Goal: Task Accomplishment & Management: Manage account settings

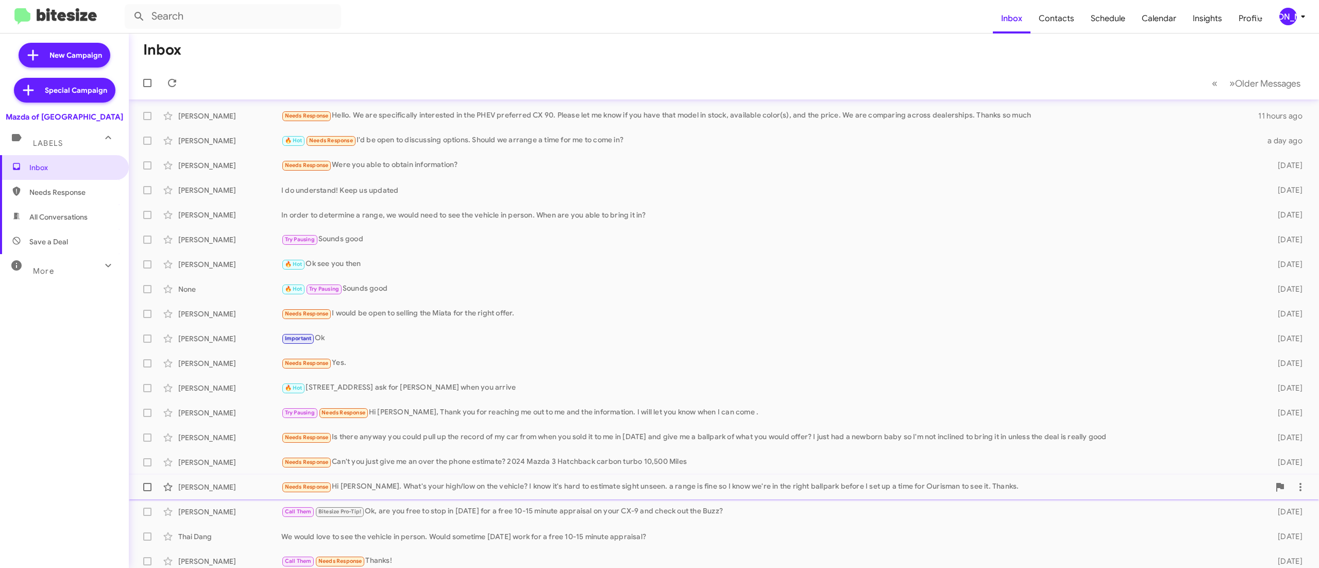
scroll to position [31, 0]
click at [1281, 16] on div "[PERSON_NAME]" at bounding box center [1289, 17] width 18 height 18
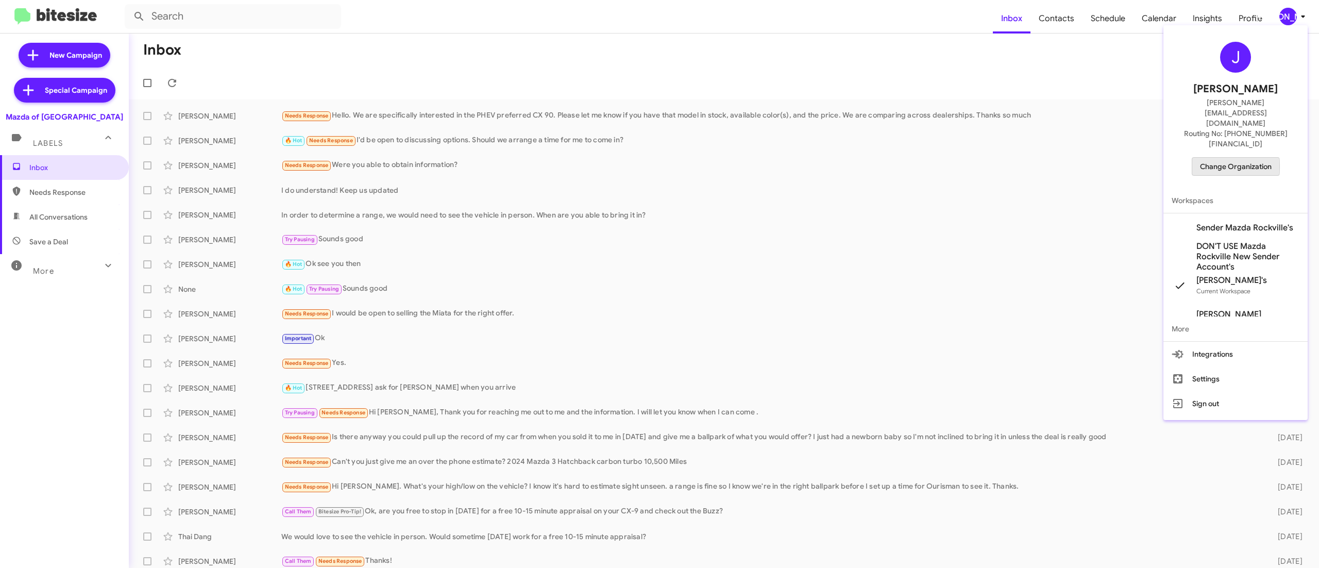
click at [1212, 158] on span "Change Organization" at bounding box center [1236, 167] width 72 height 18
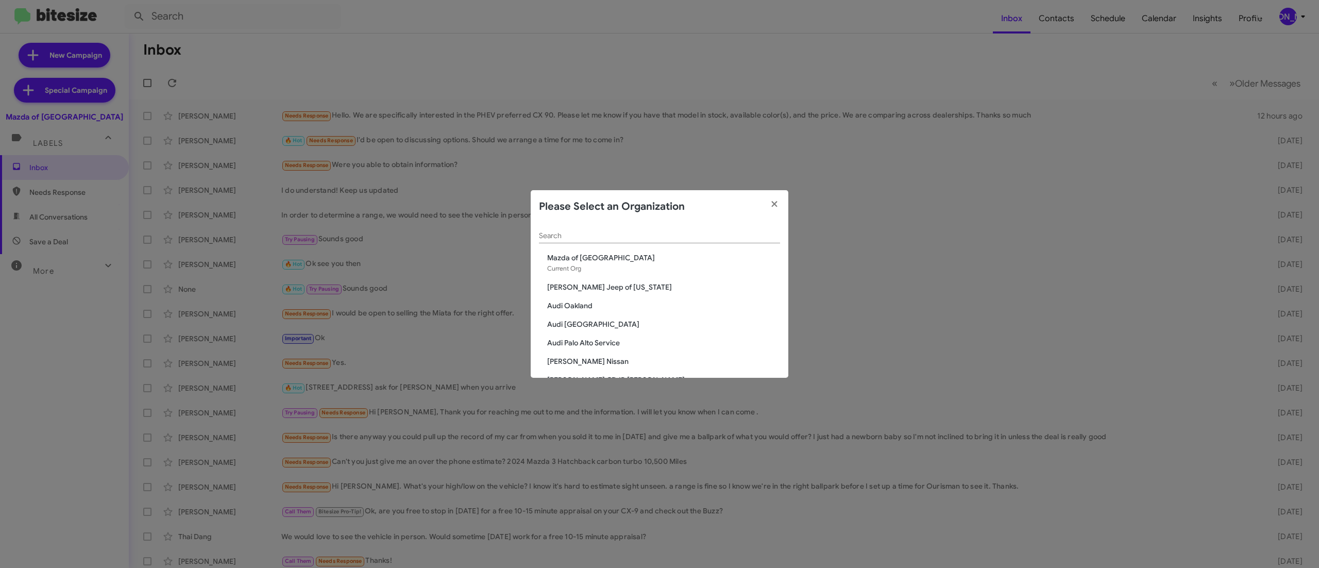
click at [660, 229] on div "Search" at bounding box center [659, 233] width 241 height 20
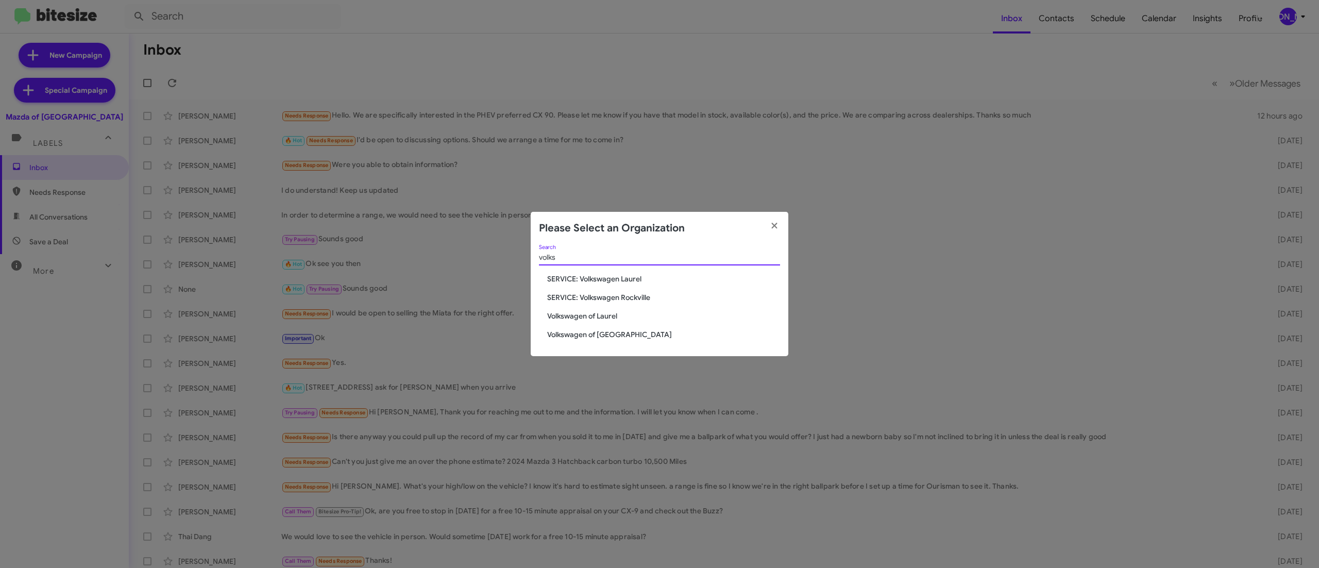
type input "volks"
click at [596, 317] on span "Volkswagen of Laurel" at bounding box center [663, 316] width 233 height 10
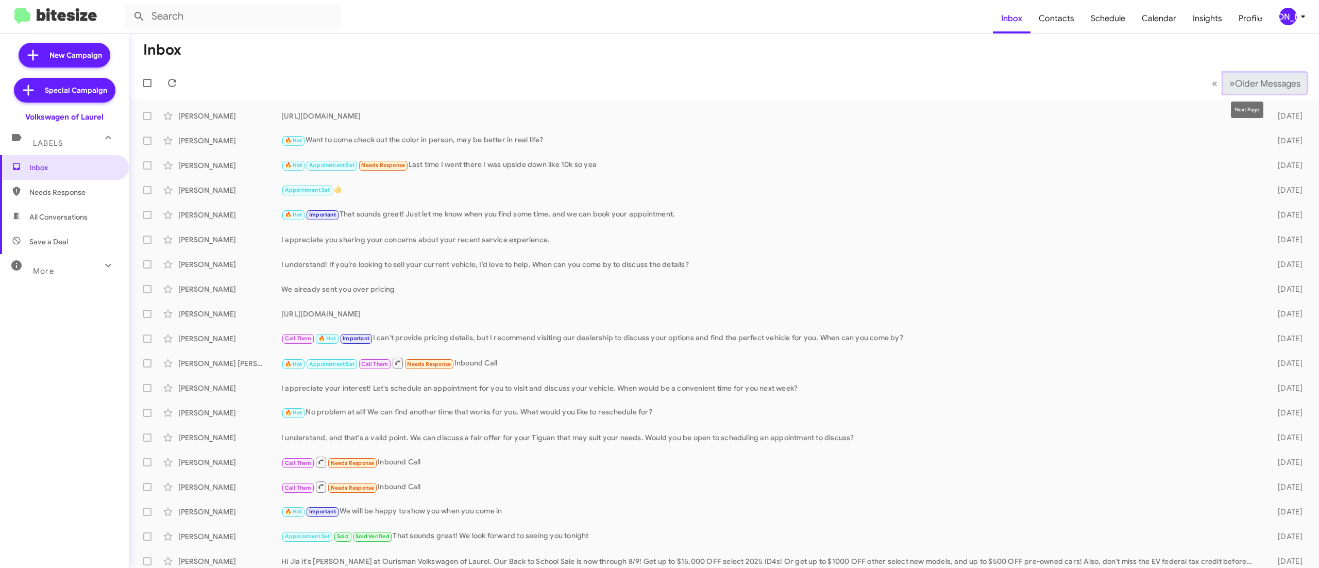
click at [1235, 82] on span "Older Messages" at bounding box center [1267, 83] width 65 height 11
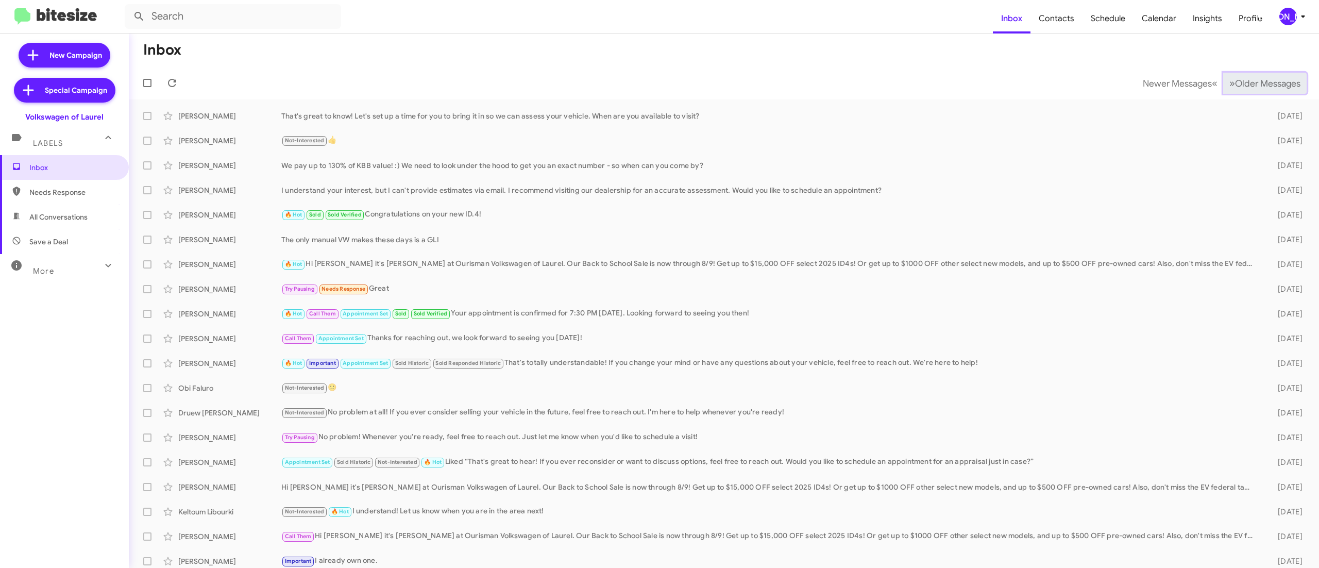
click at [1235, 82] on span "Older Messages" at bounding box center [1267, 83] width 65 height 11
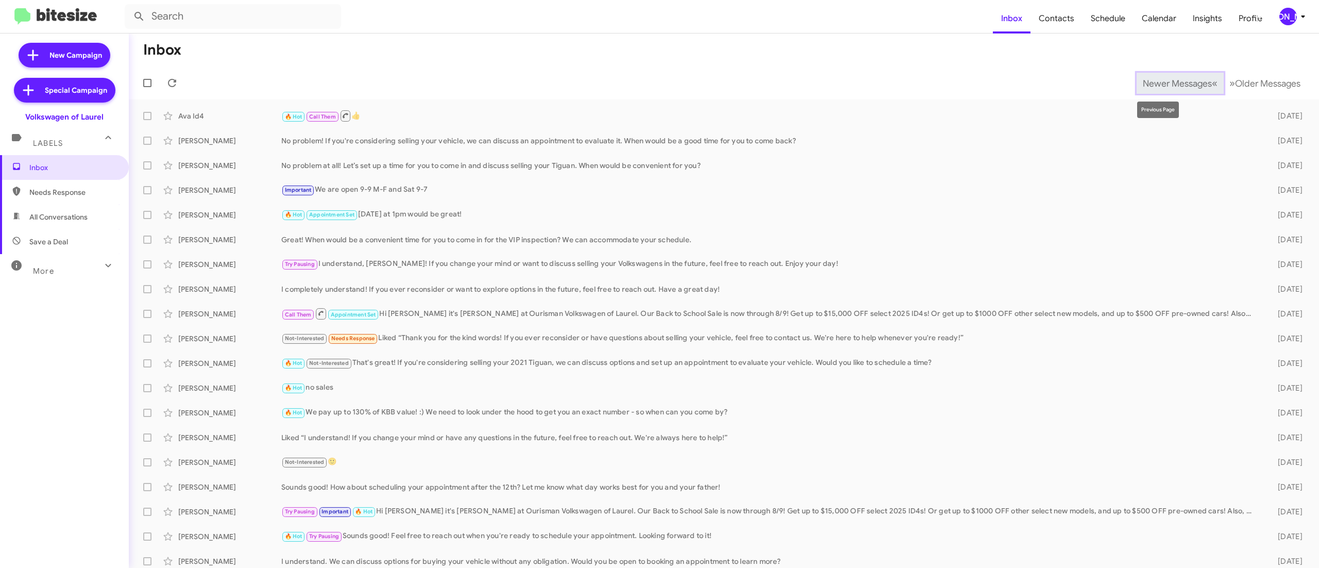
click at [1137, 73] on button "Newer Messages « Previous" at bounding box center [1180, 83] width 87 height 21
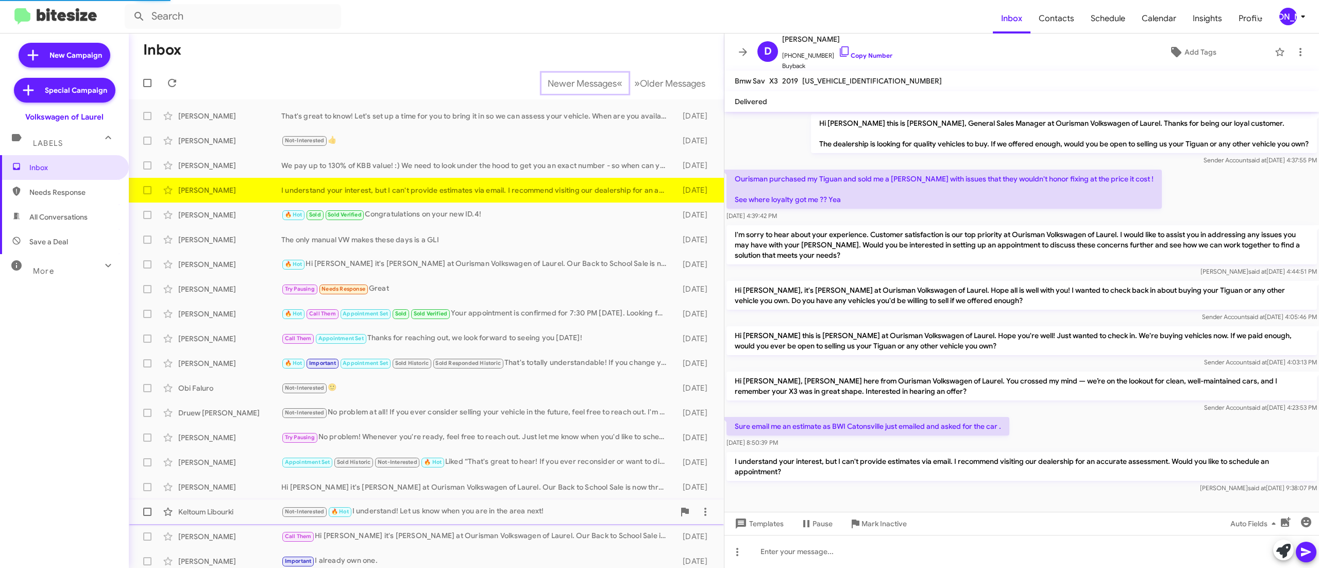
scroll to position [4, 0]
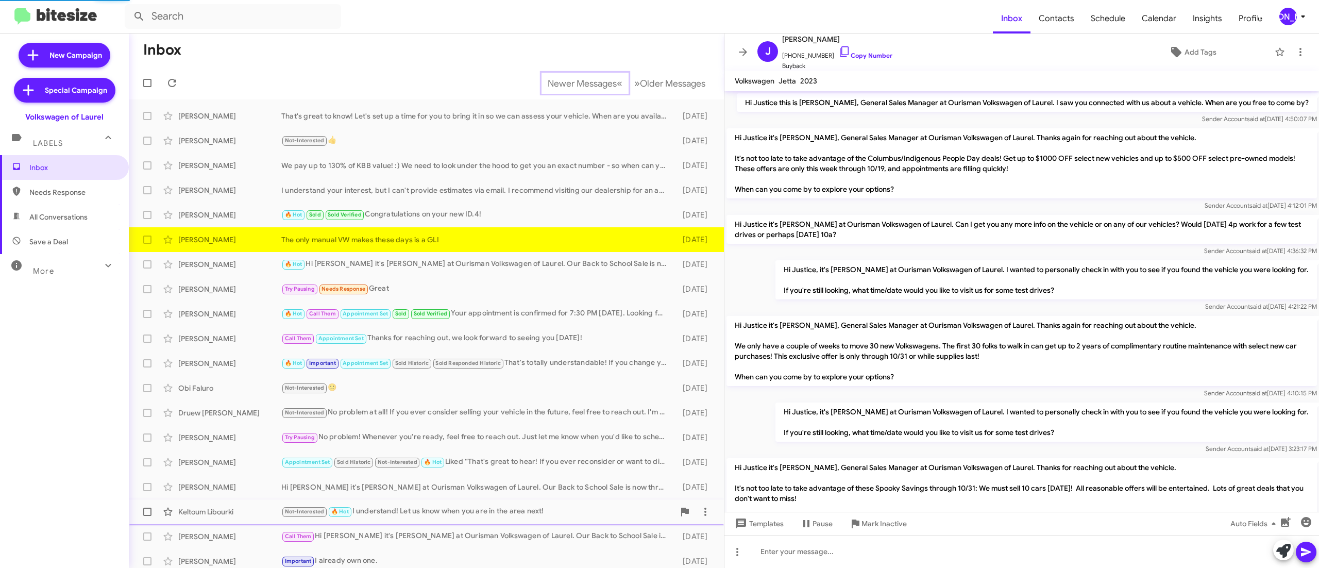
scroll to position [847, 0]
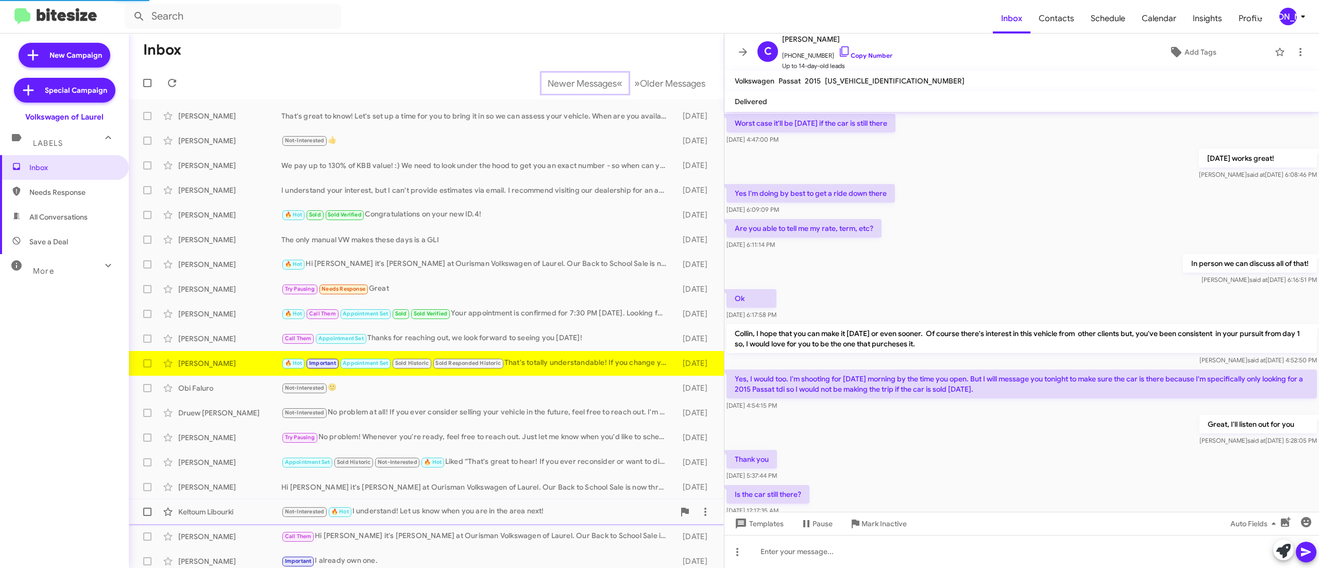
scroll to position [347, 0]
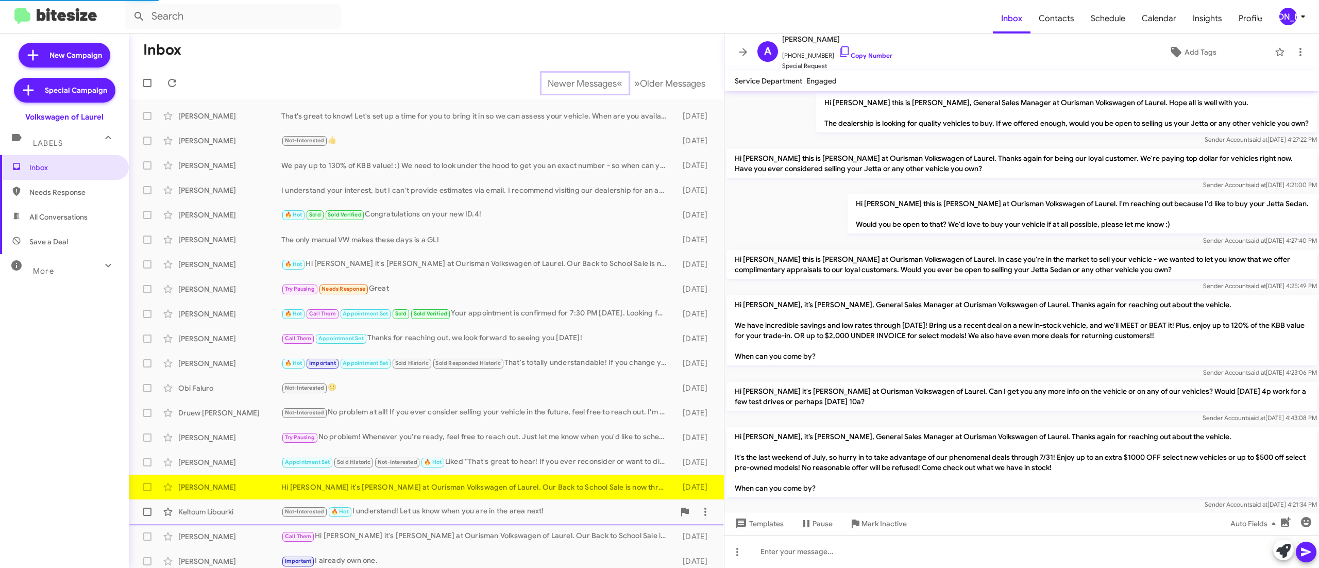
scroll to position [289, 0]
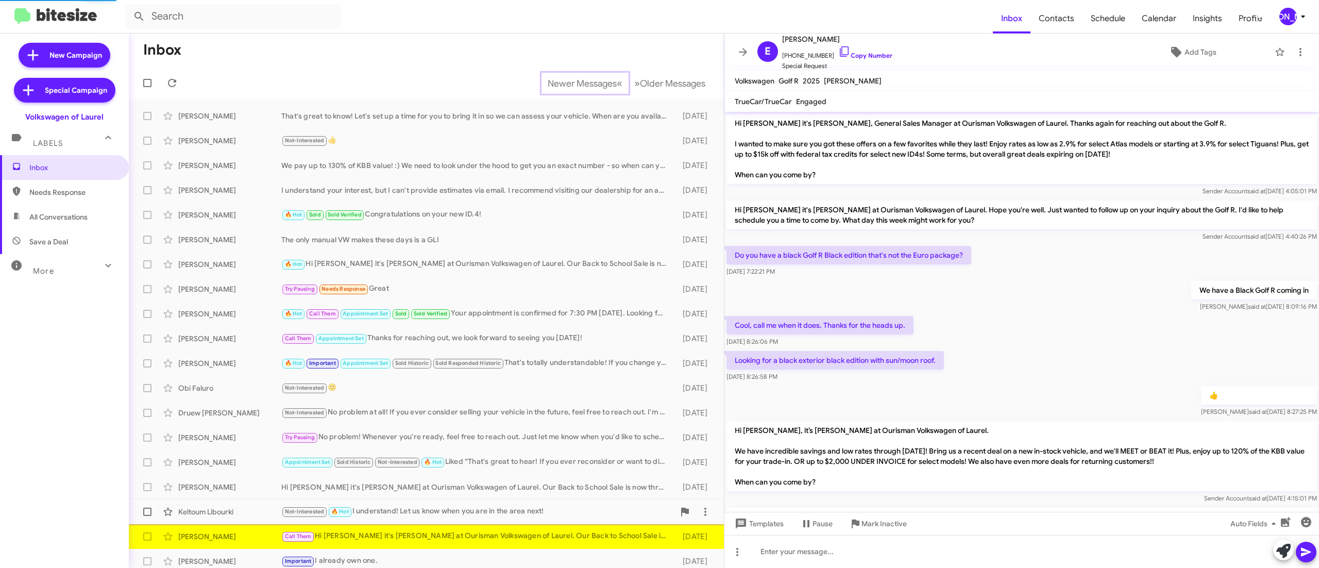
scroll to position [480, 0]
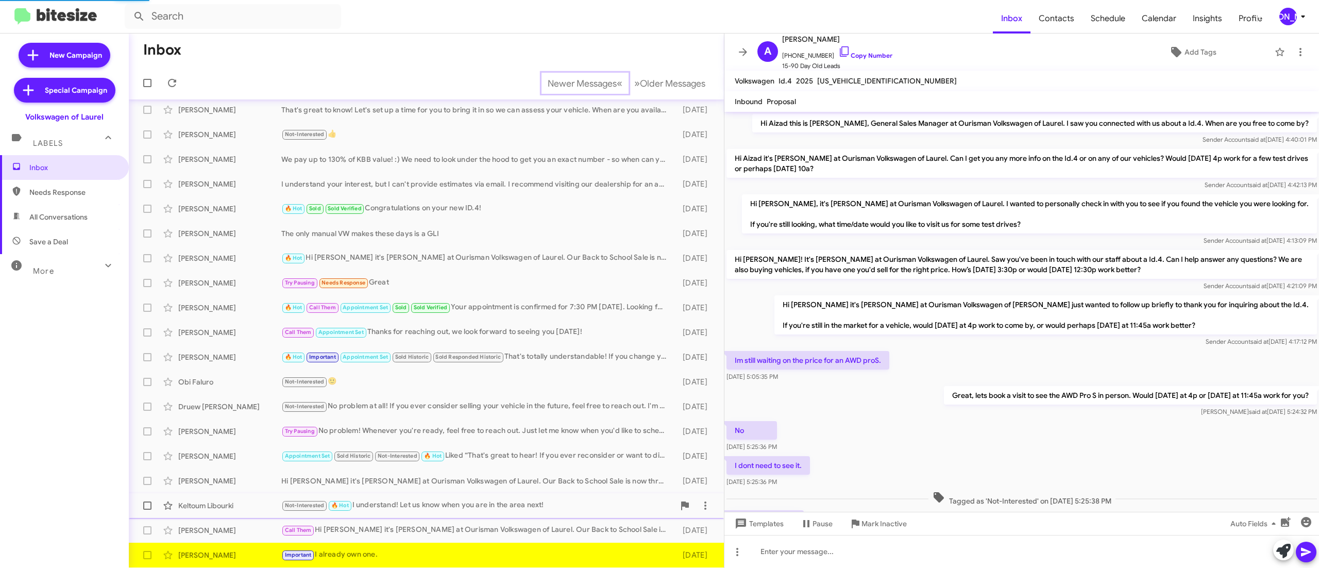
scroll to position [61, 0]
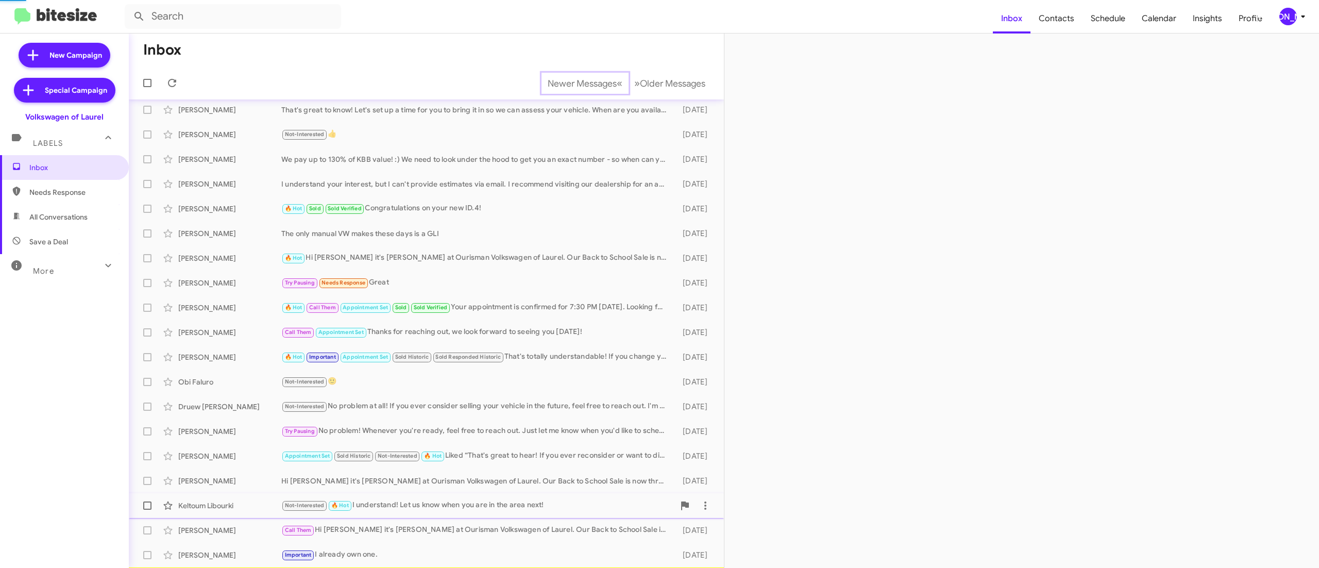
scroll to position [31, 0]
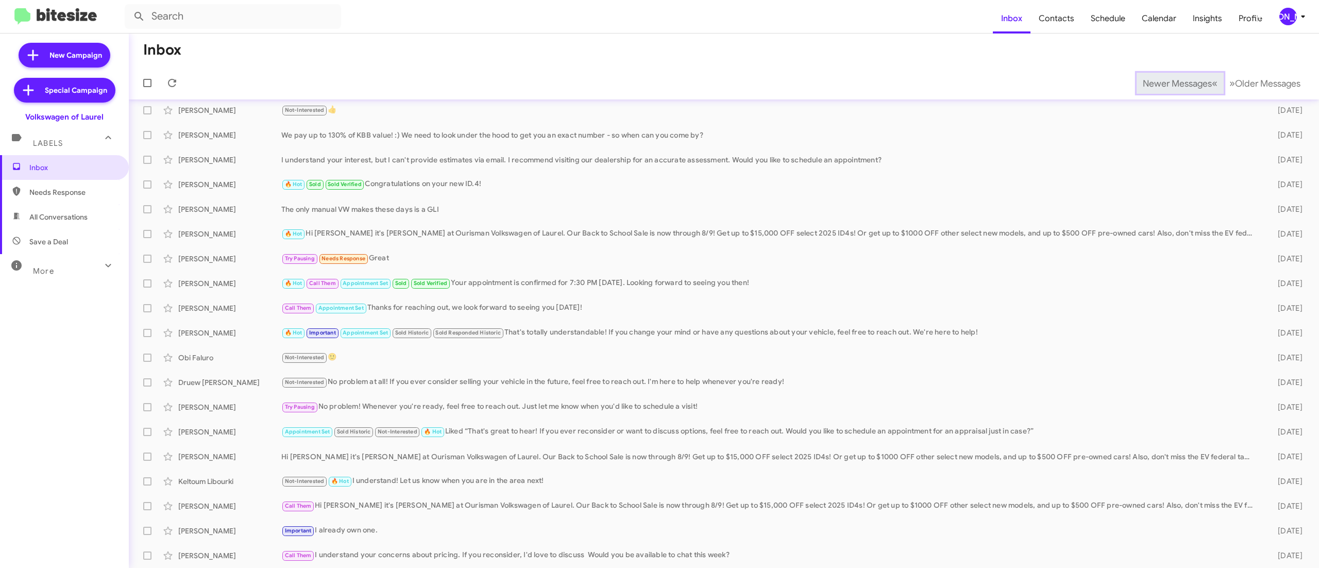
click at [1154, 82] on span "Newer Messages" at bounding box center [1177, 83] width 69 height 11
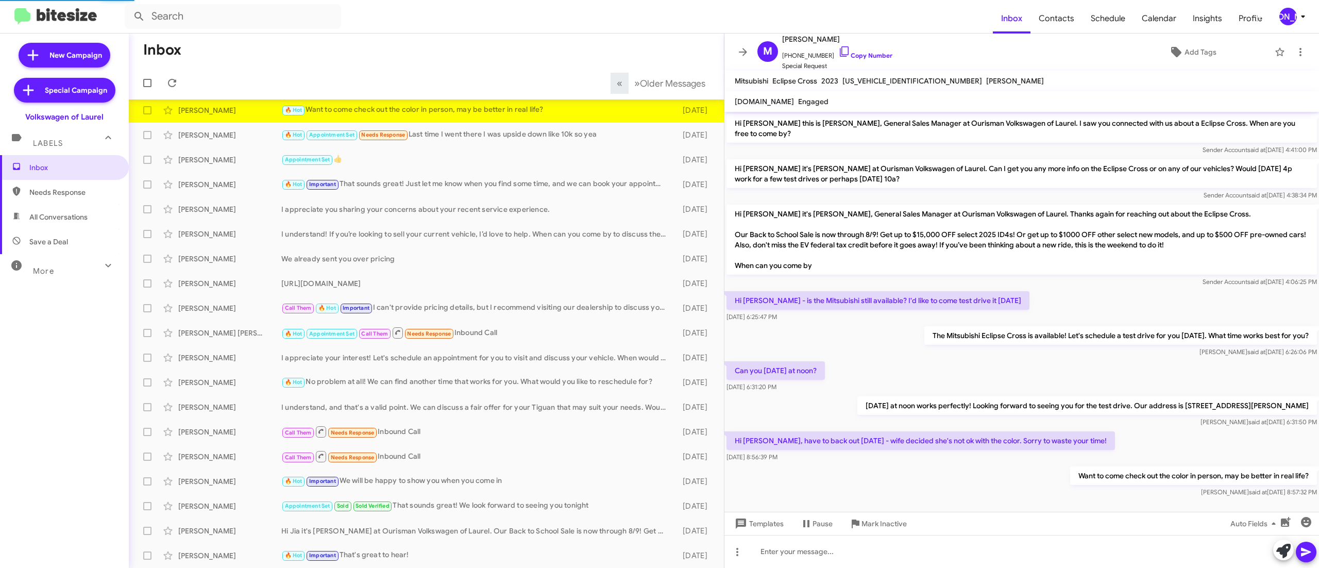
scroll to position [11, 0]
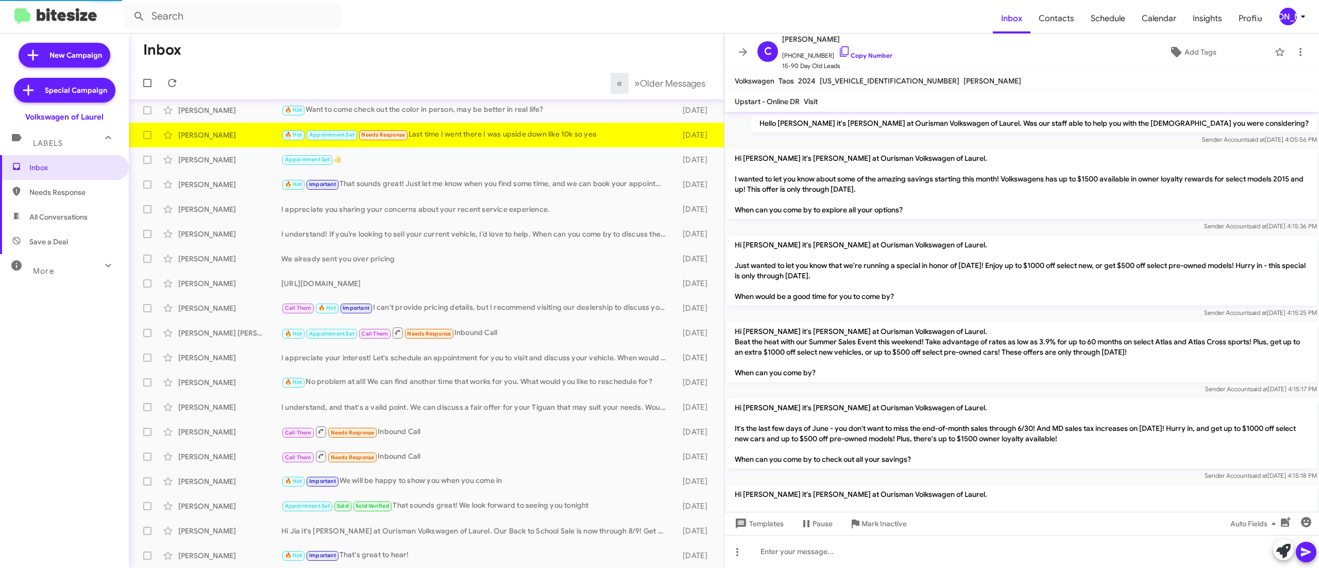
scroll to position [827, 0]
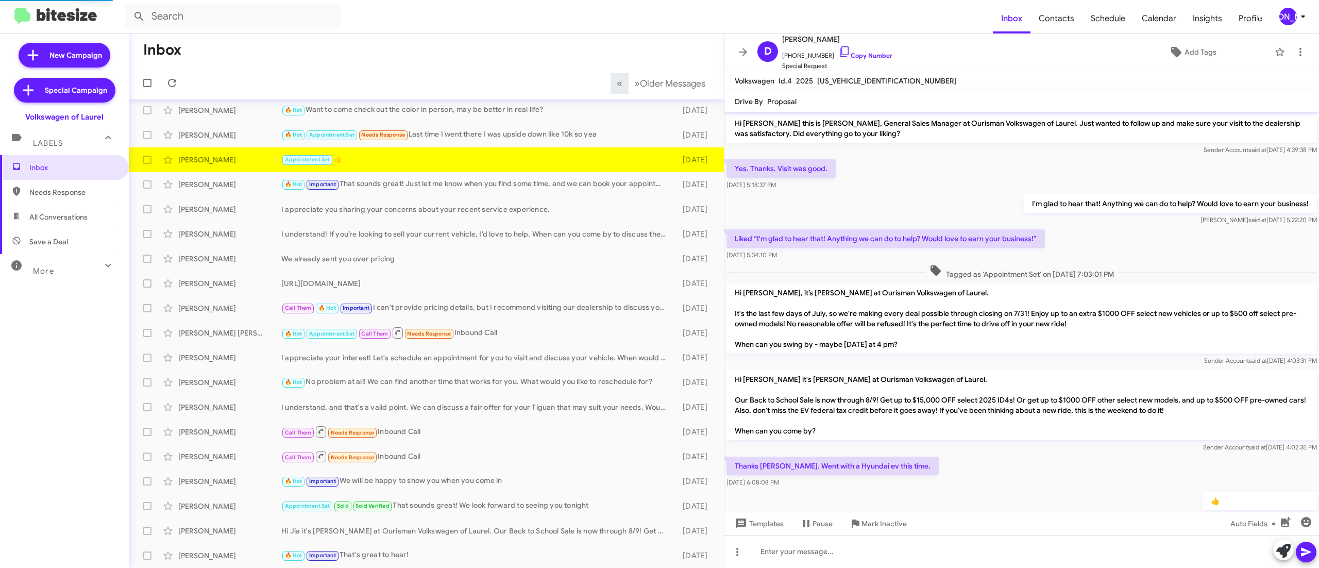
scroll to position [37, 0]
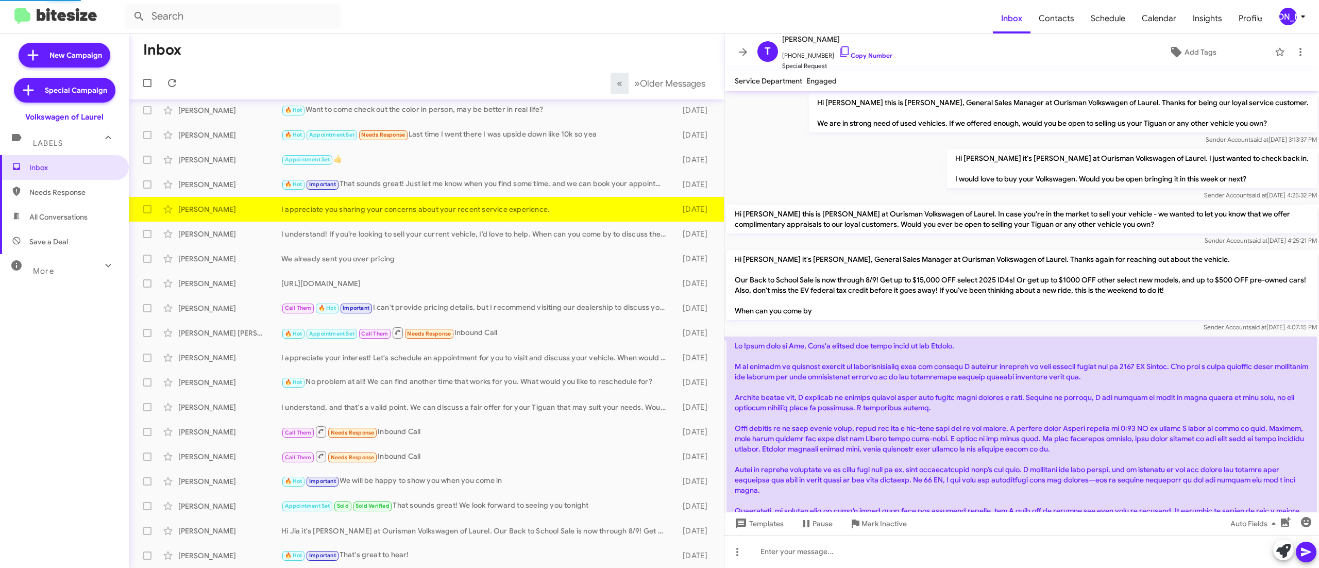
scroll to position [104, 0]
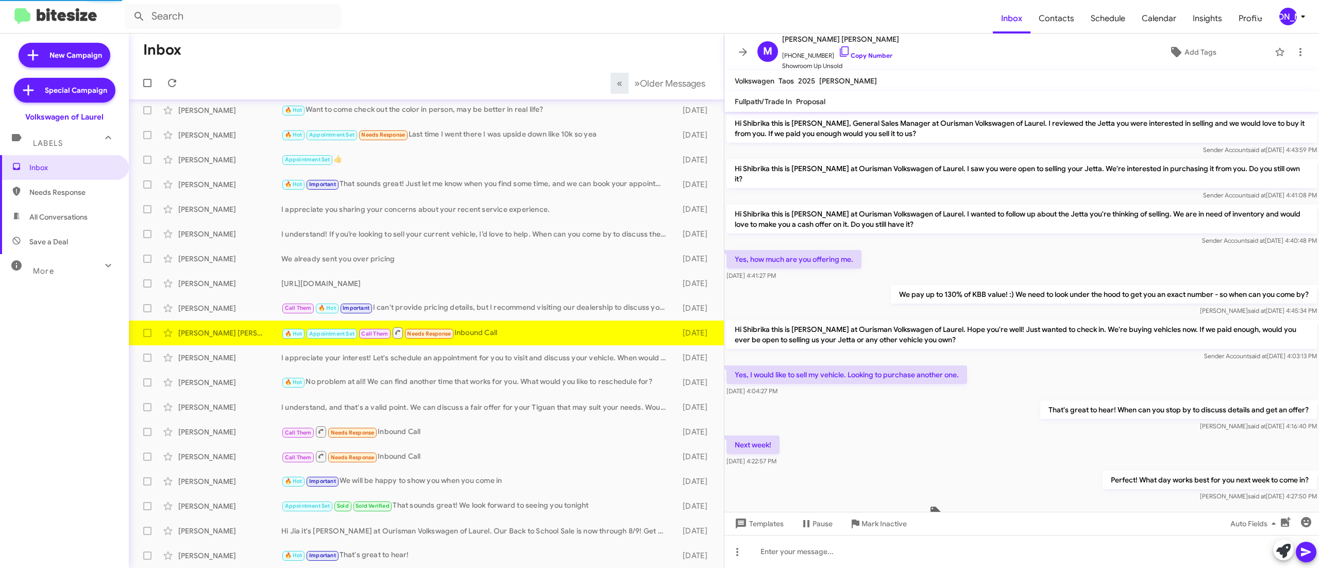
scroll to position [110, 0]
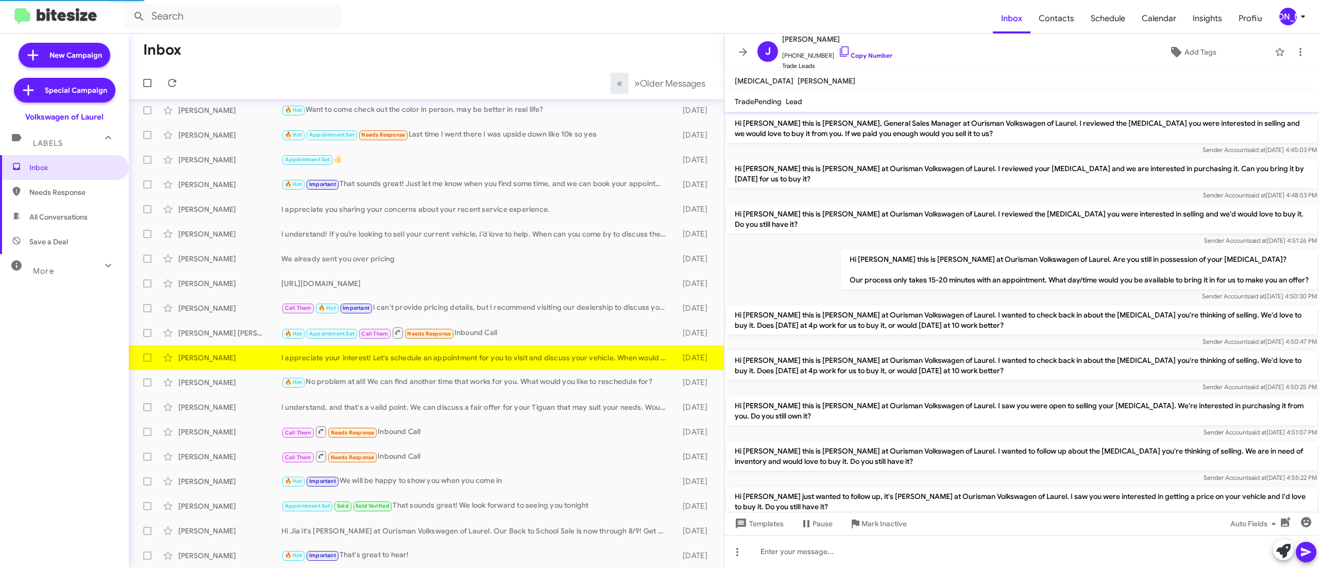
scroll to position [230, 0]
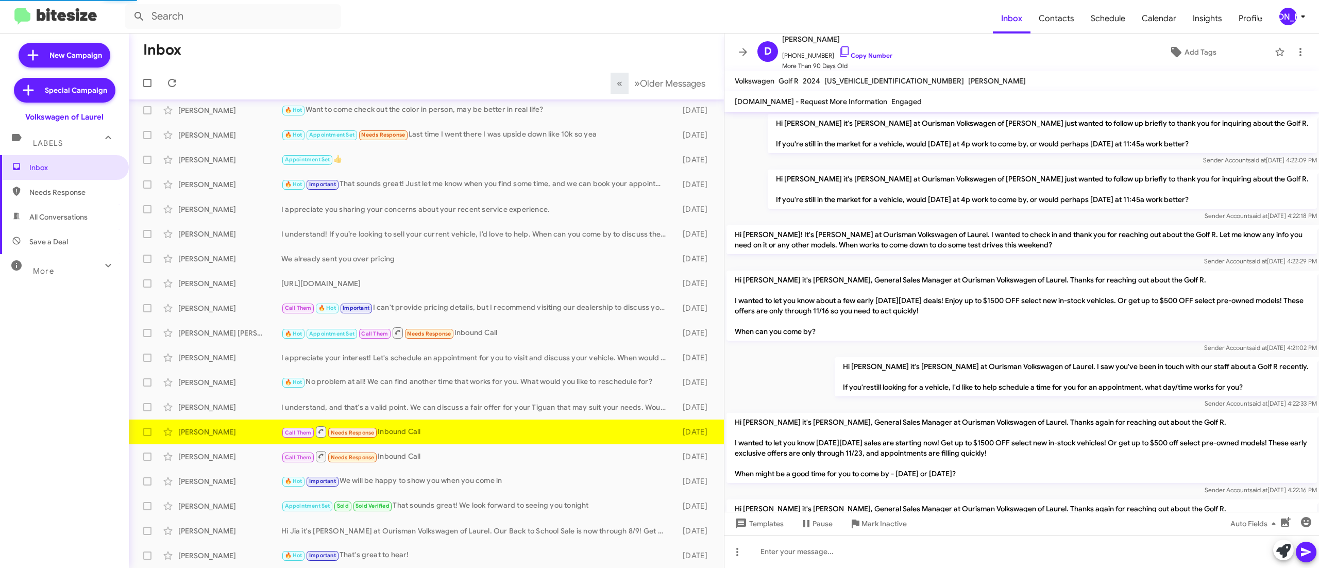
scroll to position [806, 0]
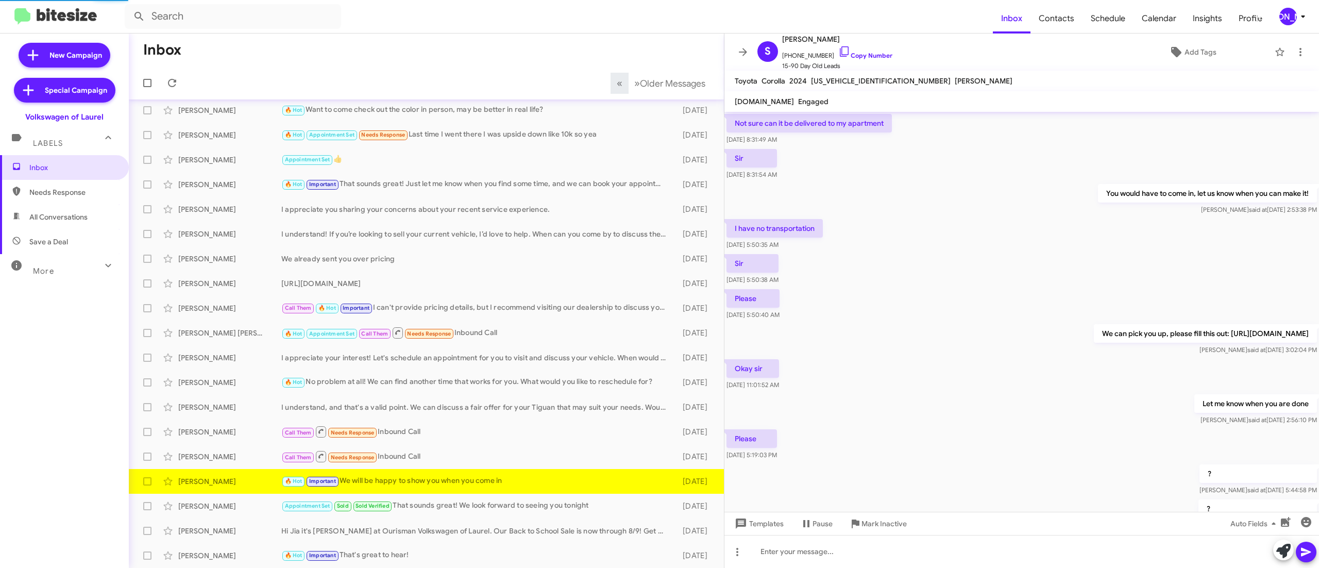
scroll to position [352, 0]
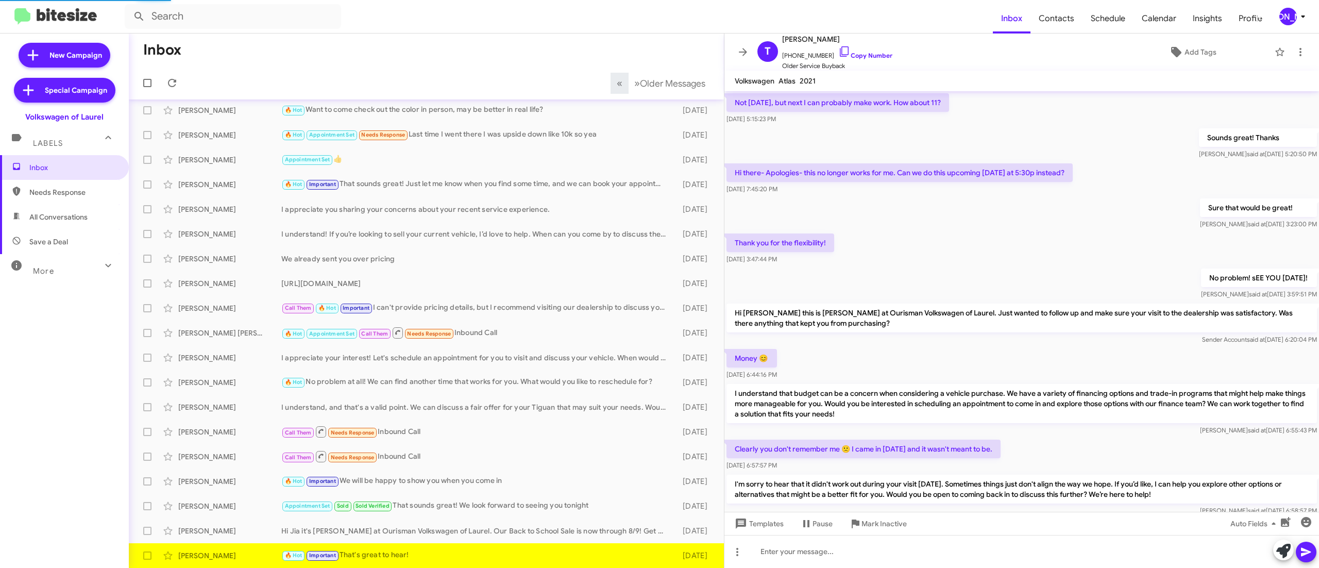
scroll to position [538, 0]
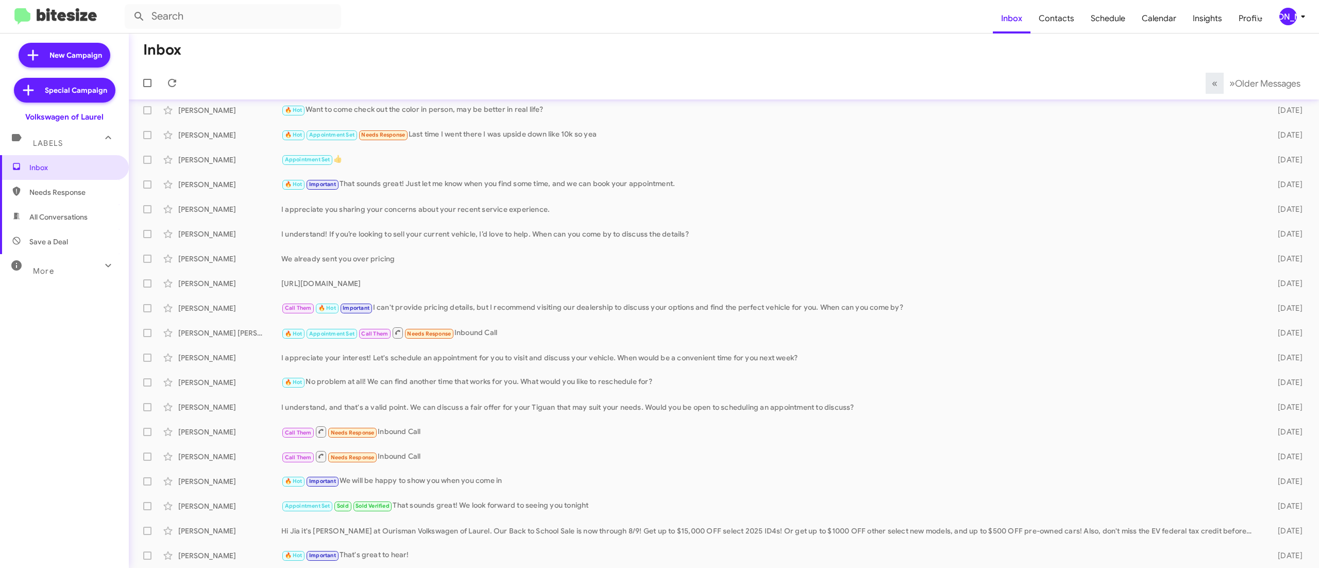
click at [1279, 10] on span "[PERSON_NAME]" at bounding box center [1294, 17] width 31 height 18
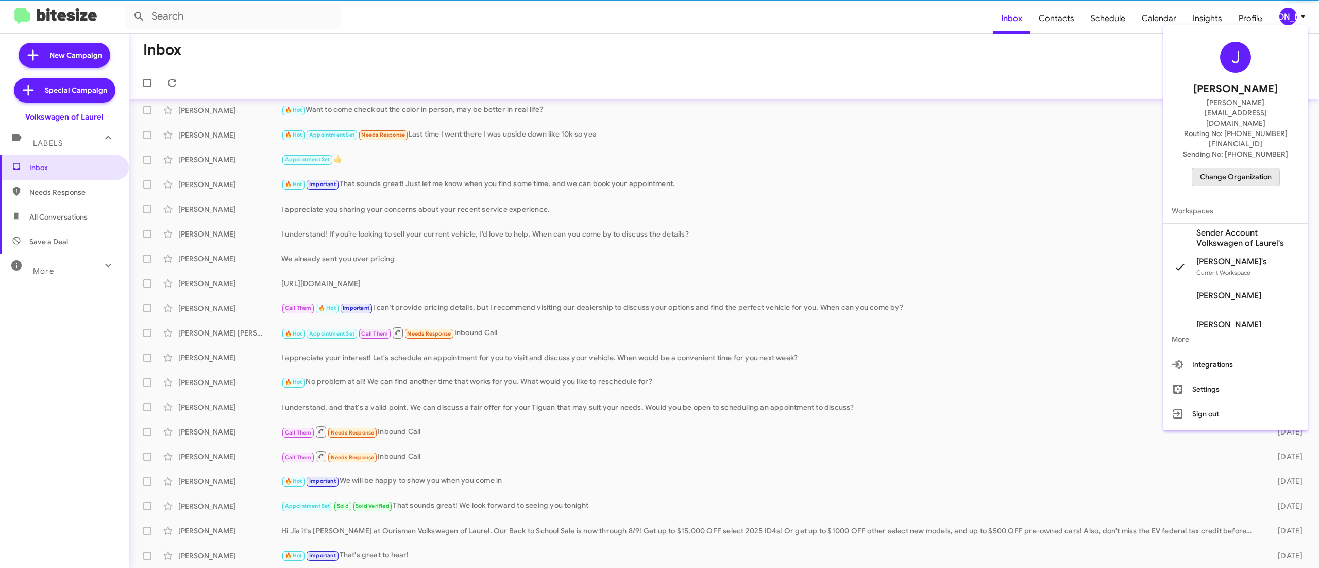
click at [1231, 168] on span "Change Organization" at bounding box center [1236, 177] width 72 height 18
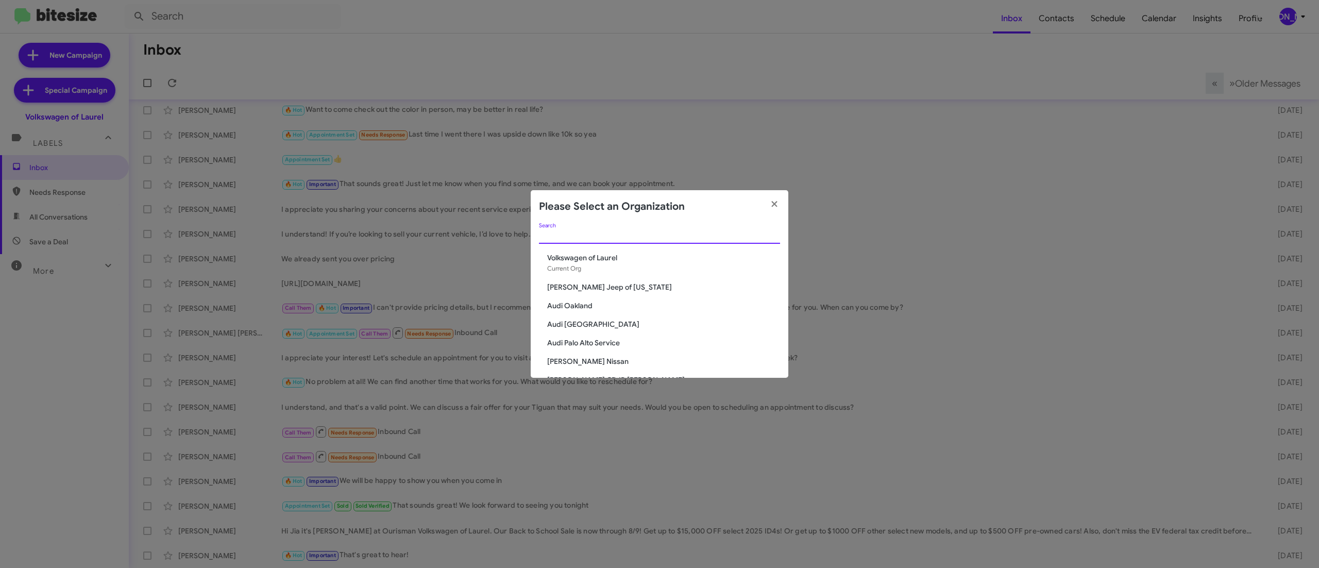
click at [665, 239] on input "Search" at bounding box center [659, 236] width 241 height 8
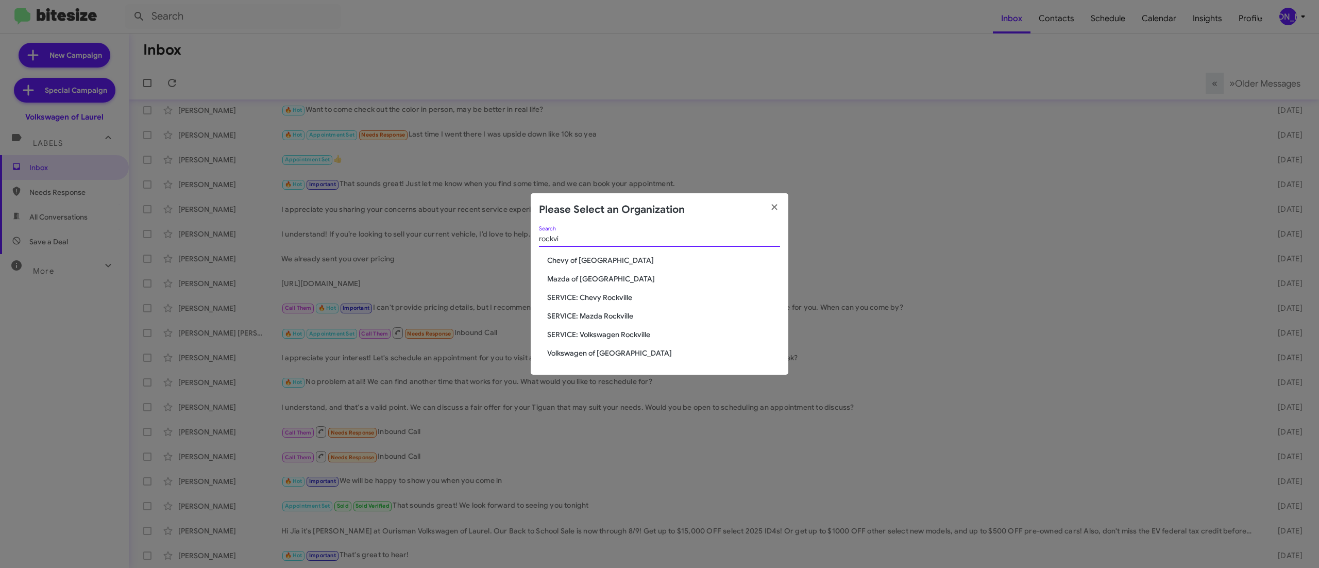
type input "rockvi"
click at [589, 350] on span "Volkswagen of [GEOGRAPHIC_DATA]" at bounding box center [663, 353] width 233 height 10
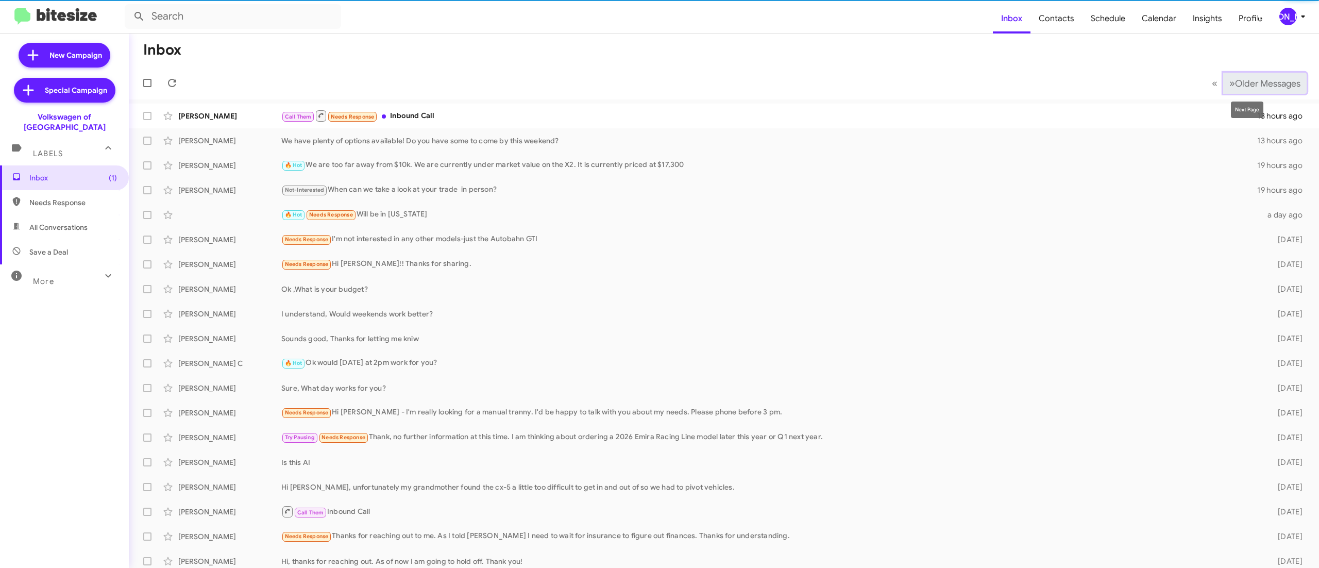
click at [1235, 86] on span "Older Messages" at bounding box center [1267, 83] width 65 height 11
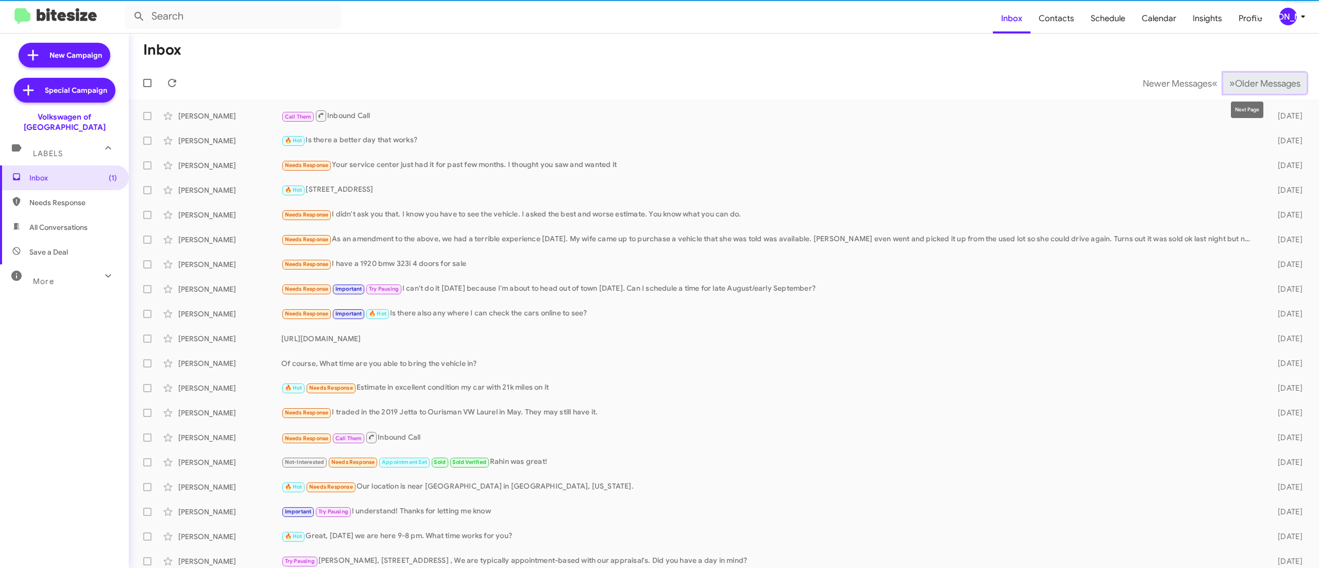
click at [1235, 86] on span "Older Messages" at bounding box center [1267, 83] width 65 height 11
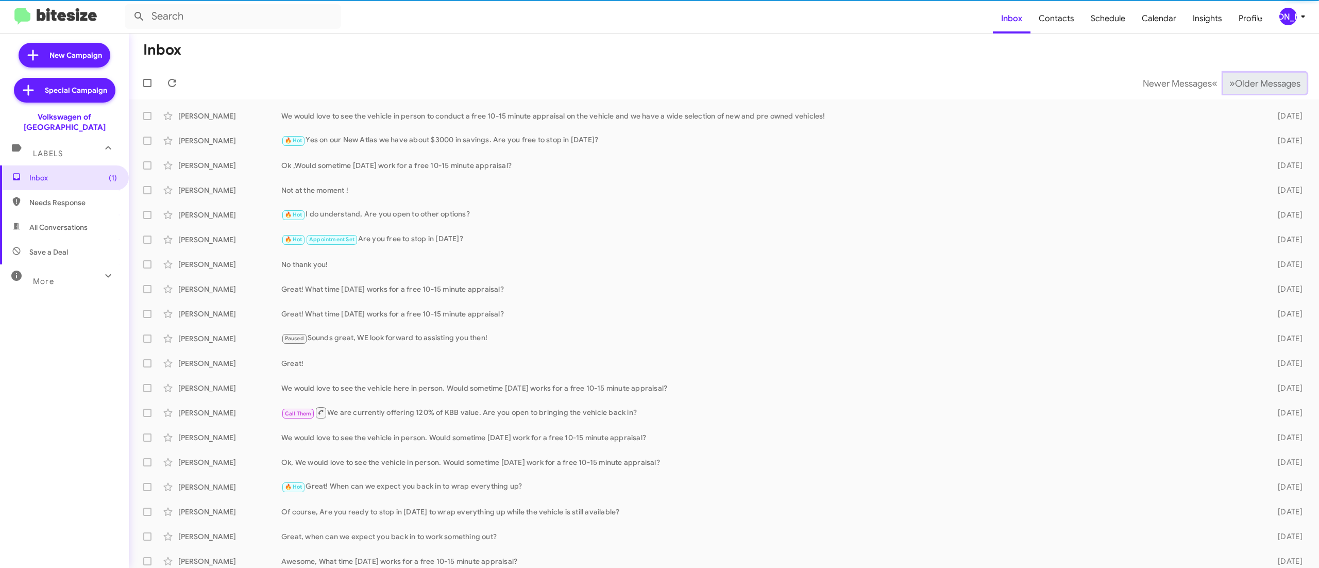
click at [1235, 86] on span "Older Messages" at bounding box center [1267, 83] width 65 height 11
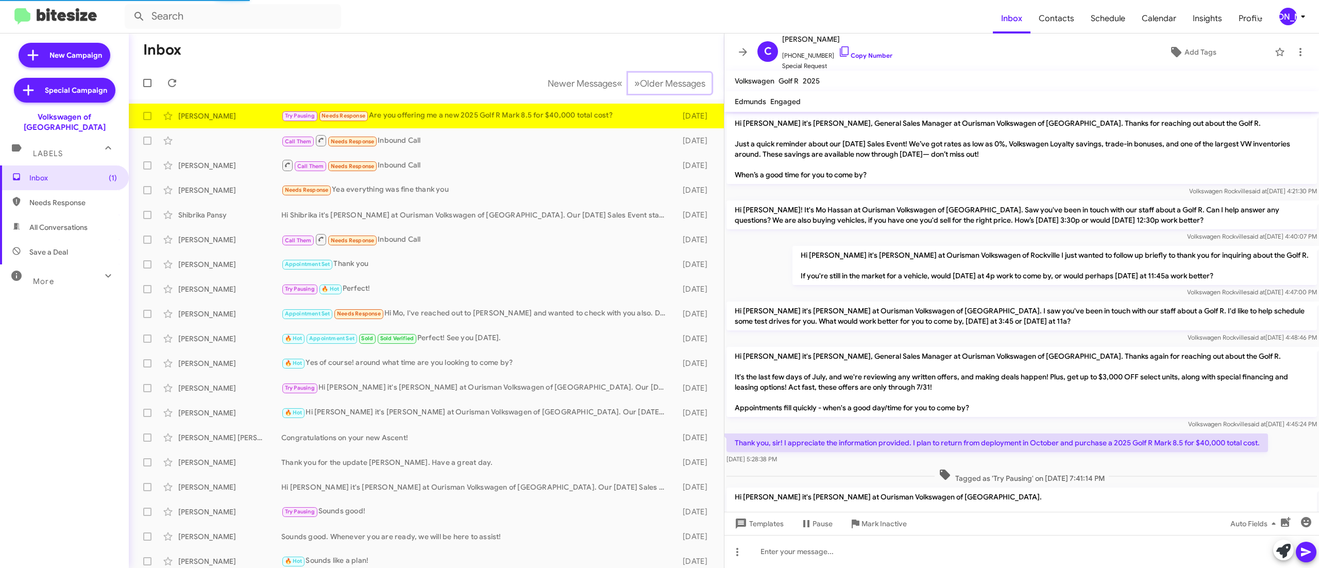
scroll to position [157, 0]
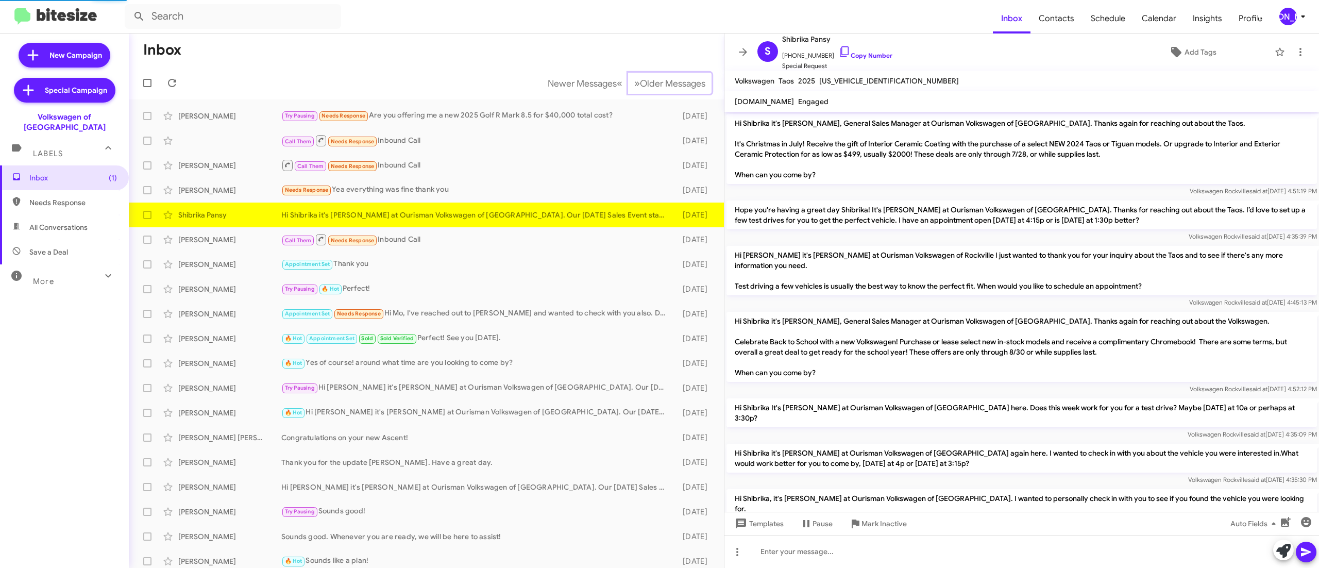
scroll to position [816, 0]
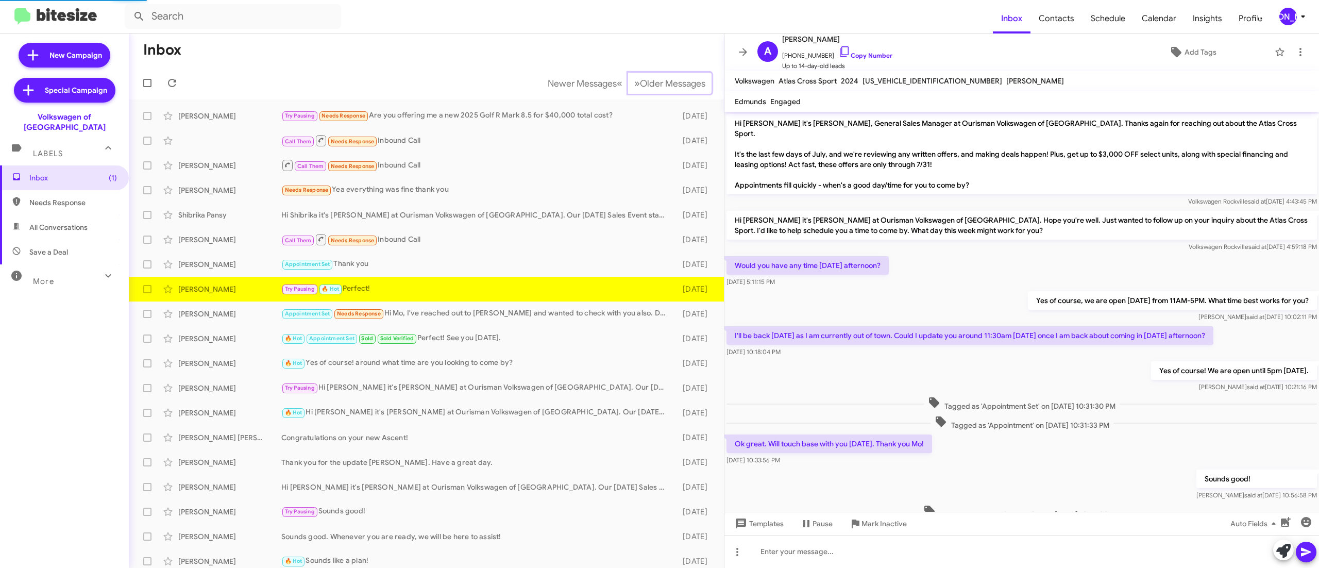
scroll to position [105, 0]
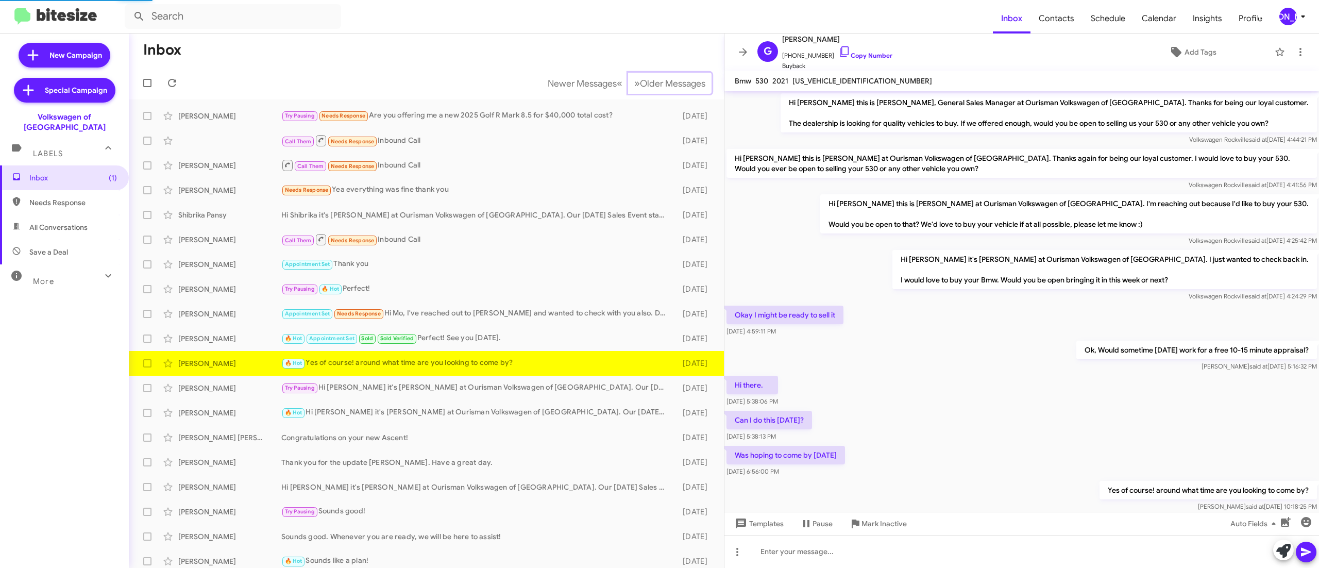
scroll to position [28, 0]
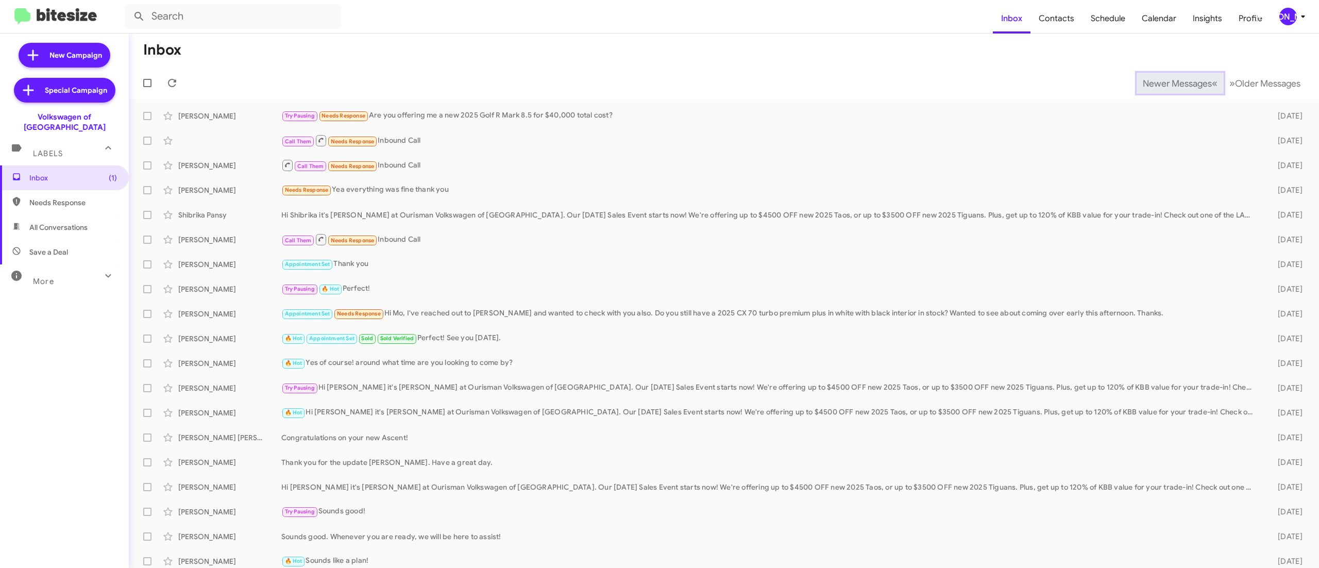
click at [1154, 82] on span "Newer Messages" at bounding box center [1177, 83] width 69 height 11
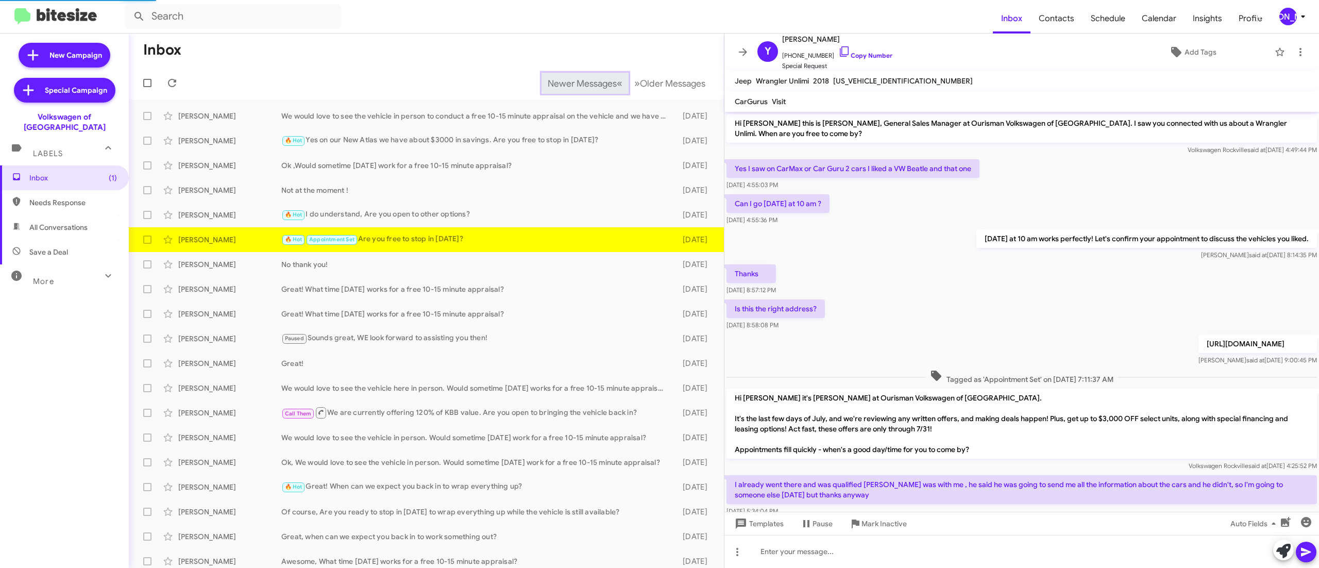
scroll to position [304, 0]
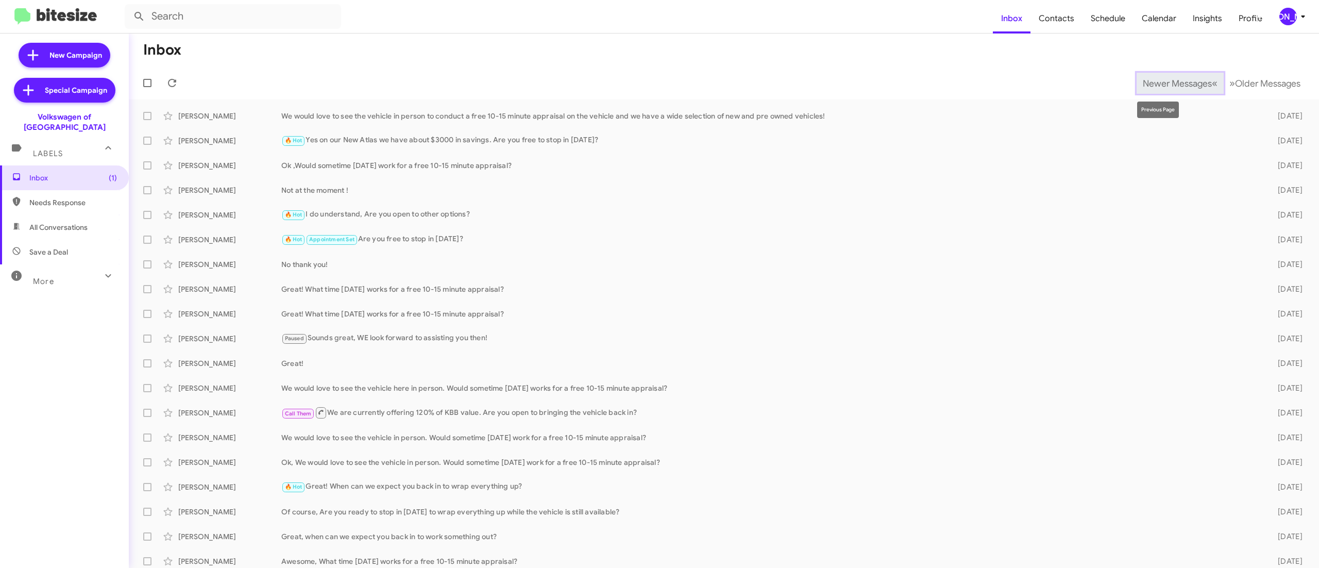
scroll to position [6, 0]
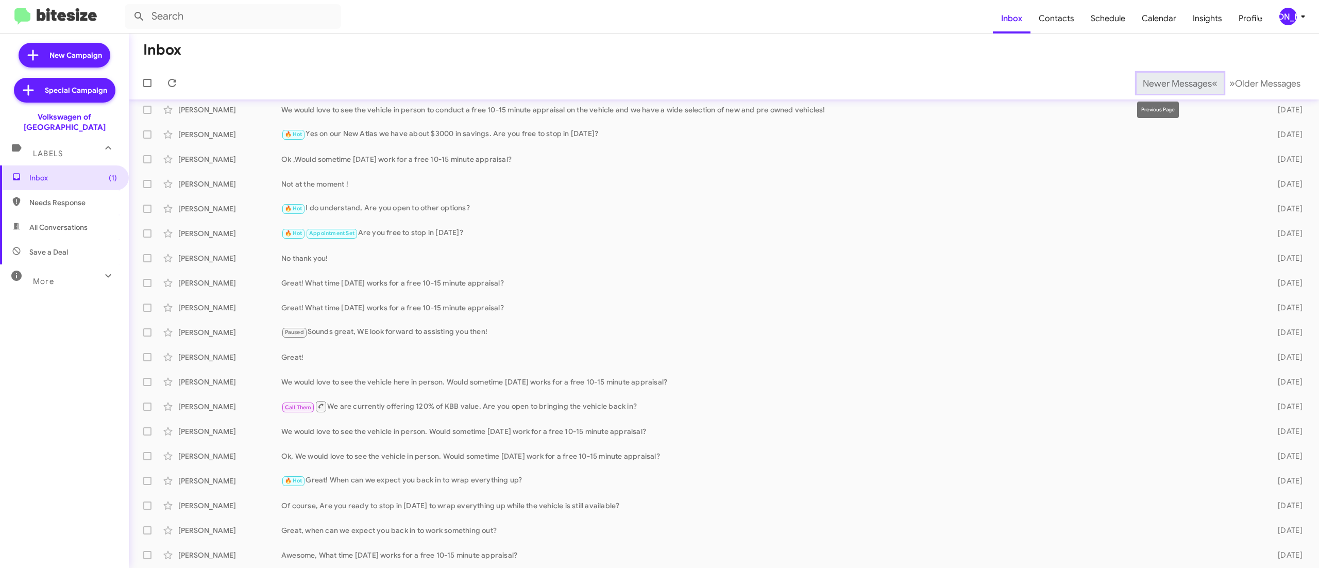
scroll to position [31, 0]
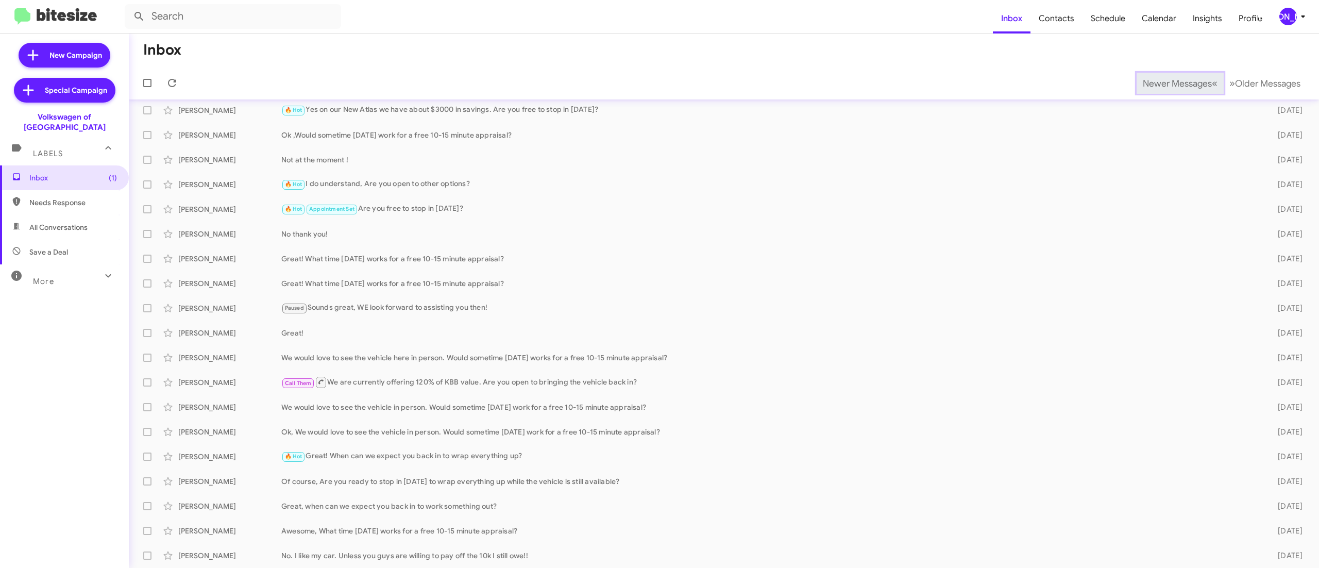
click at [1154, 82] on span "Newer Messages" at bounding box center [1177, 83] width 69 height 11
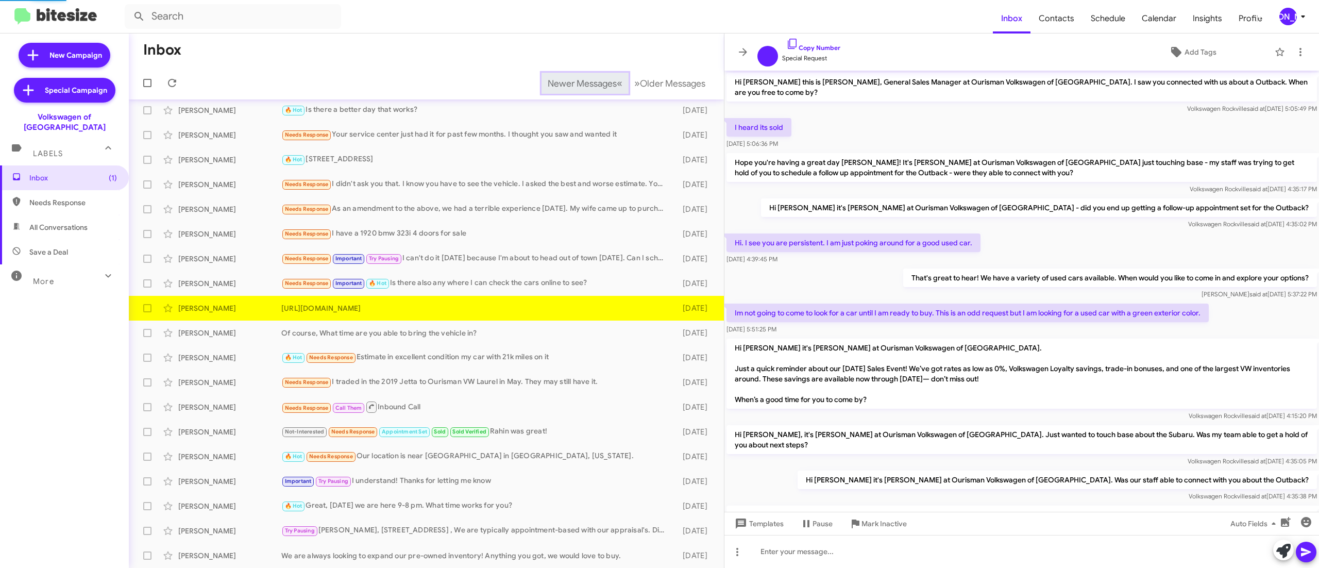
scroll to position [452, 0]
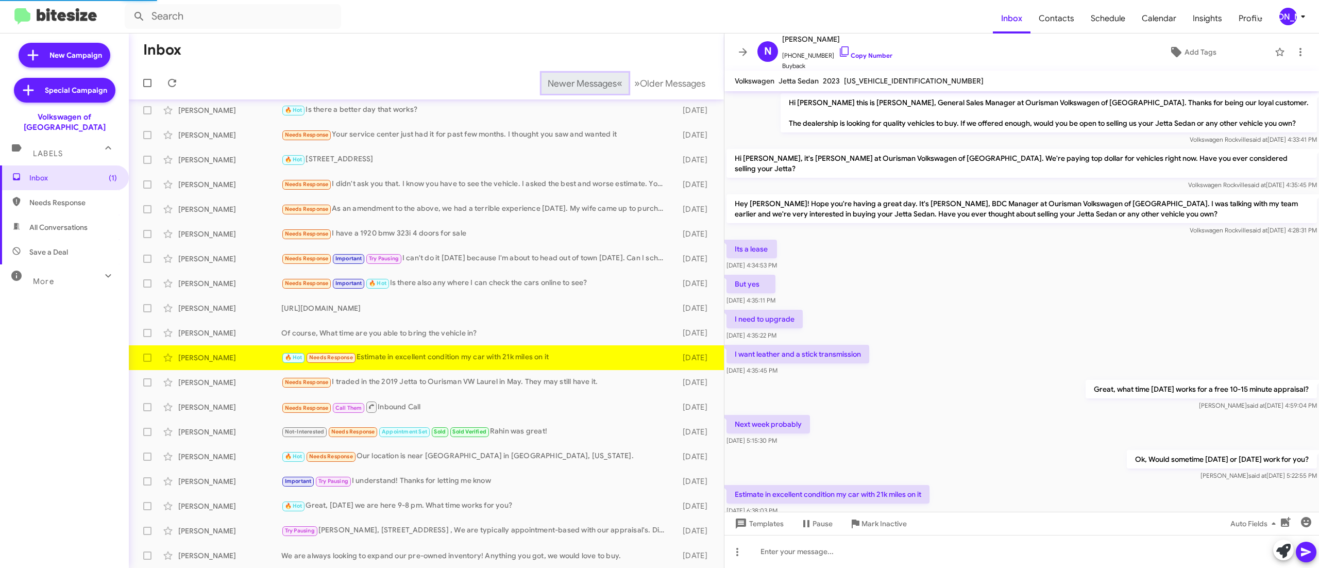
scroll to position [25, 0]
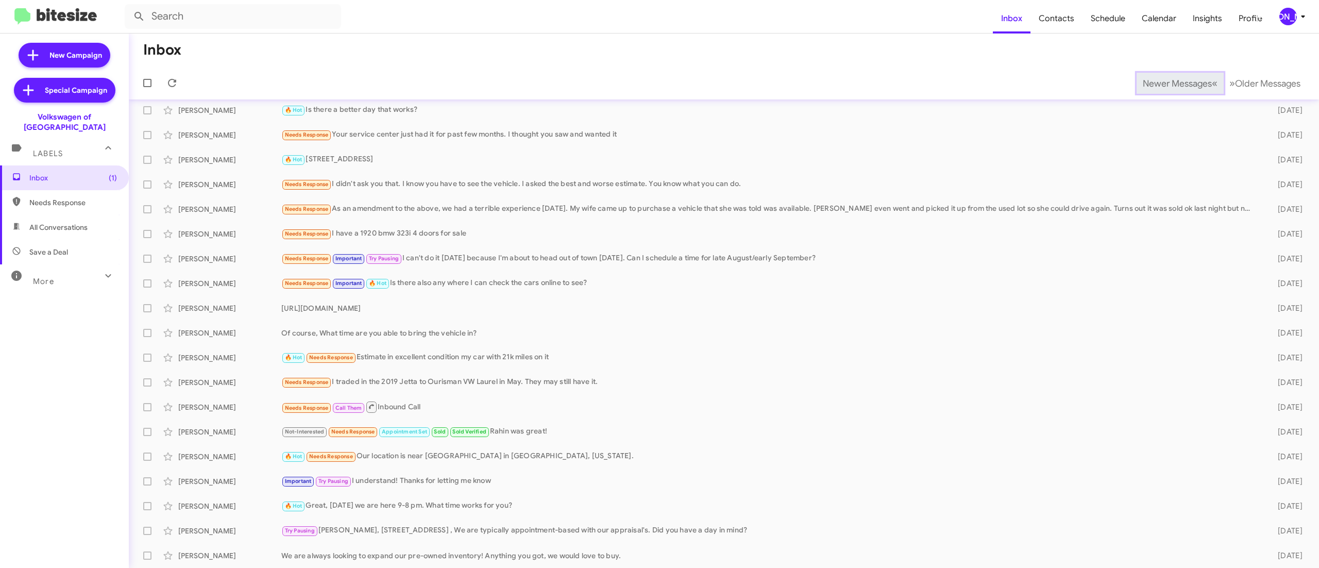
click at [1154, 82] on span "Newer Messages" at bounding box center [1177, 83] width 69 height 11
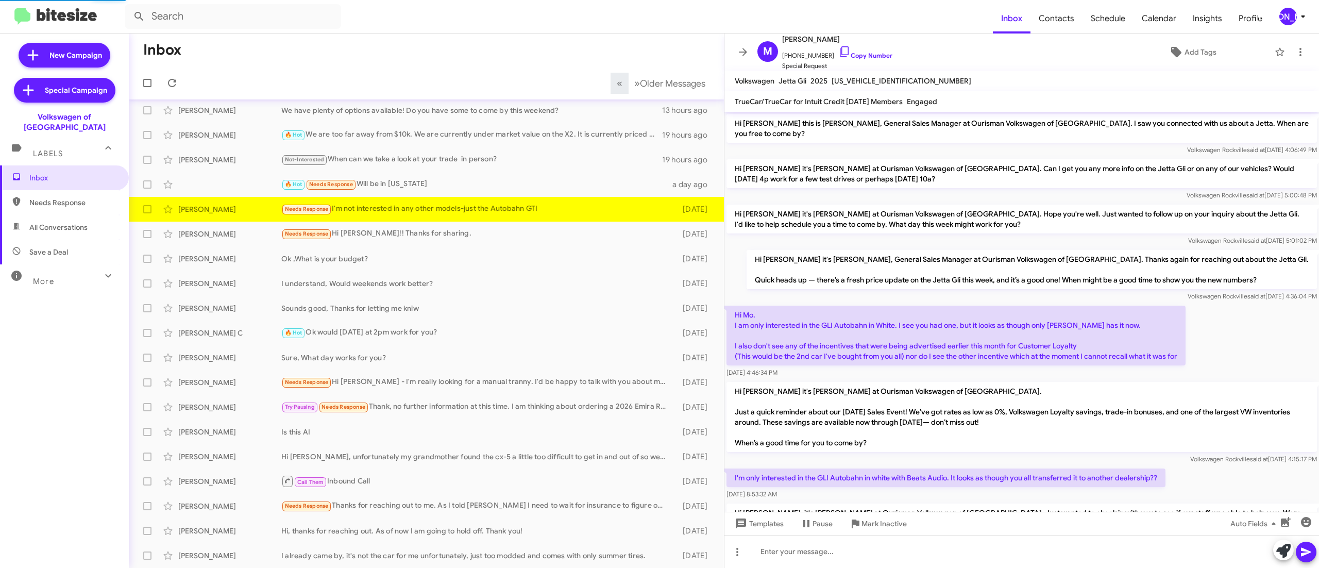
scroll to position [552, 0]
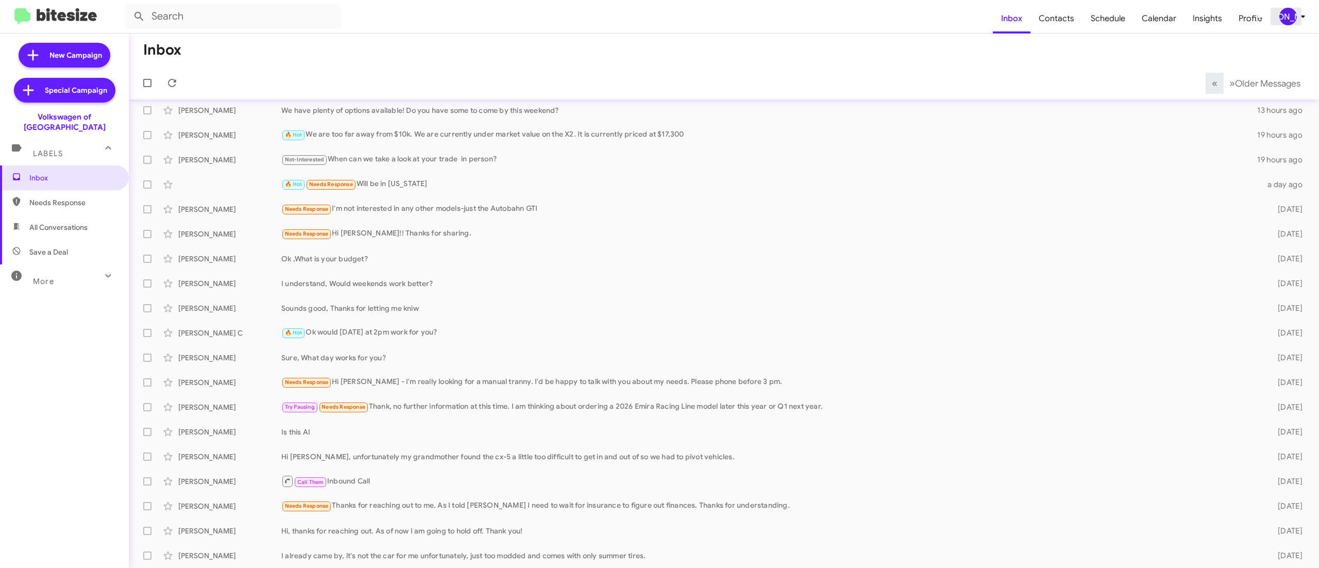
click at [1285, 19] on div "[PERSON_NAME]" at bounding box center [1289, 17] width 18 height 18
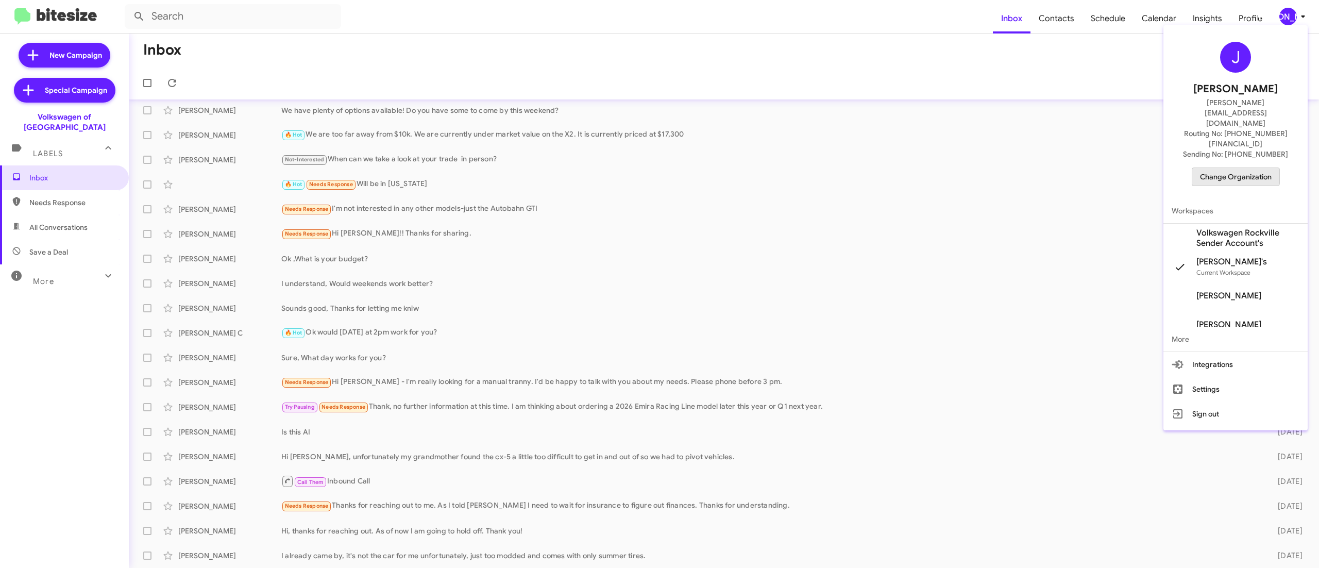
click at [1229, 168] on span "Change Organization" at bounding box center [1236, 177] width 72 height 18
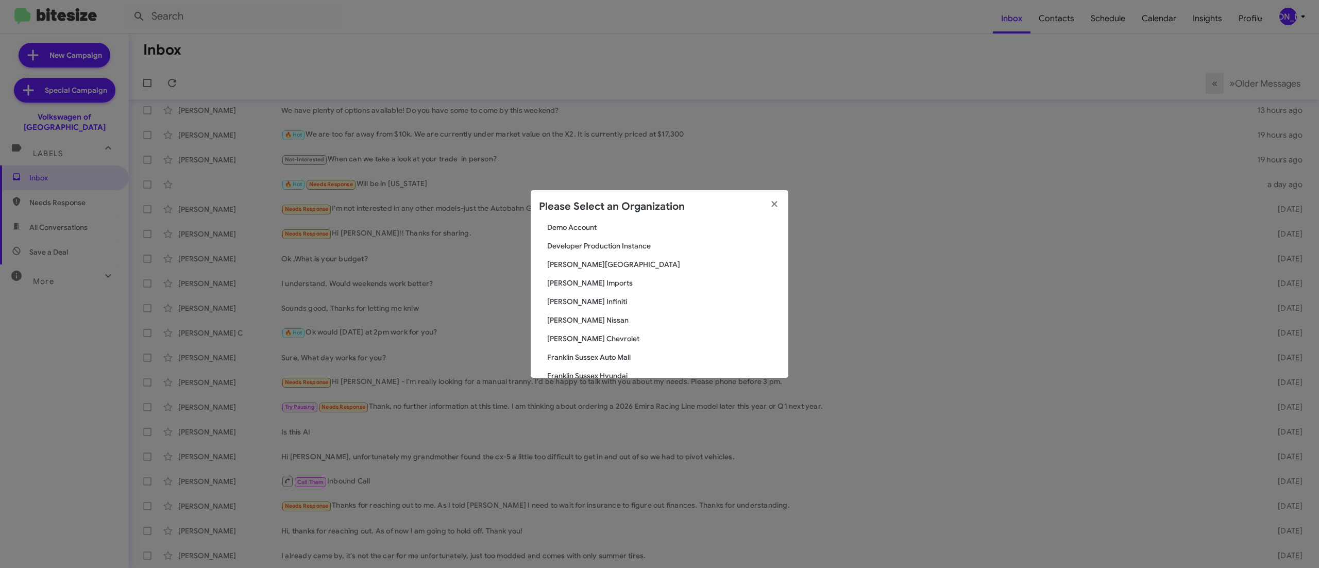
scroll to position [309, 0]
click at [587, 310] on span "DeLillo Chevrolet" at bounding box center [663, 312] width 233 height 10
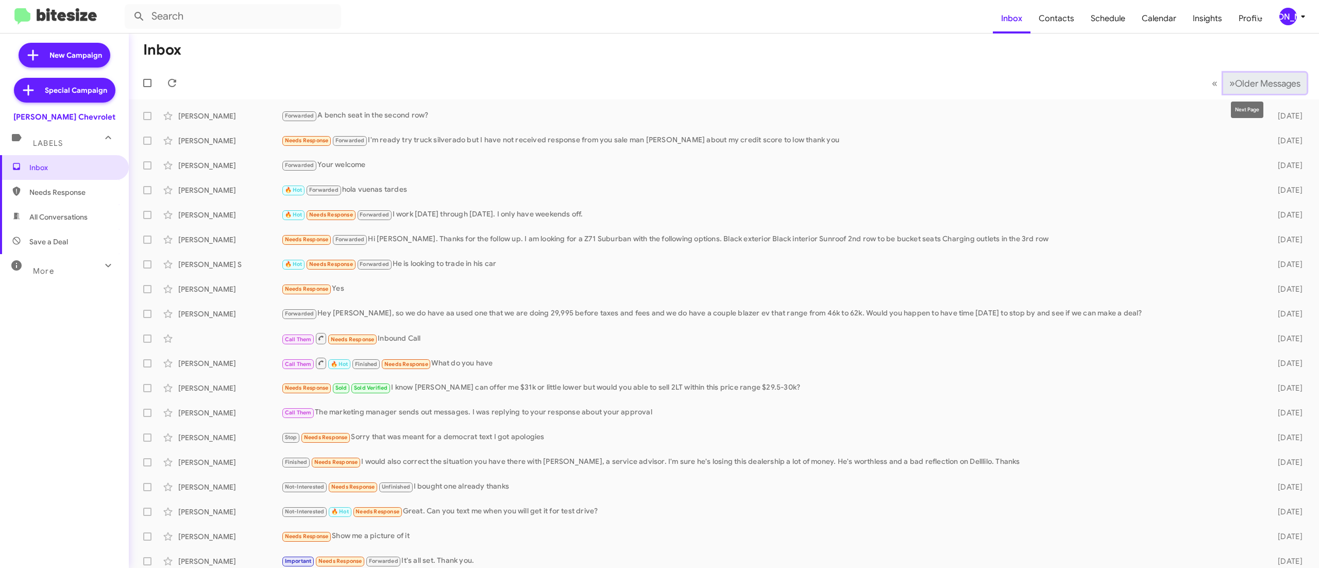
click at [1235, 87] on span "Older Messages" at bounding box center [1267, 83] width 65 height 11
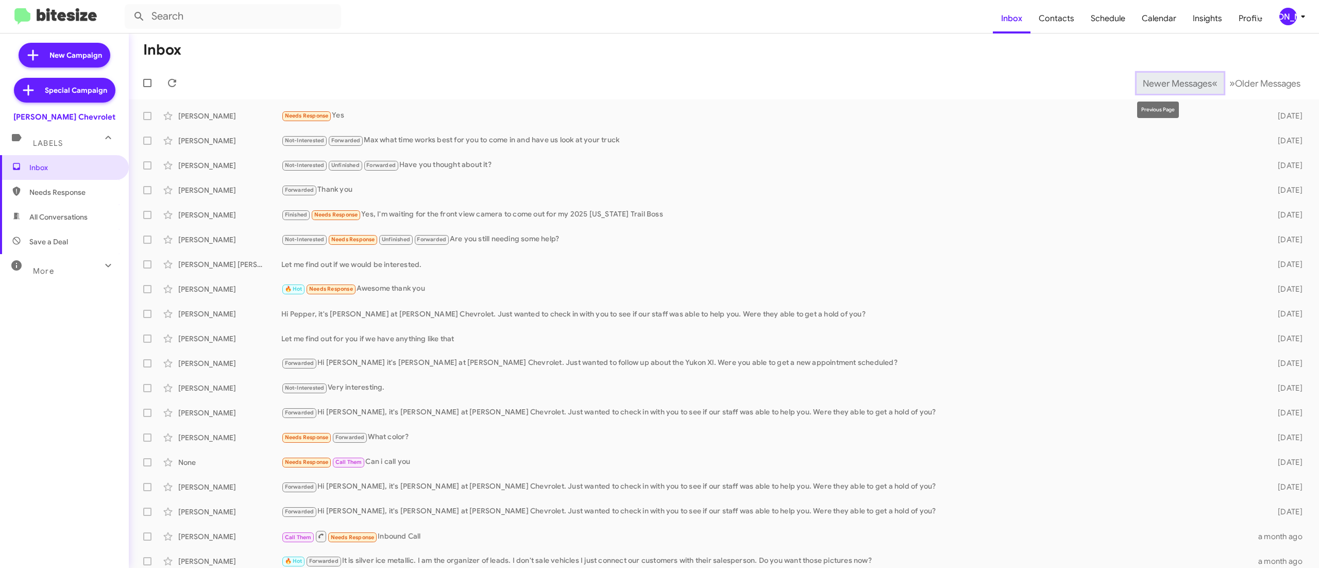
click at [1151, 79] on span "Newer Messages" at bounding box center [1177, 83] width 69 height 11
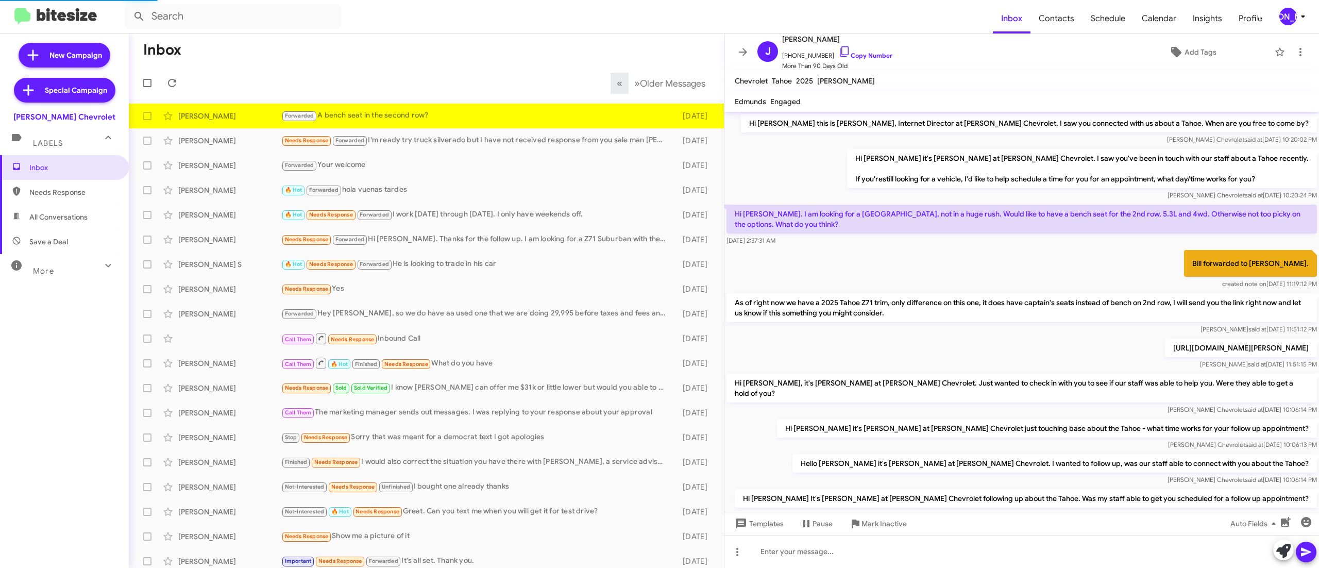
scroll to position [375, 0]
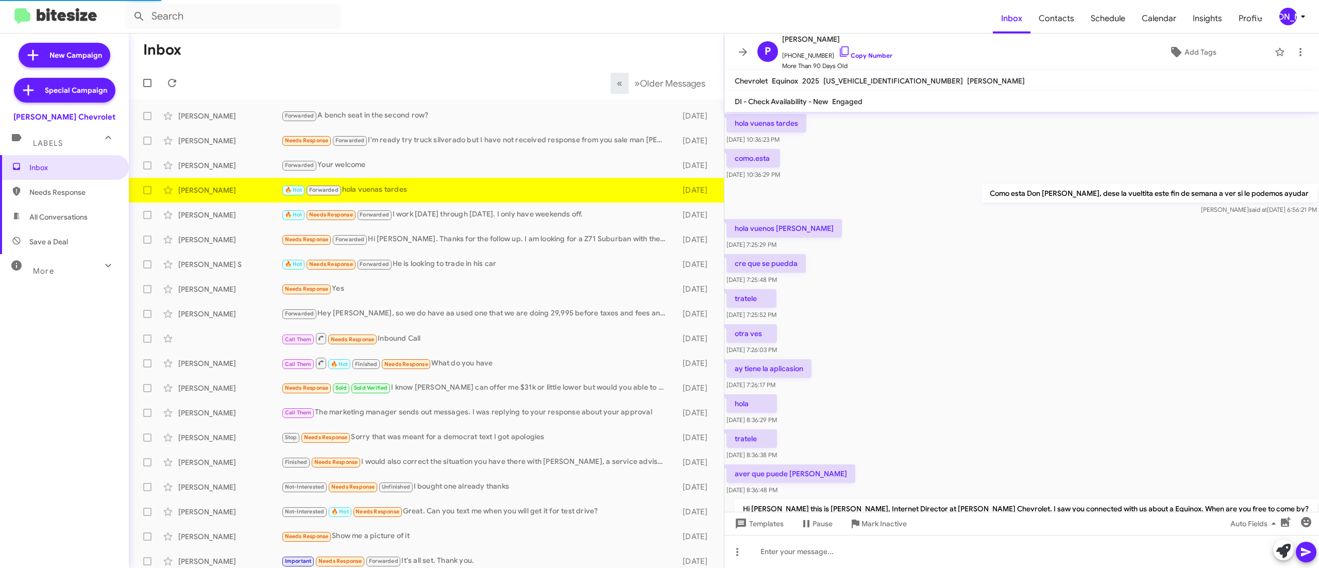
scroll to position [320, 0]
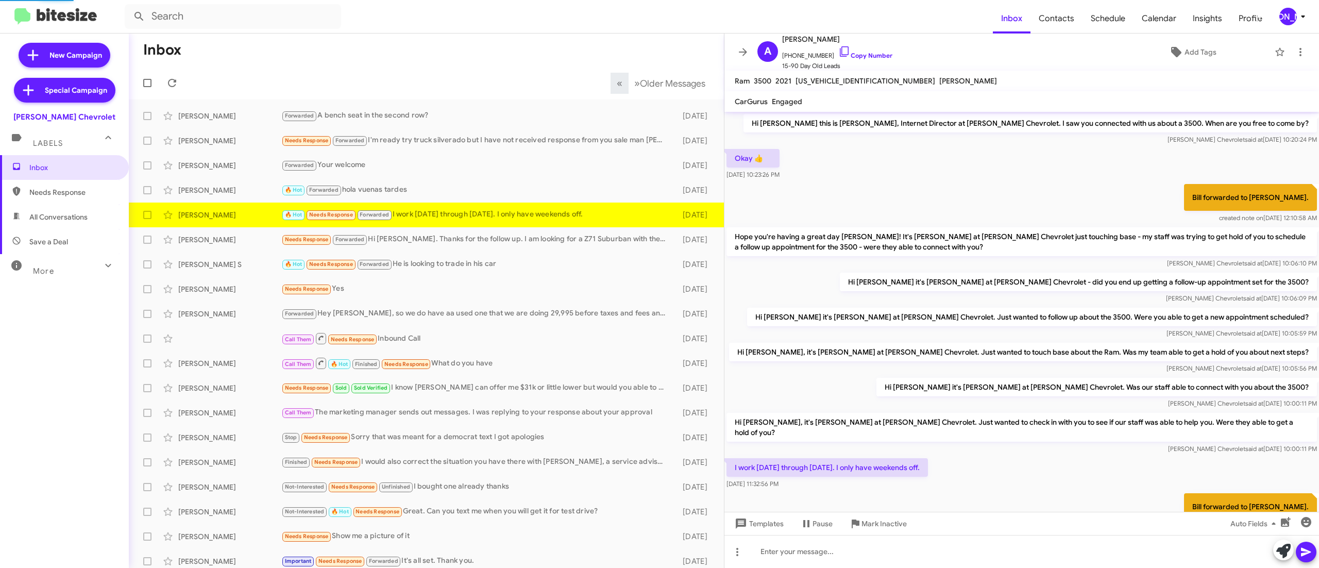
scroll to position [41, 0]
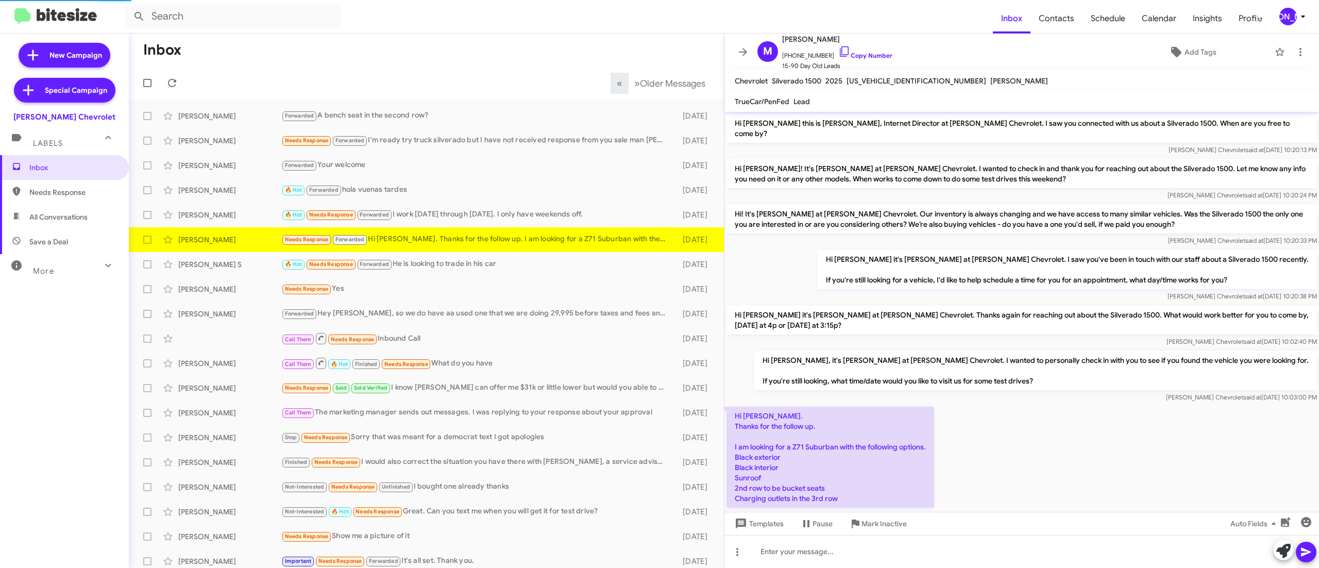
scroll to position [64, 0]
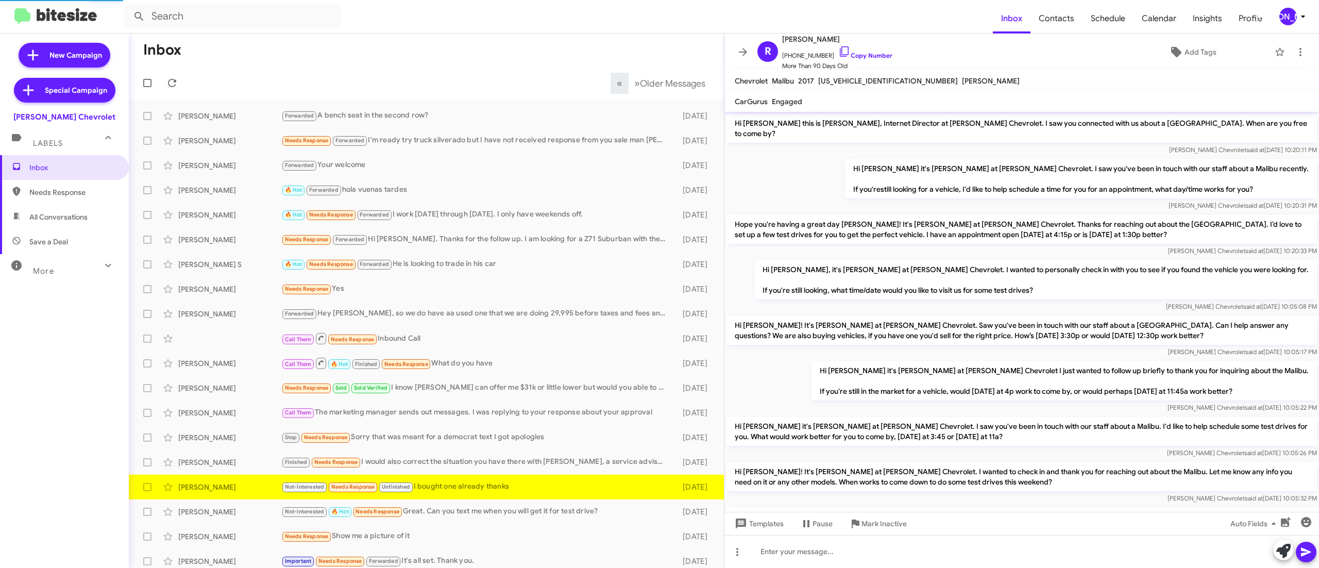
scroll to position [442, 0]
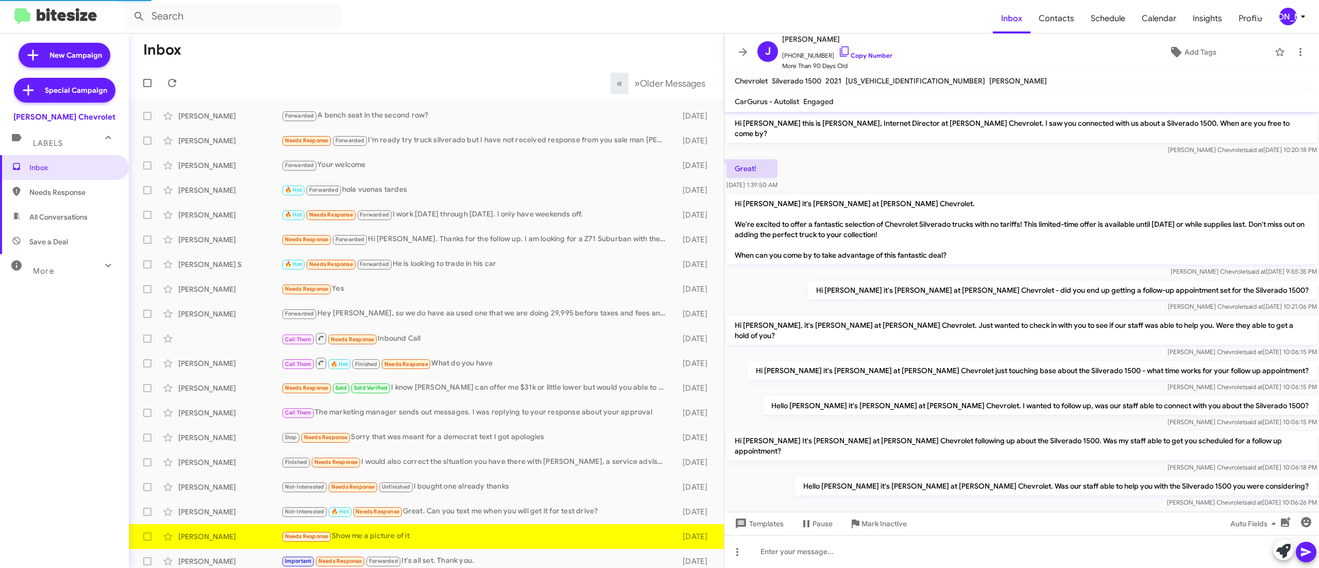
scroll to position [227, 0]
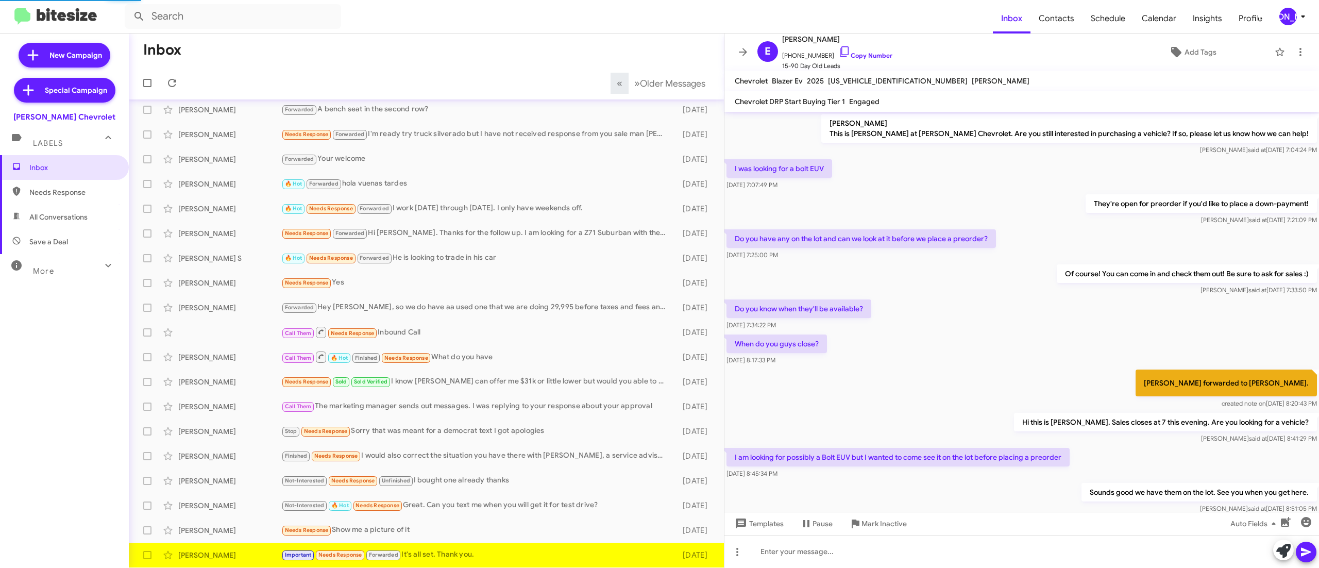
scroll to position [389, 0]
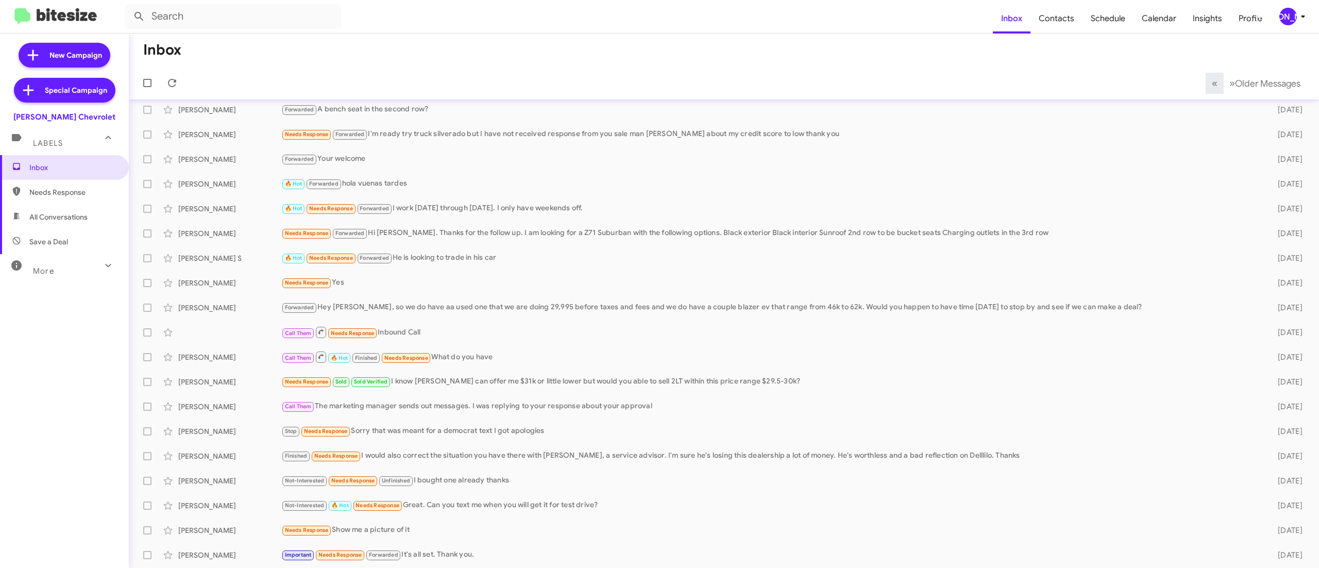
scroll to position [31, 0]
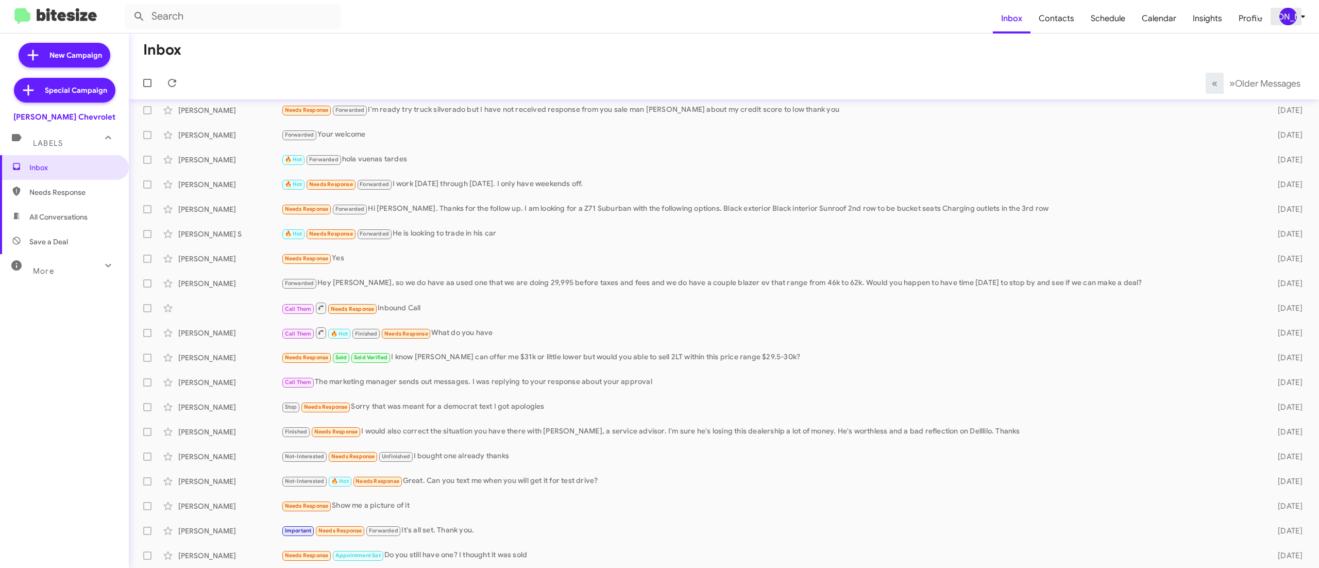
click at [1274, 19] on button "[PERSON_NAME]" at bounding box center [1289, 17] width 37 height 18
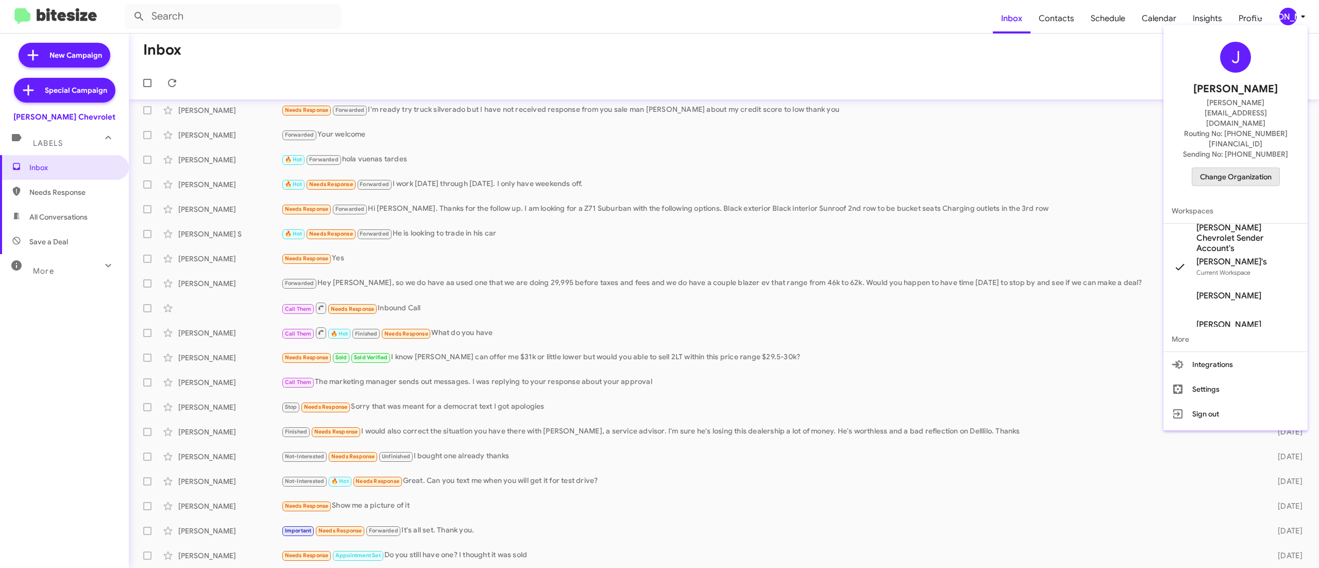
click at [1207, 168] on span "Change Organization" at bounding box center [1236, 177] width 72 height 18
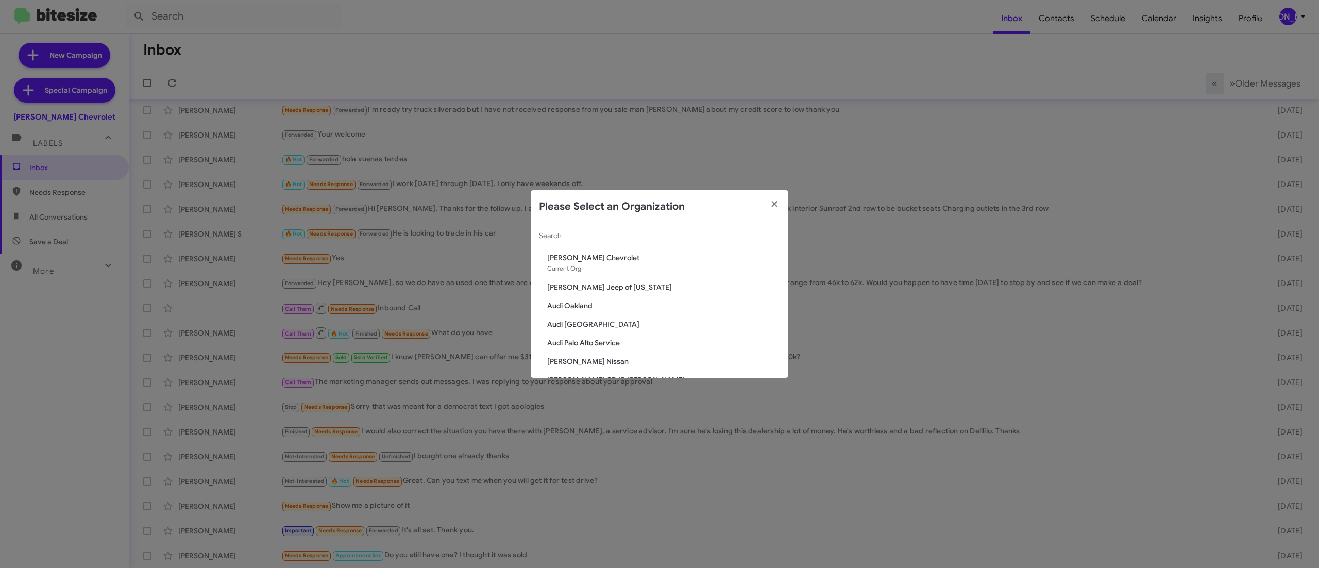
click at [659, 231] on div "Search" at bounding box center [659, 233] width 241 height 20
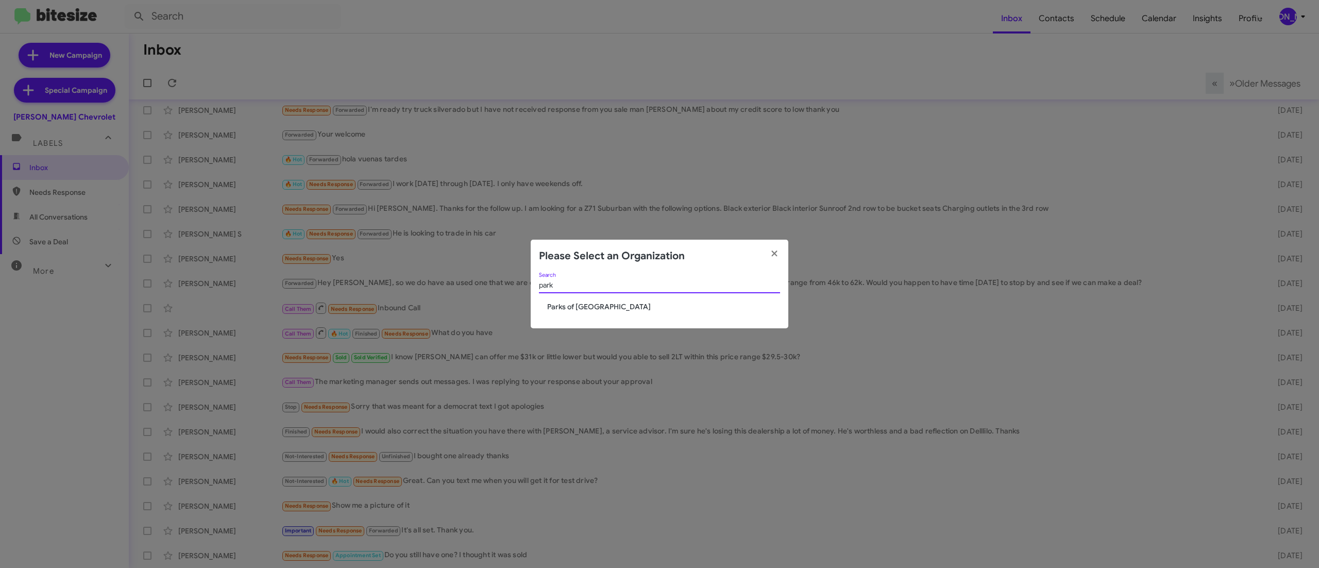
type input "park"
click at [587, 302] on span "Parks of [GEOGRAPHIC_DATA]" at bounding box center [663, 306] width 233 height 10
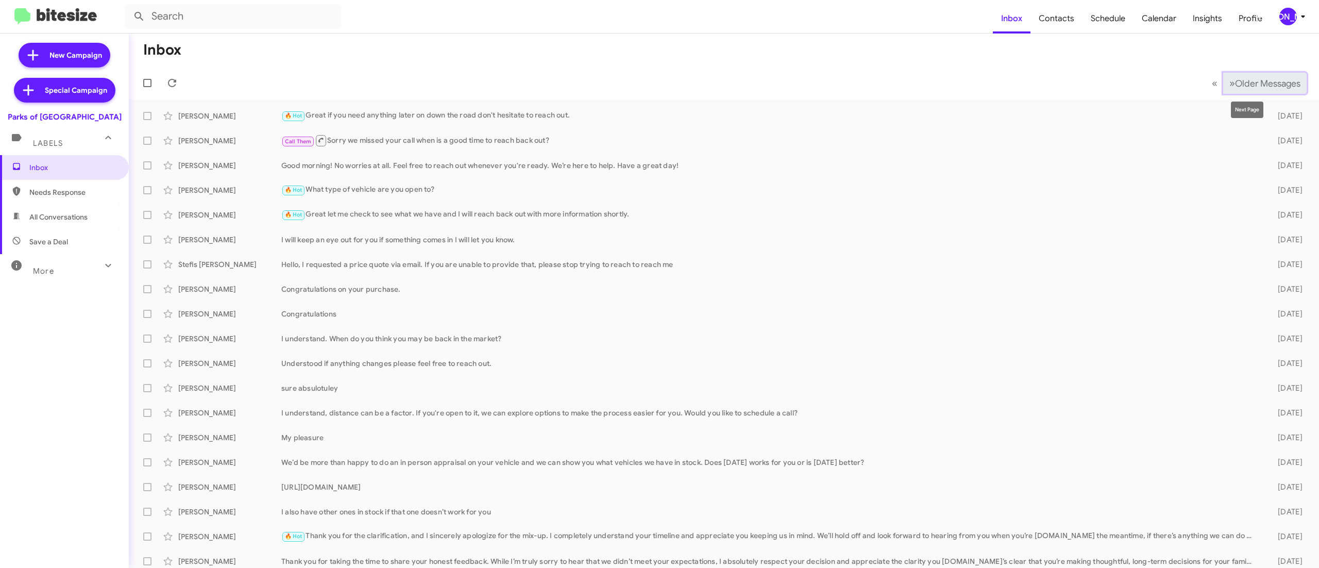
click at [1235, 89] on span "Older Messages" at bounding box center [1267, 83] width 65 height 11
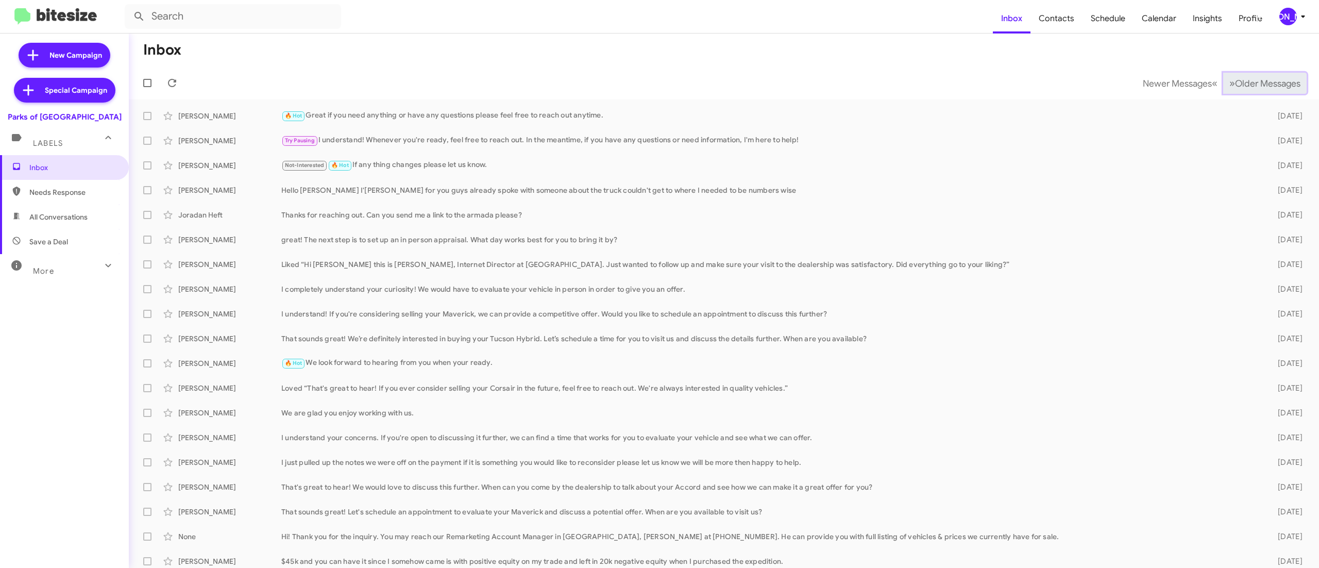
click at [1235, 89] on span "Older Messages" at bounding box center [1267, 83] width 65 height 11
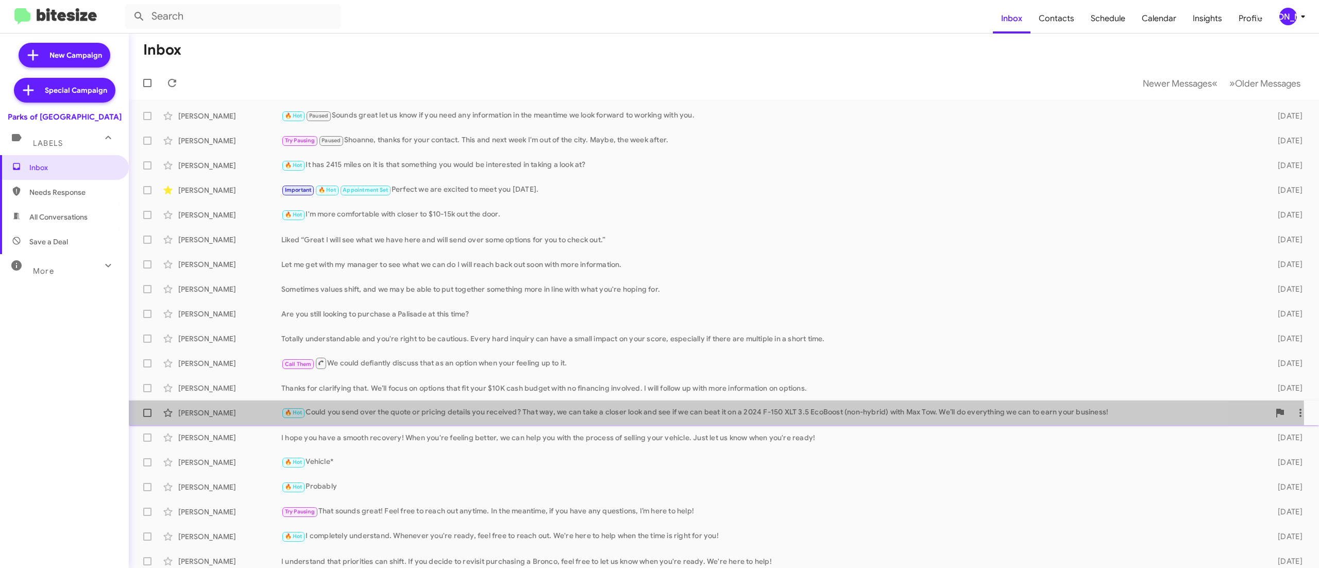
click at [612, 418] on div "🔥 Hot Could you send over the quote or pricing details you received? That way, …" at bounding box center [775, 413] width 988 height 12
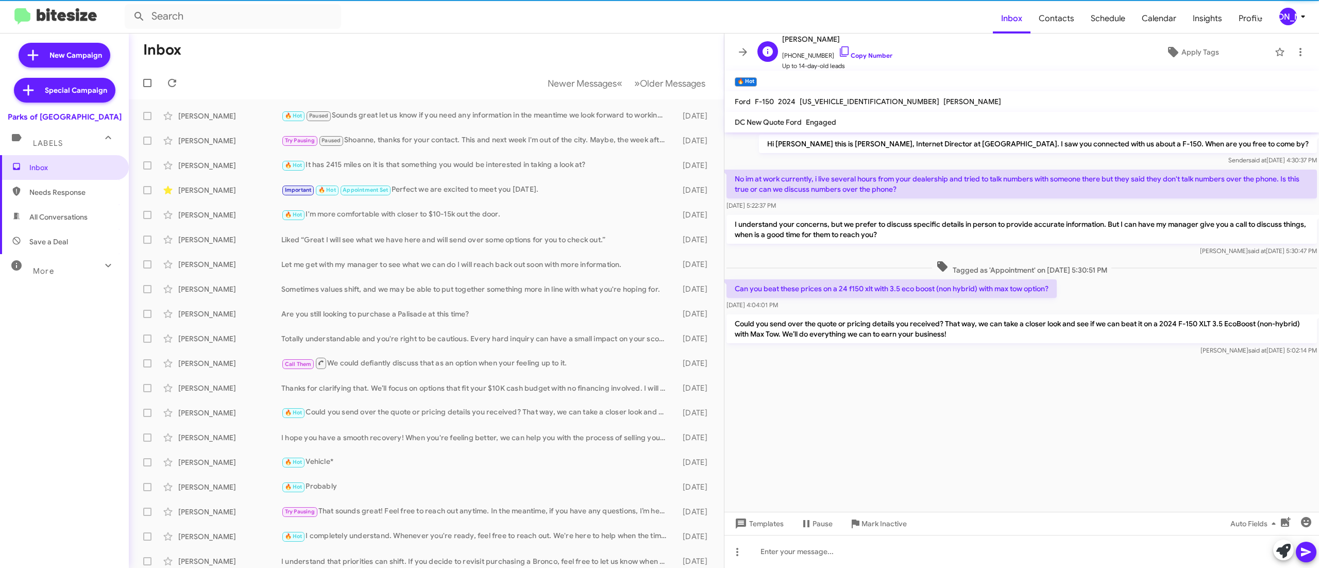
click at [858, 52] on span "[PHONE_NUMBER] Copy Number" at bounding box center [837, 52] width 110 height 15
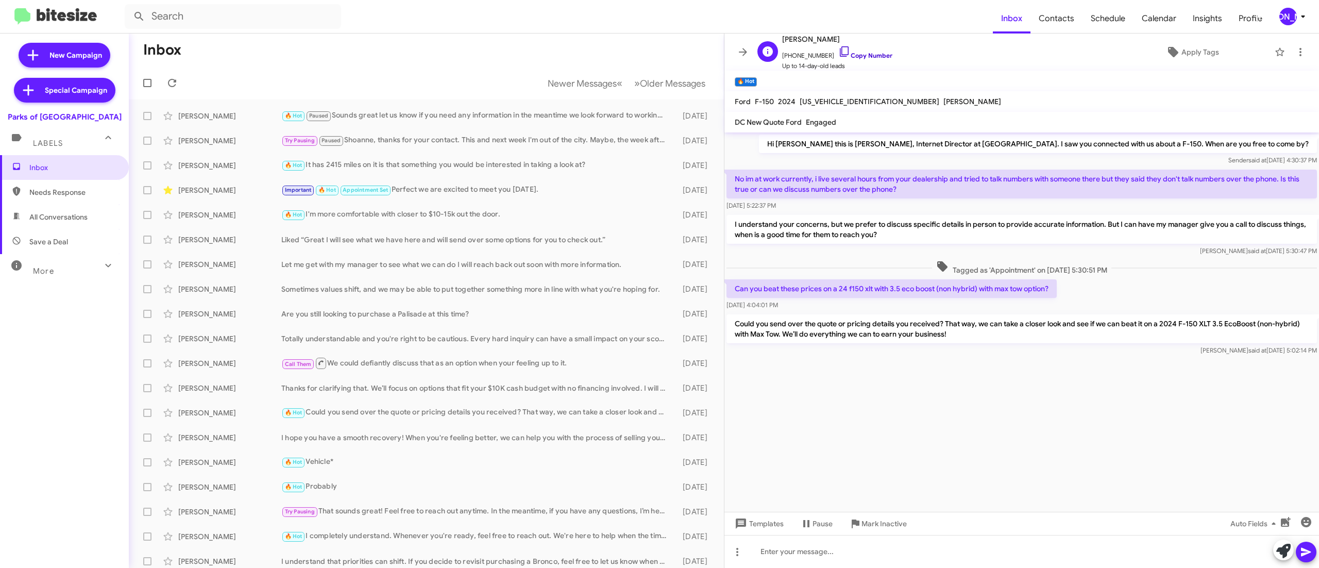
click at [862, 53] on link "Copy Number" at bounding box center [865, 56] width 54 height 8
click at [659, 83] on span "Older Messages" at bounding box center [672, 83] width 65 height 11
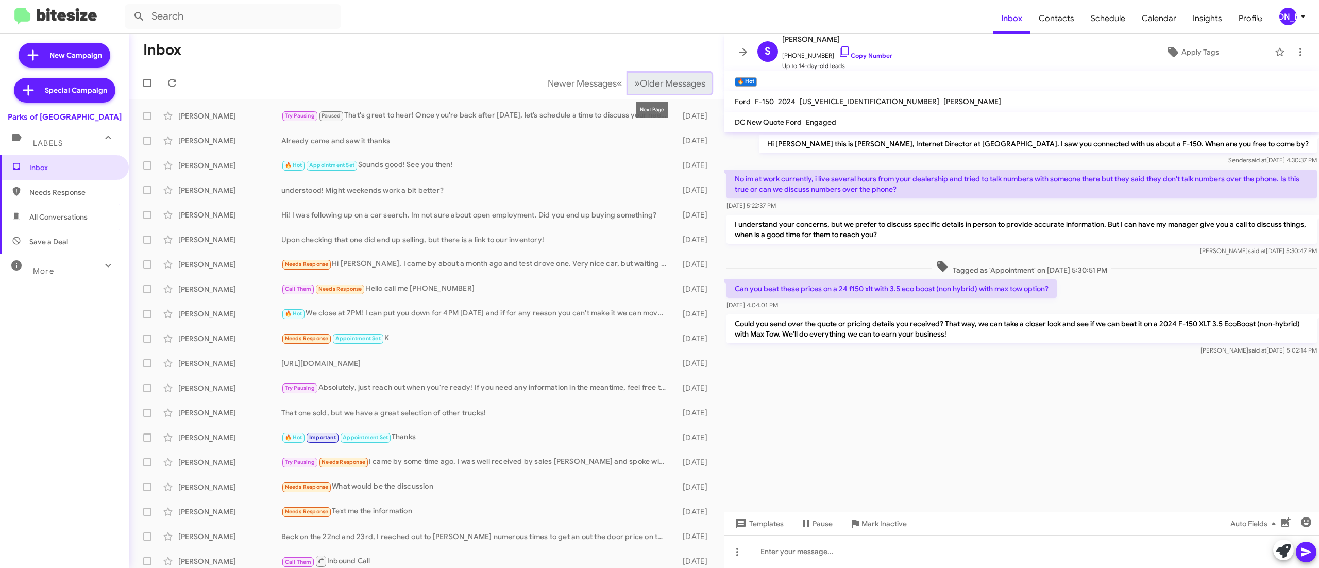
click at [646, 85] on span "Older Messages" at bounding box center [672, 83] width 65 height 11
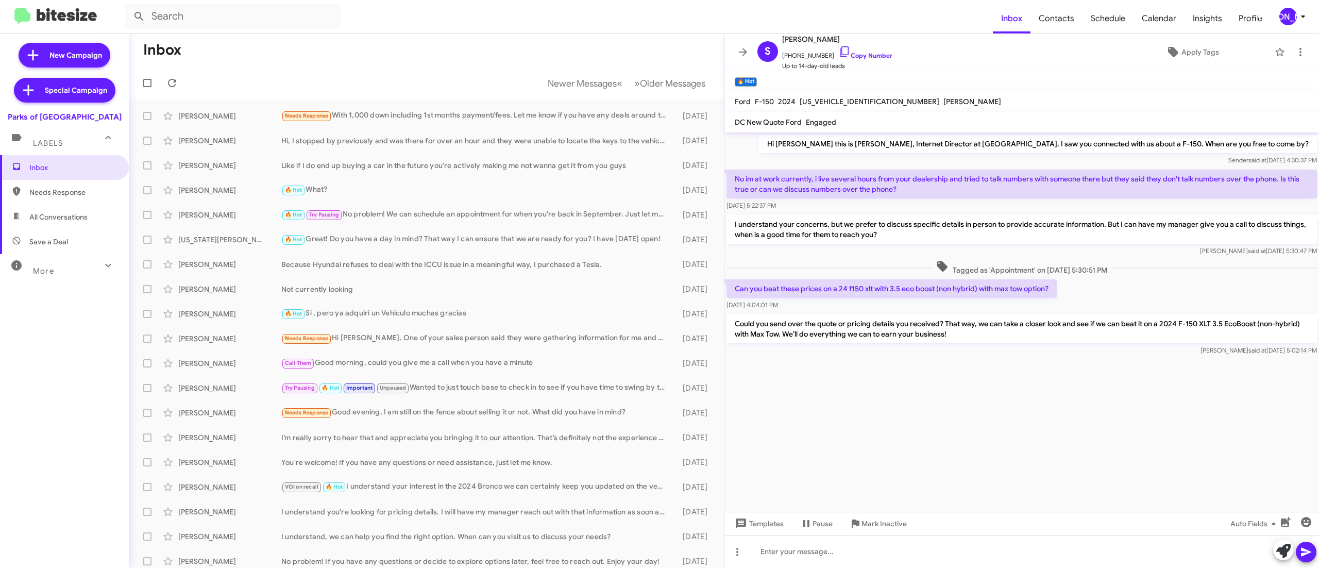
click at [387, 61] on mat-toolbar-row "Inbox" at bounding box center [426, 49] width 595 height 33
click at [432, 70] on mat-toolbar-row "Newer Messages « Previous » Next Older Messages" at bounding box center [426, 82] width 595 height 33
click at [640, 78] on span "Older Messages" at bounding box center [672, 83] width 65 height 11
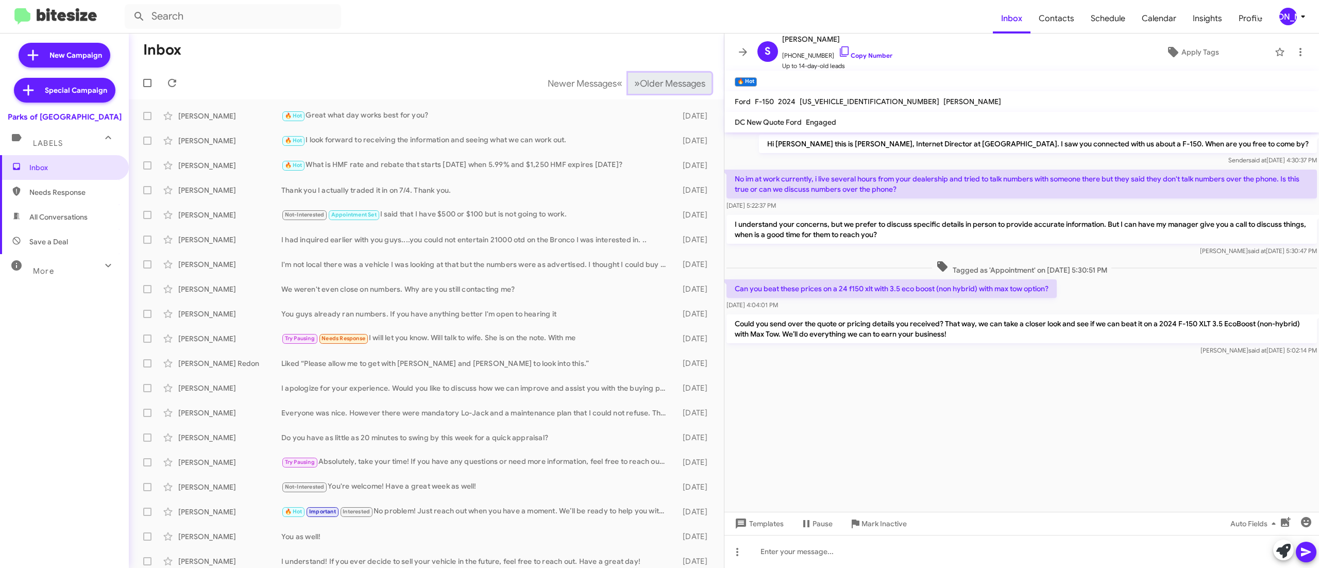
click at [639, 76] on button "» Next Older Messages" at bounding box center [669, 83] width 83 height 21
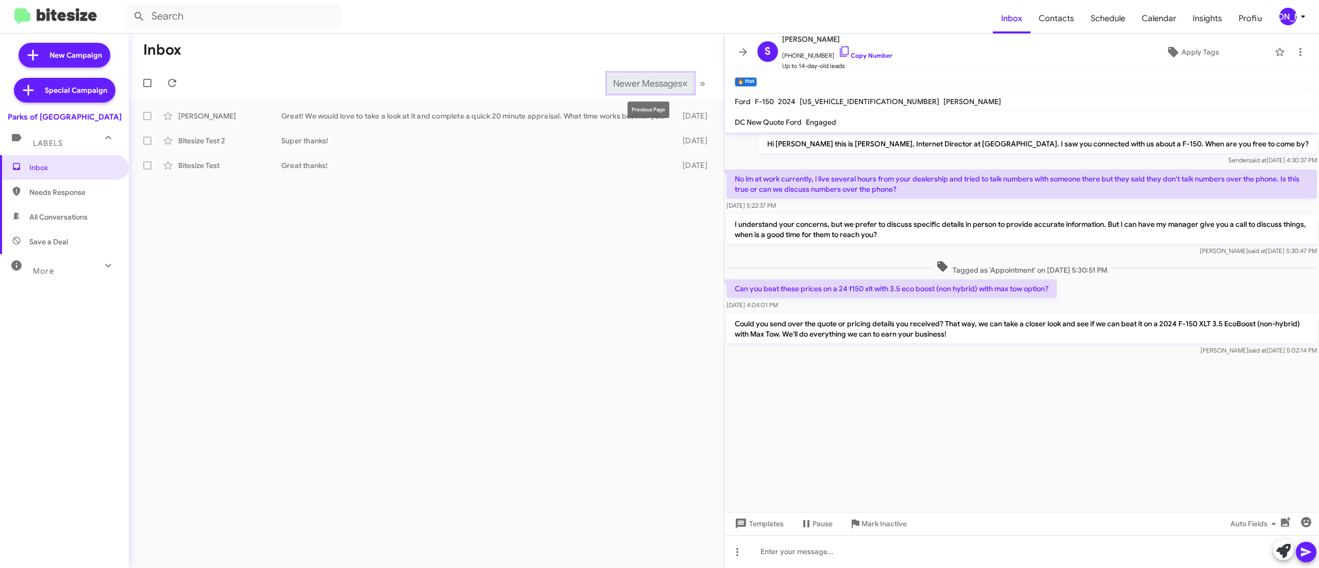
click at [623, 78] on span "Newer Messages" at bounding box center [647, 83] width 69 height 11
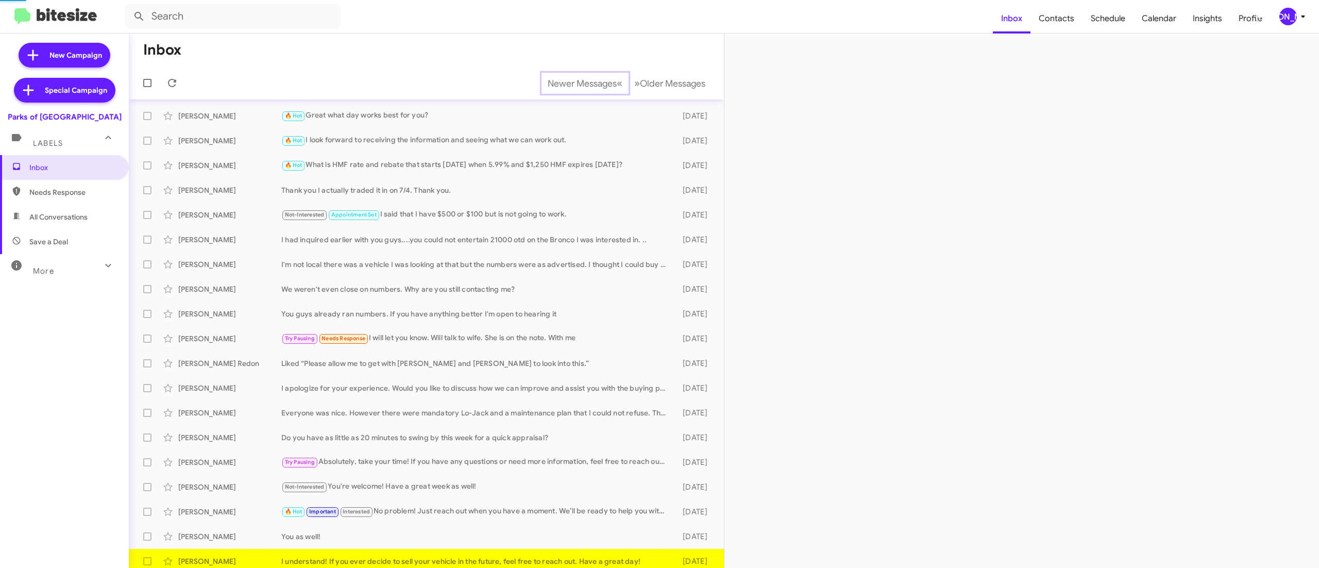
scroll to position [6, 0]
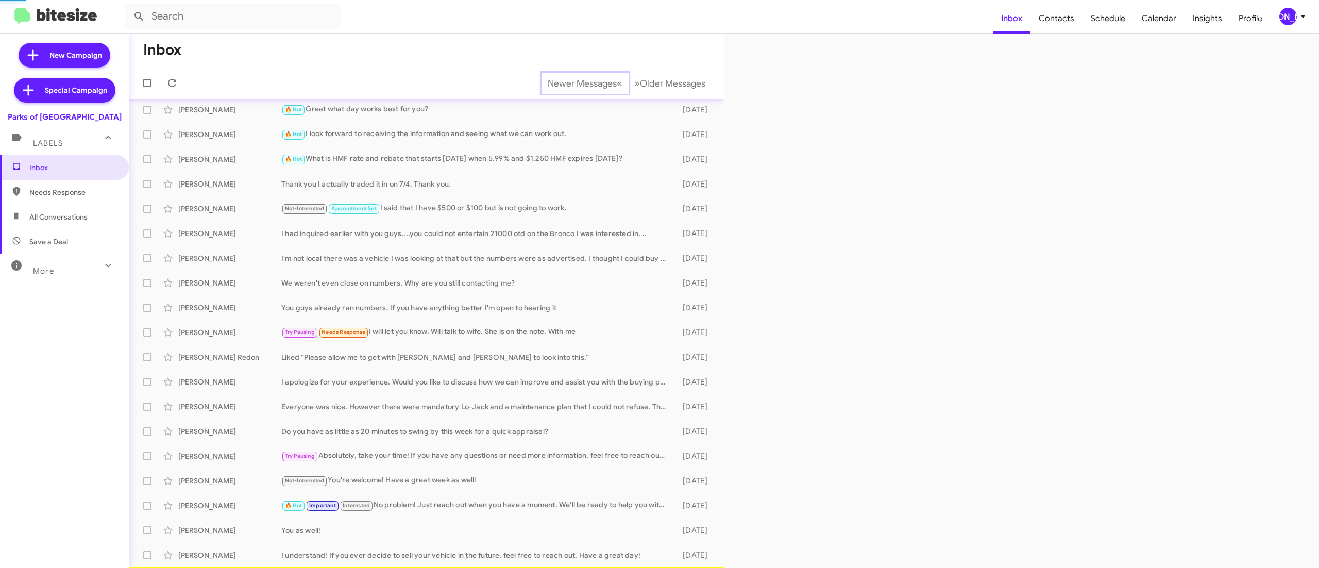
scroll to position [31, 0]
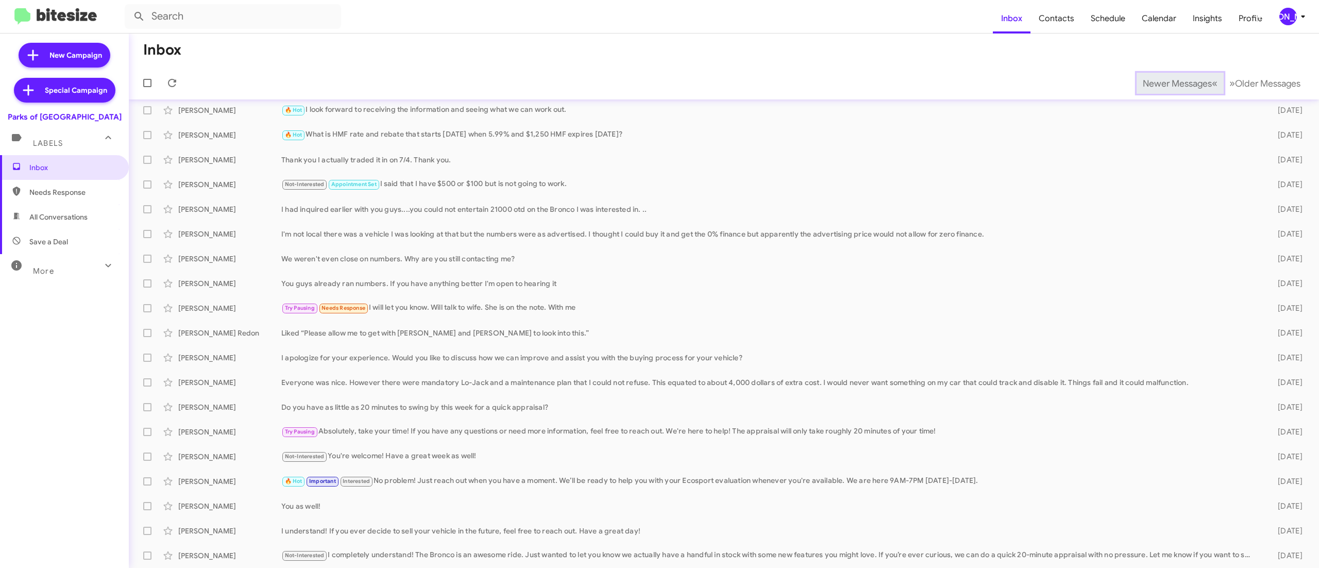
click at [1154, 82] on span "Newer Messages" at bounding box center [1177, 83] width 69 height 11
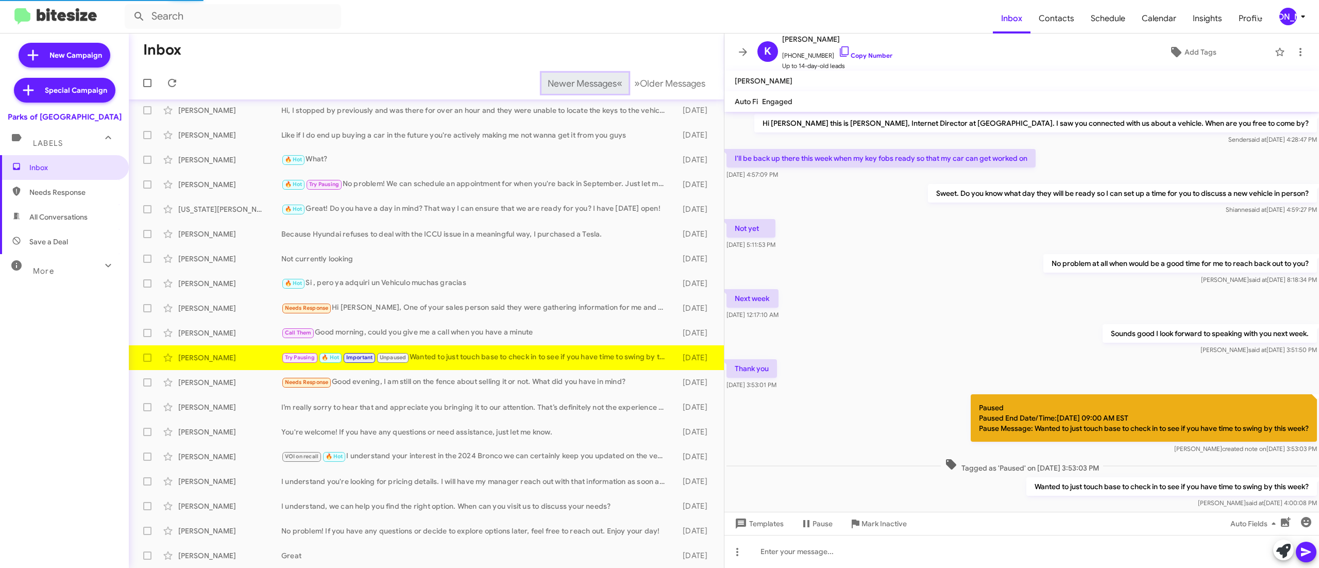
scroll to position [49, 0]
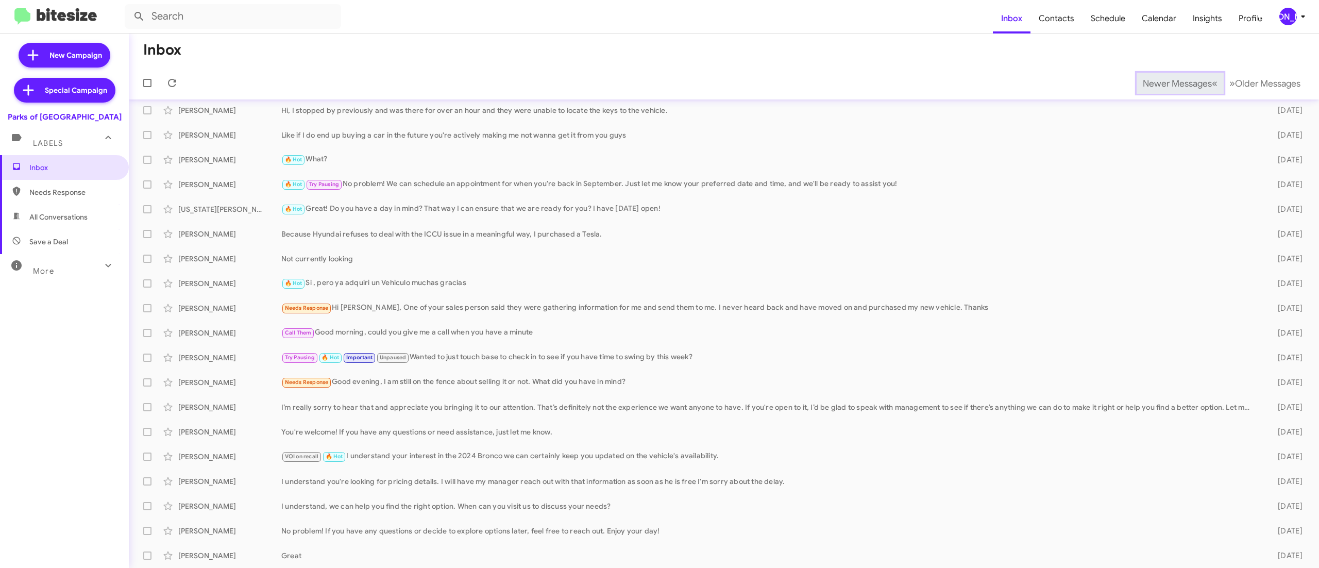
click at [1154, 82] on span "Newer Messages" at bounding box center [1177, 83] width 69 height 11
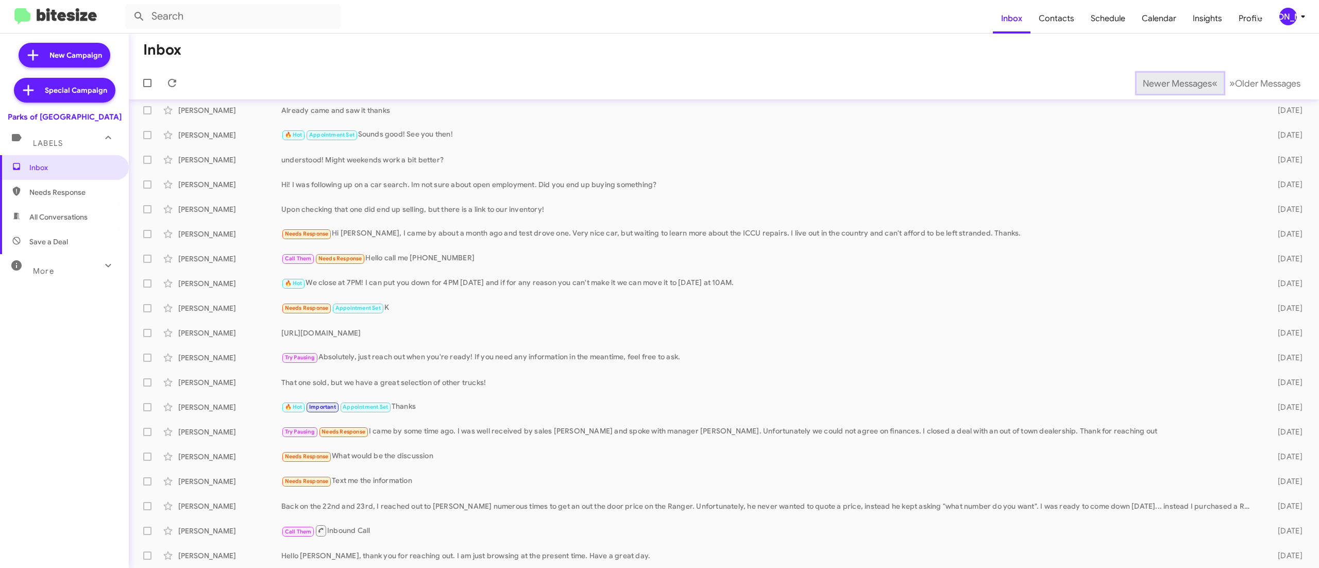
click at [1154, 82] on span "Newer Messages" at bounding box center [1177, 83] width 69 height 11
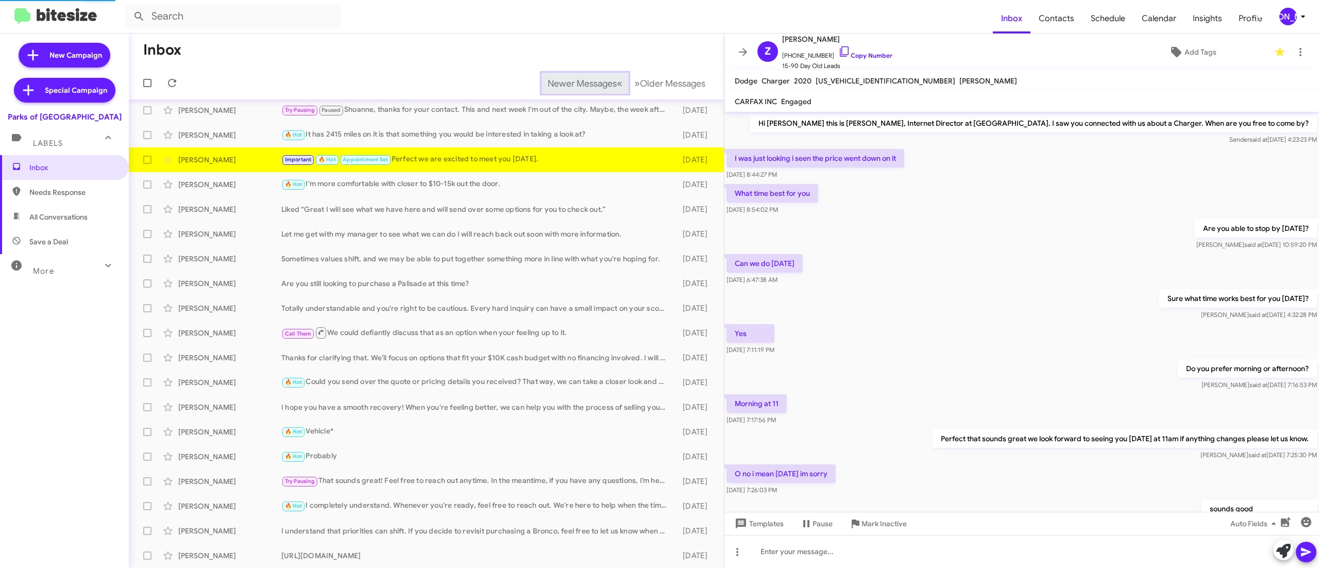
scroll to position [231, 0]
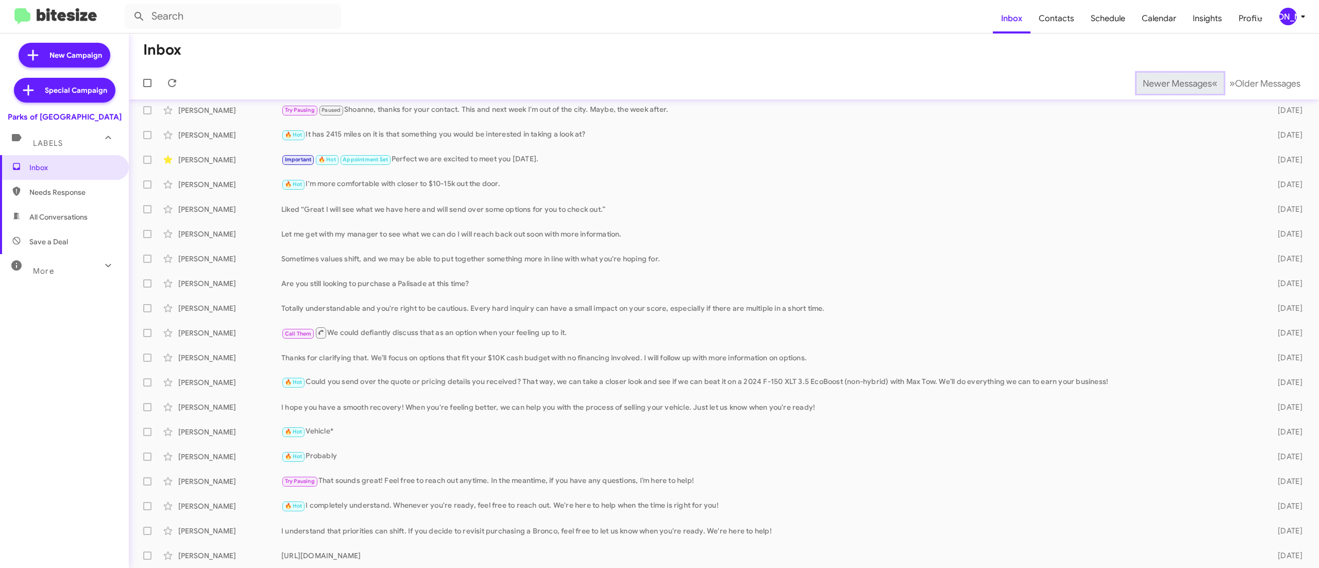
click at [1154, 82] on span "Newer Messages" at bounding box center [1177, 83] width 69 height 11
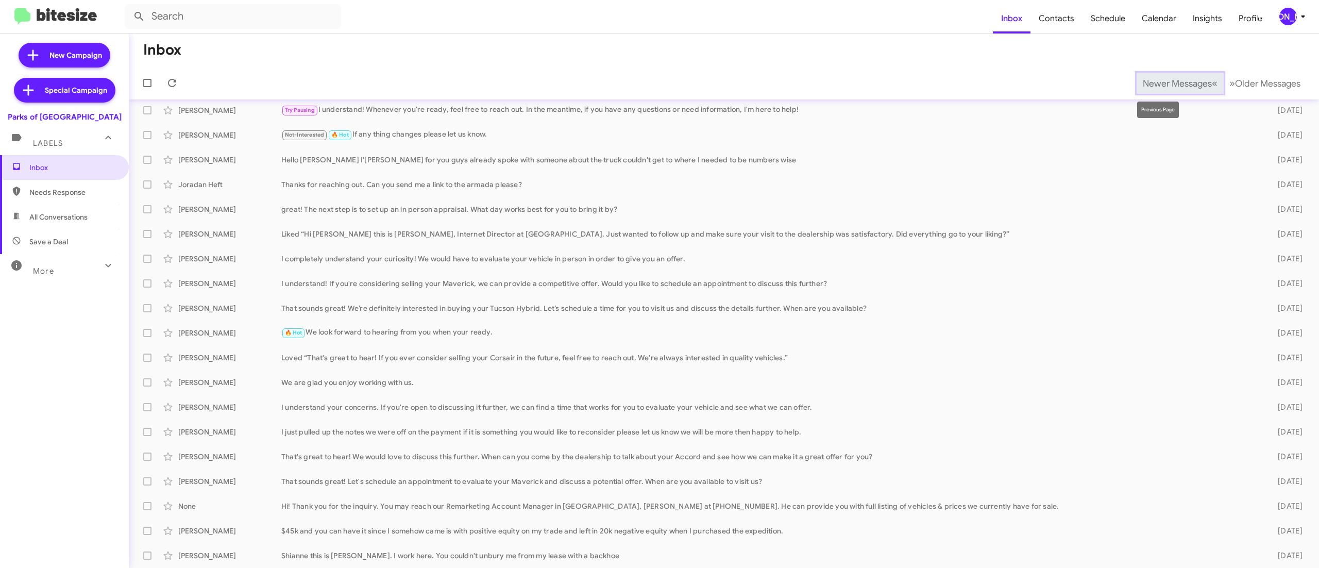
click at [1154, 82] on span "Newer Messages" at bounding box center [1177, 83] width 69 height 11
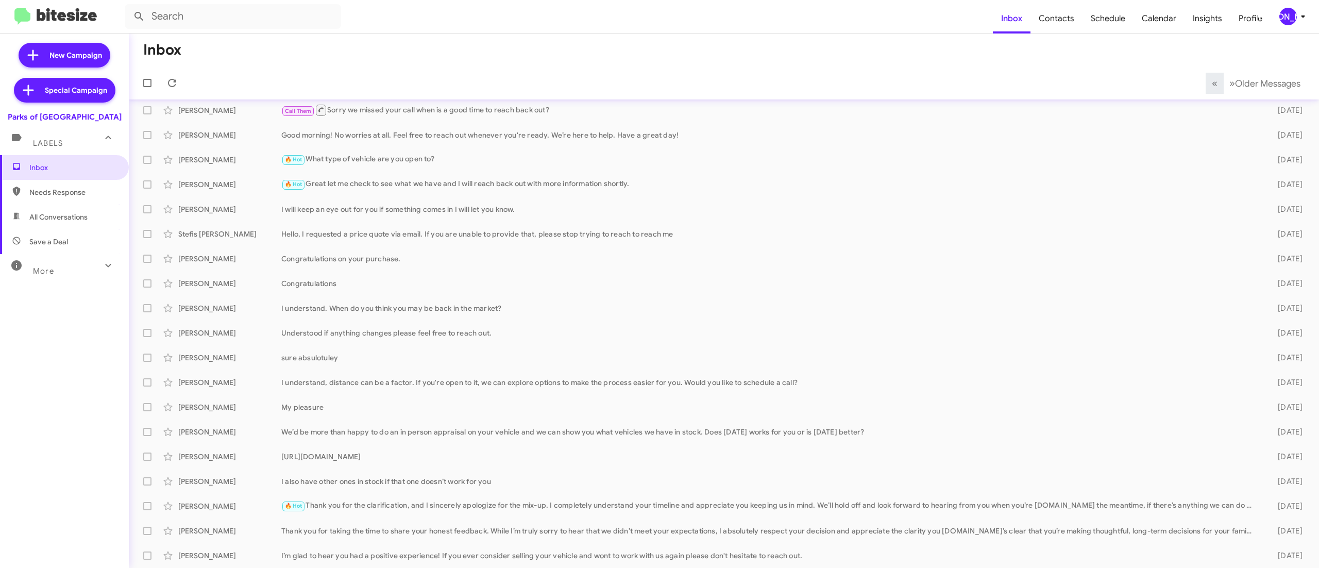
click at [1281, 13] on div "[PERSON_NAME]" at bounding box center [1289, 17] width 18 height 18
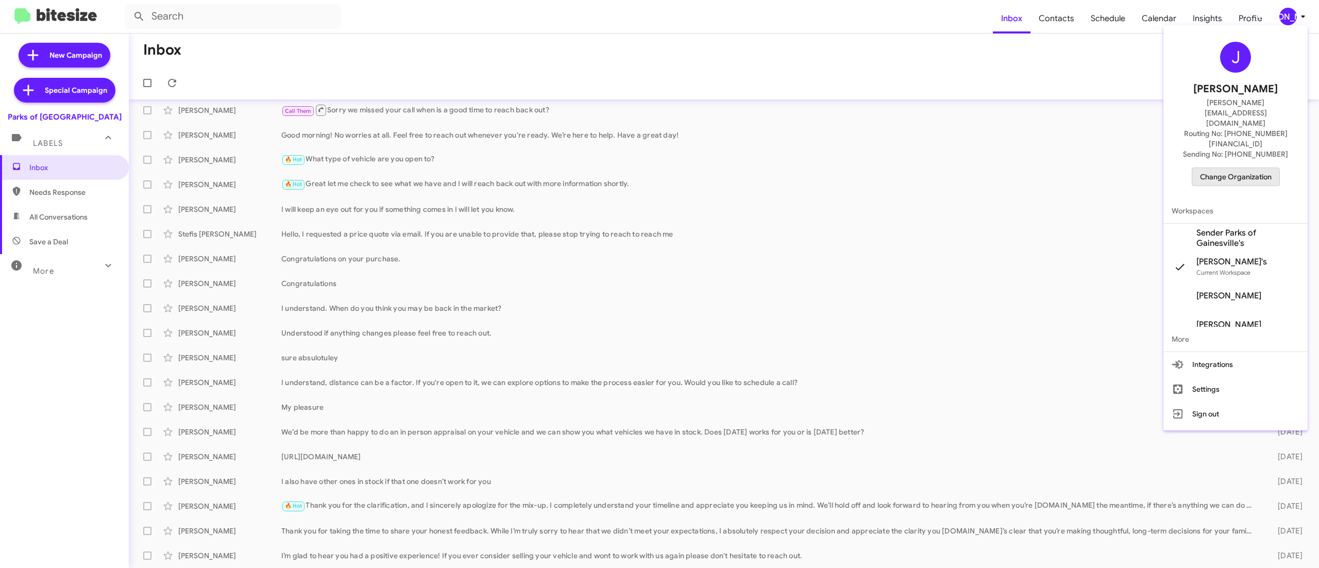
click at [1225, 168] on span "Change Organization" at bounding box center [1236, 177] width 72 height 18
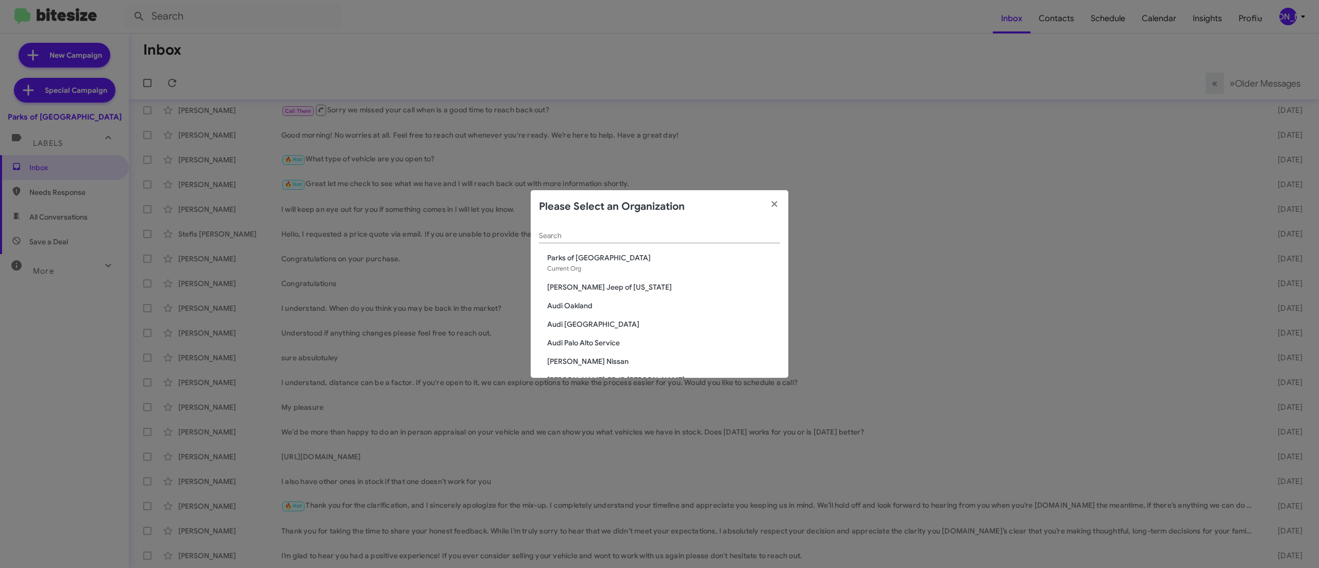
click at [743, 235] on input "Search" at bounding box center [659, 236] width 241 height 8
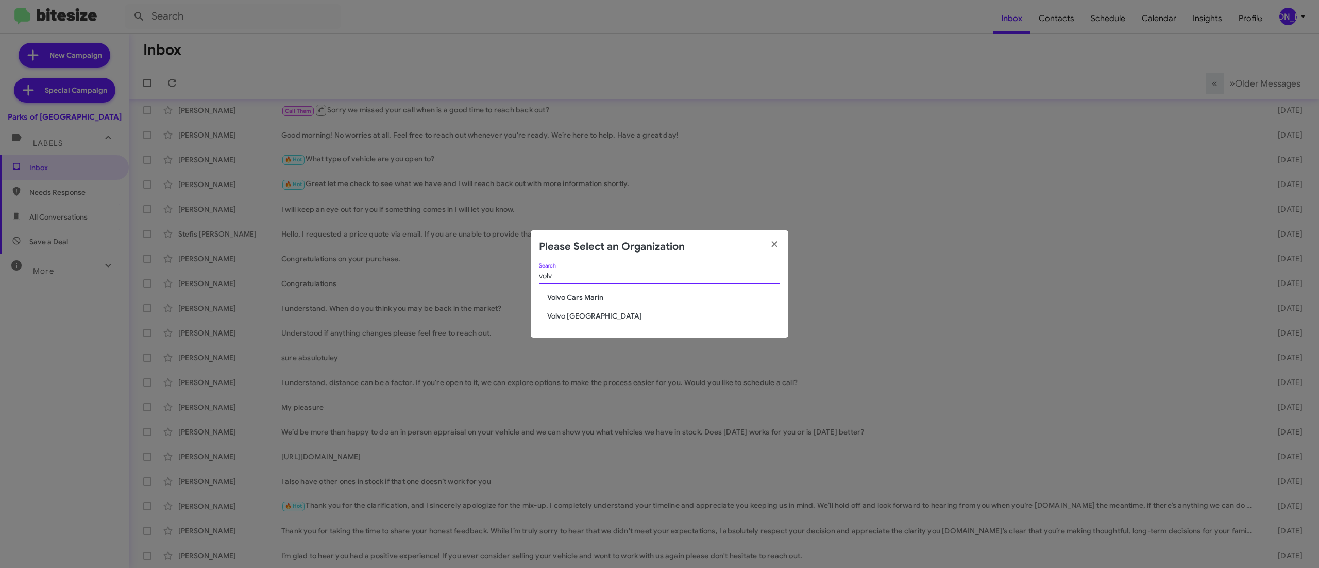
type input "volv"
click at [602, 314] on span "Volvo Palo Alto" at bounding box center [663, 316] width 233 height 10
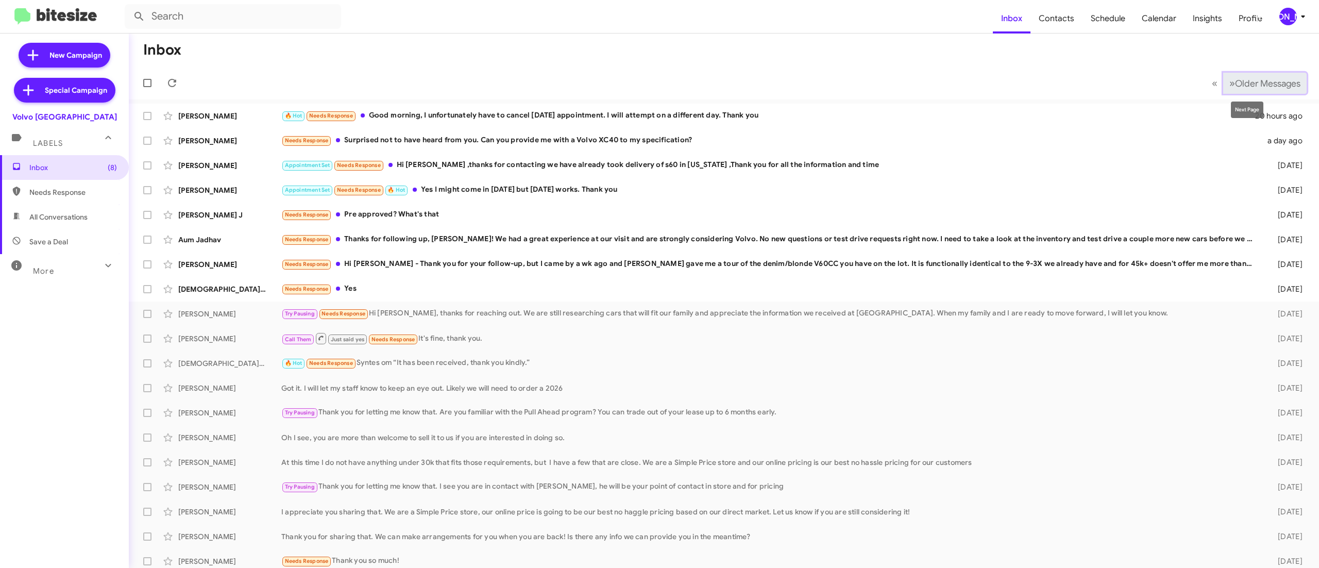
click at [1235, 86] on span "Older Messages" at bounding box center [1267, 83] width 65 height 11
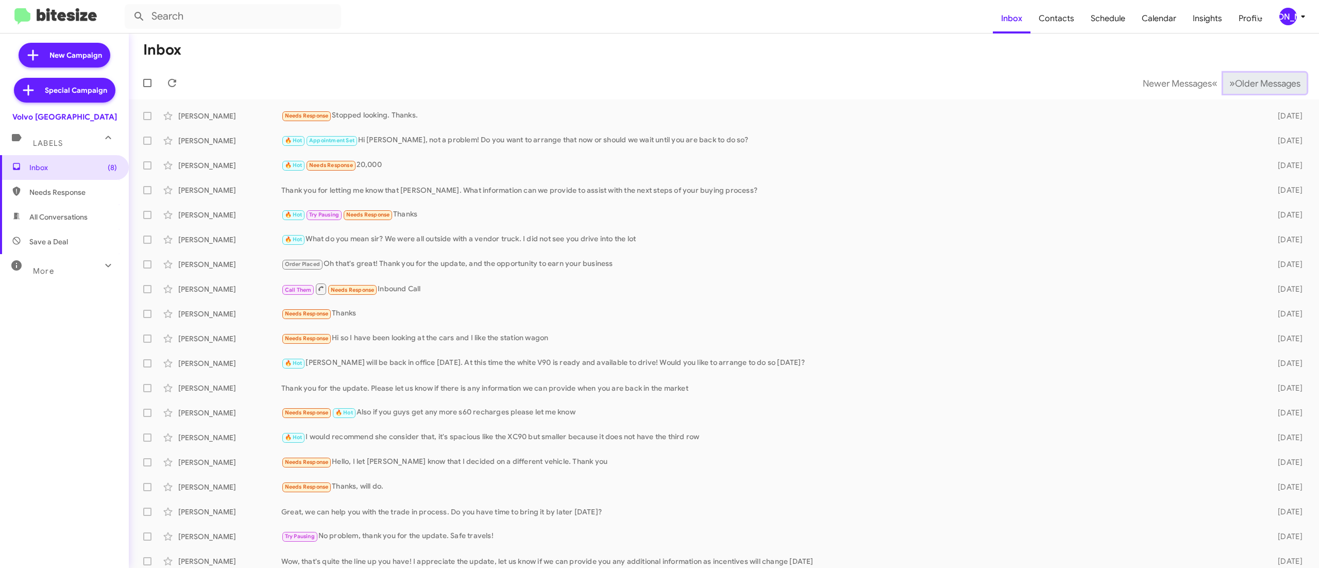
click at [1235, 86] on span "Older Messages" at bounding box center [1267, 83] width 65 height 11
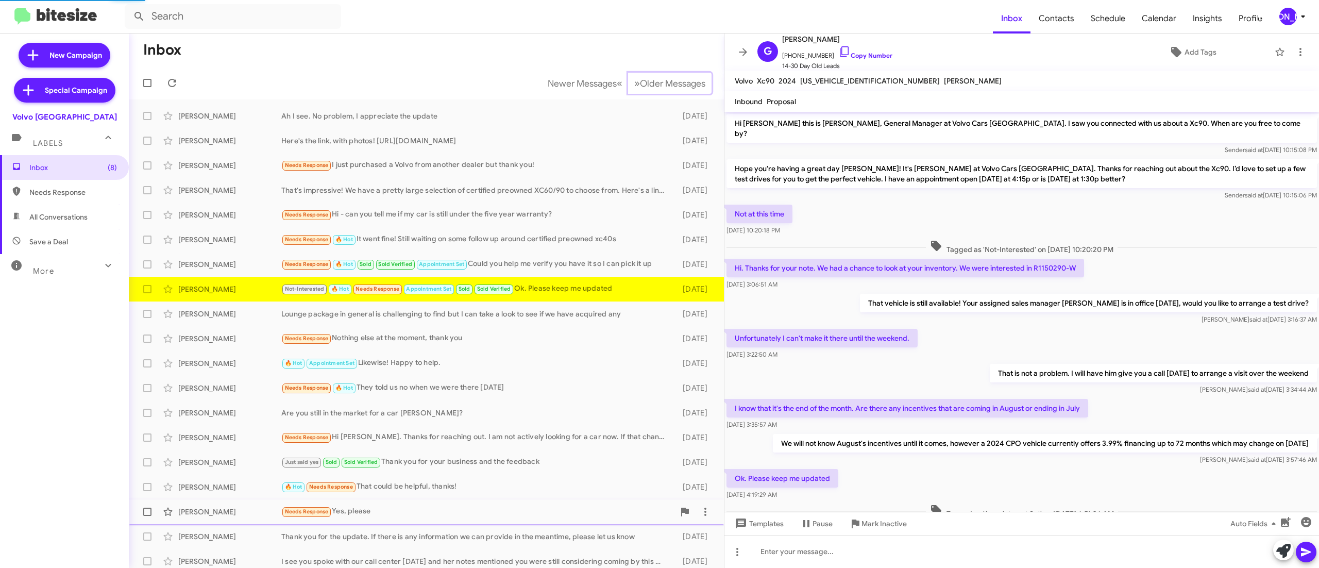
scroll to position [75, 0]
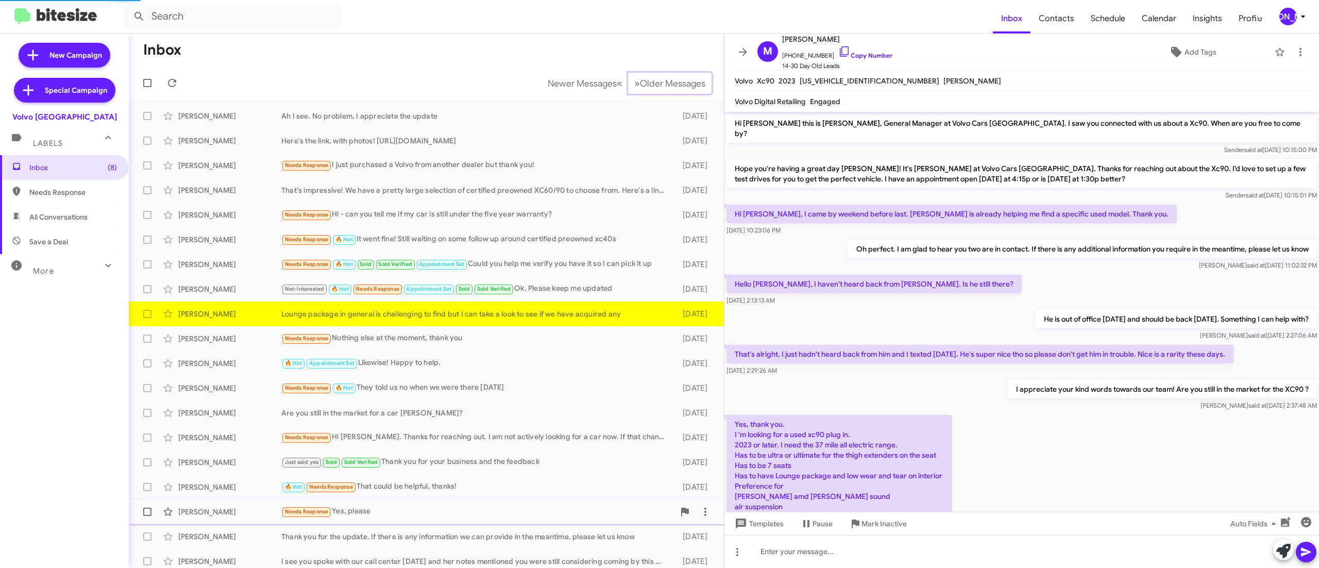
scroll to position [110, 0]
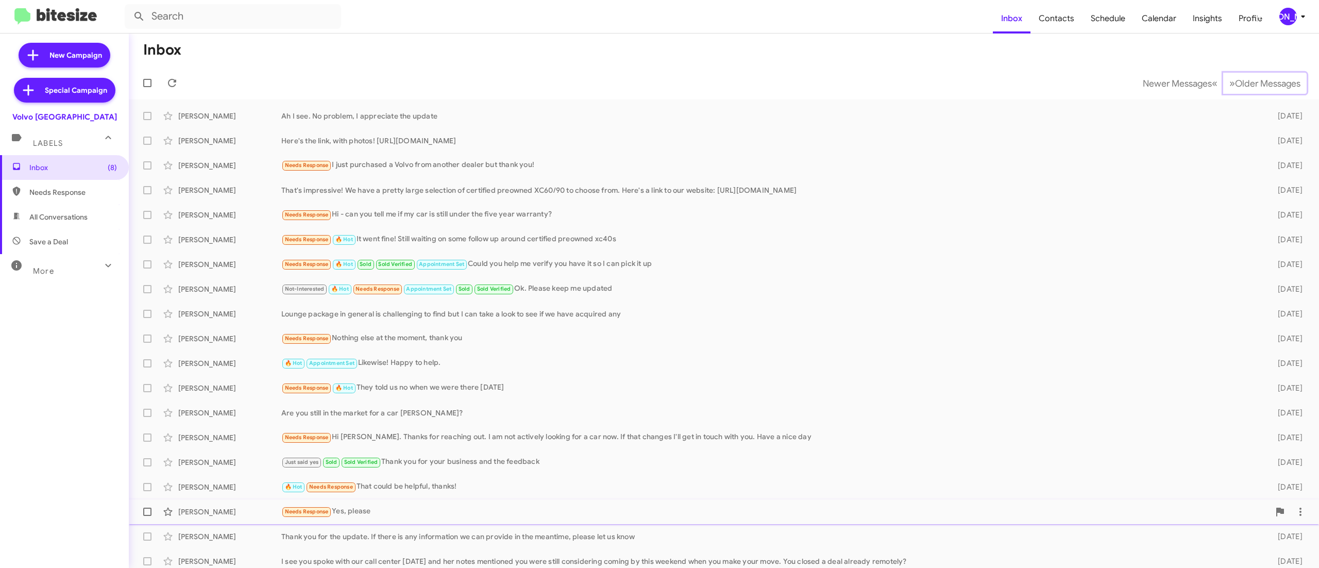
scroll to position [6, 0]
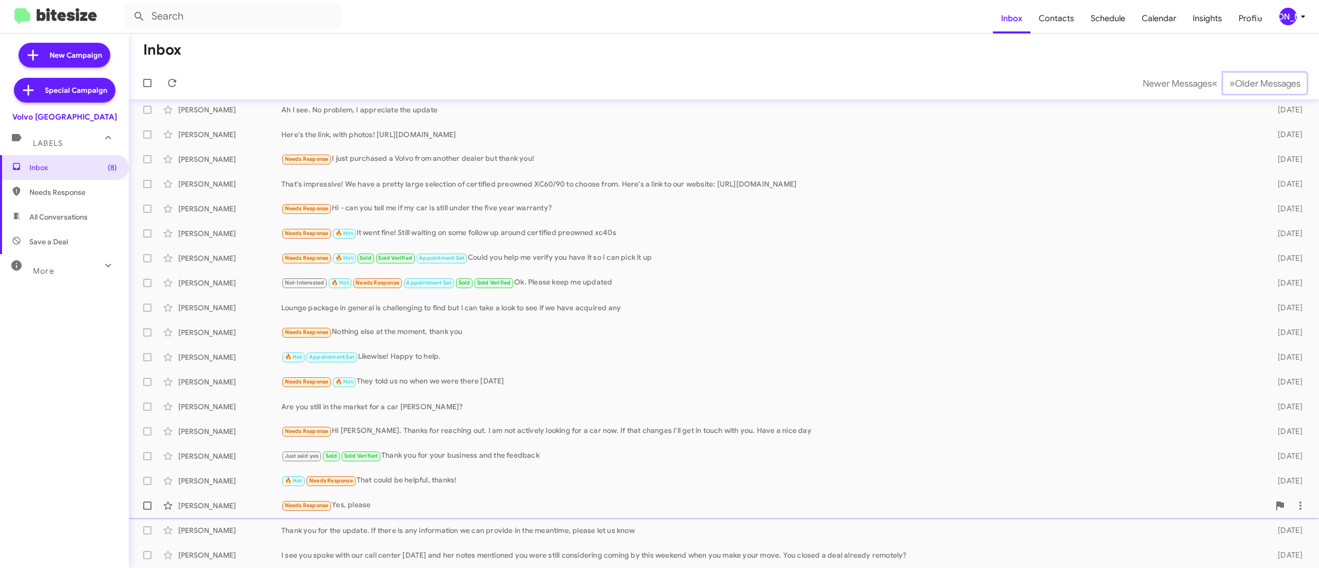
scroll to position [31, 0]
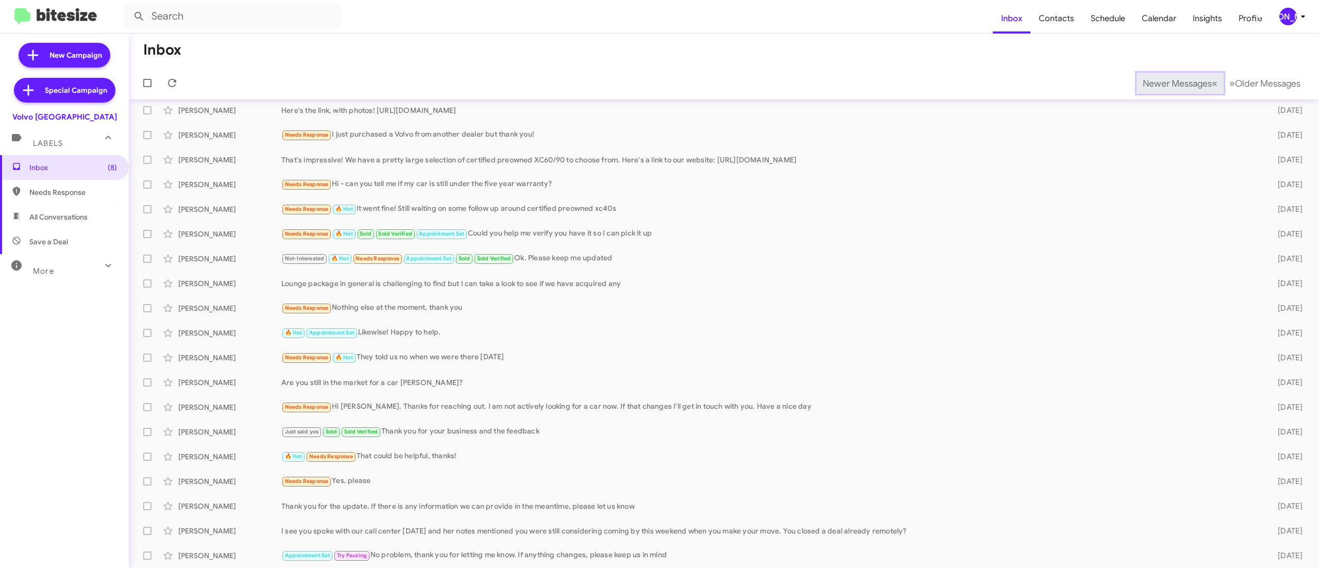
click at [1154, 82] on span "Newer Messages" at bounding box center [1177, 83] width 69 height 11
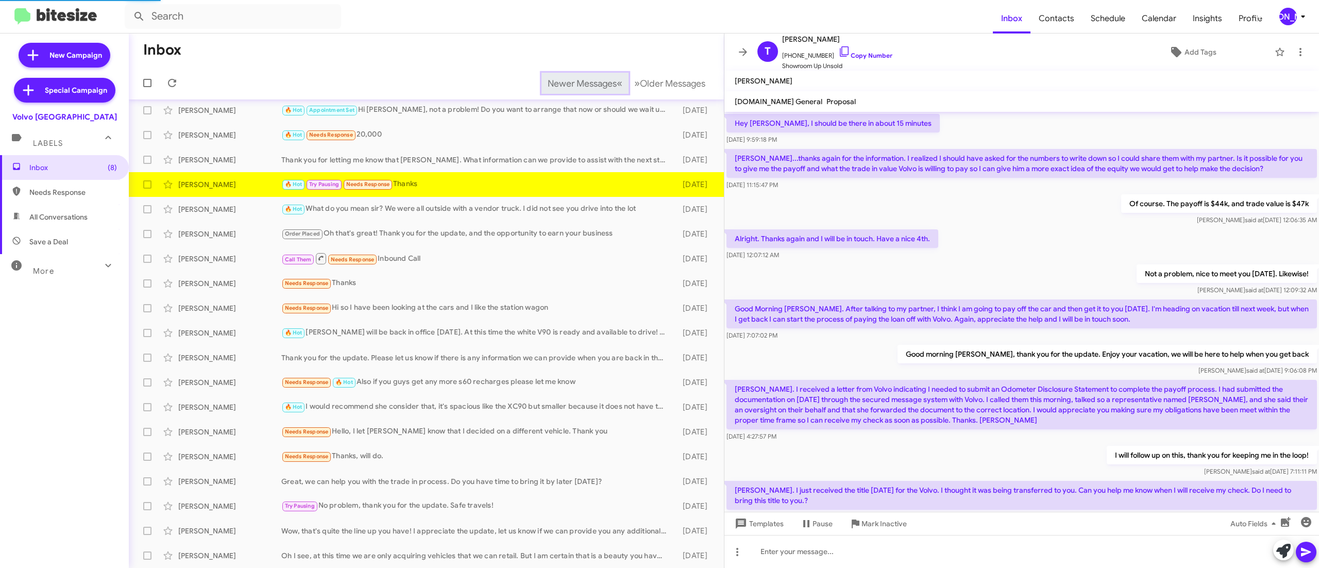
scroll to position [445, 0]
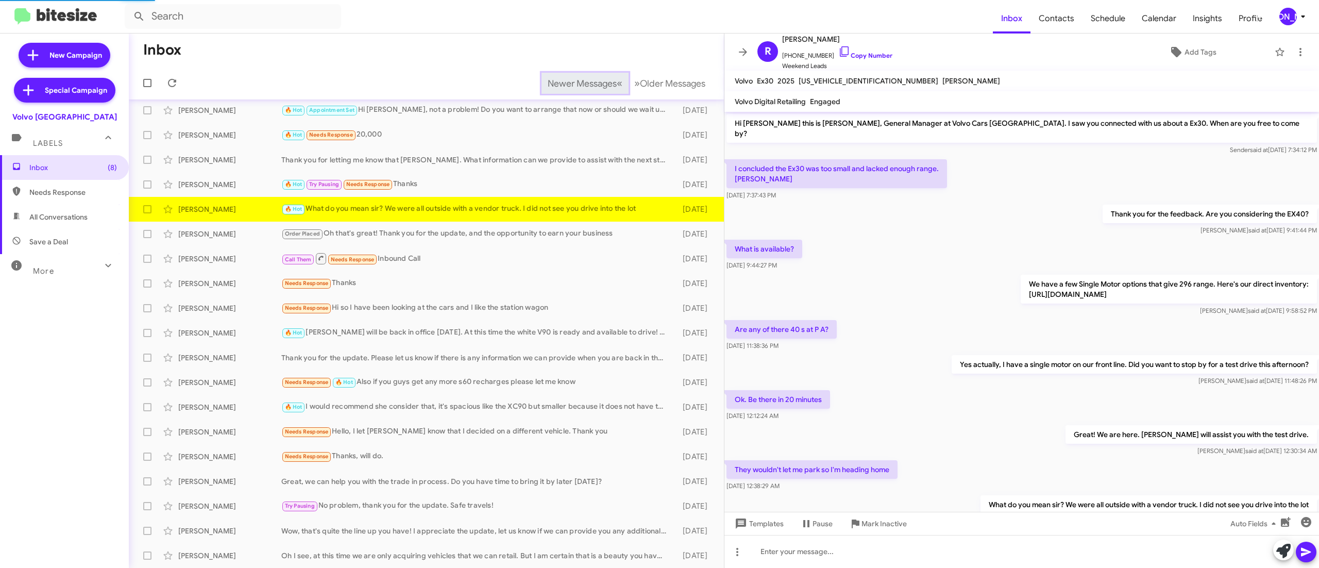
scroll to position [35, 0]
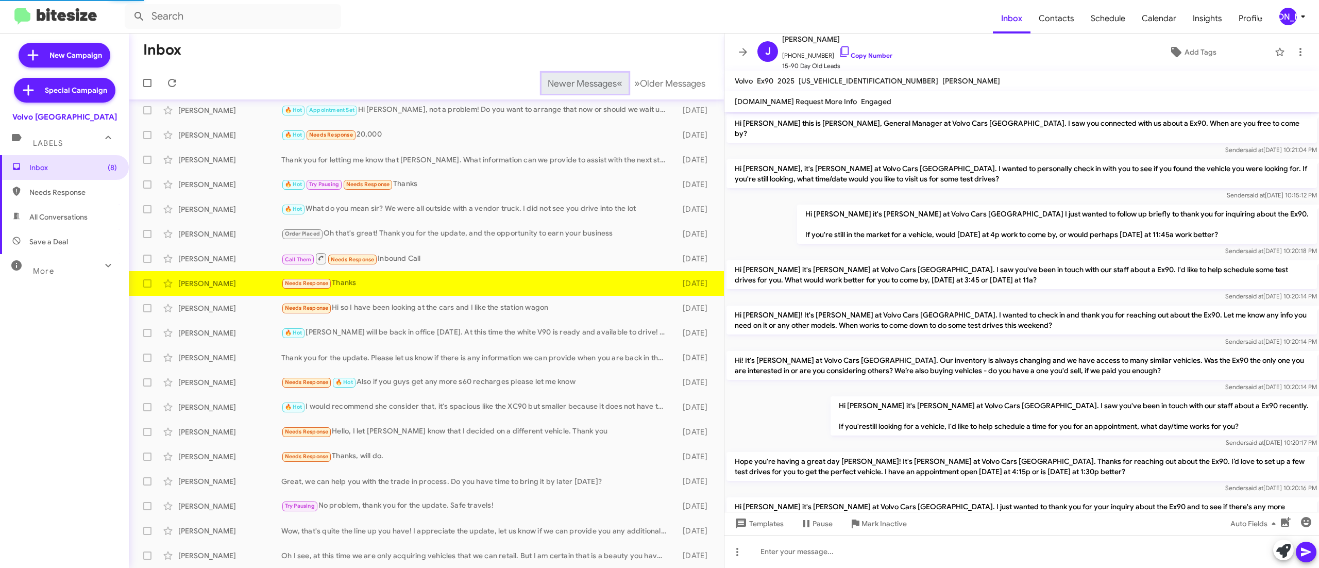
scroll to position [350, 0]
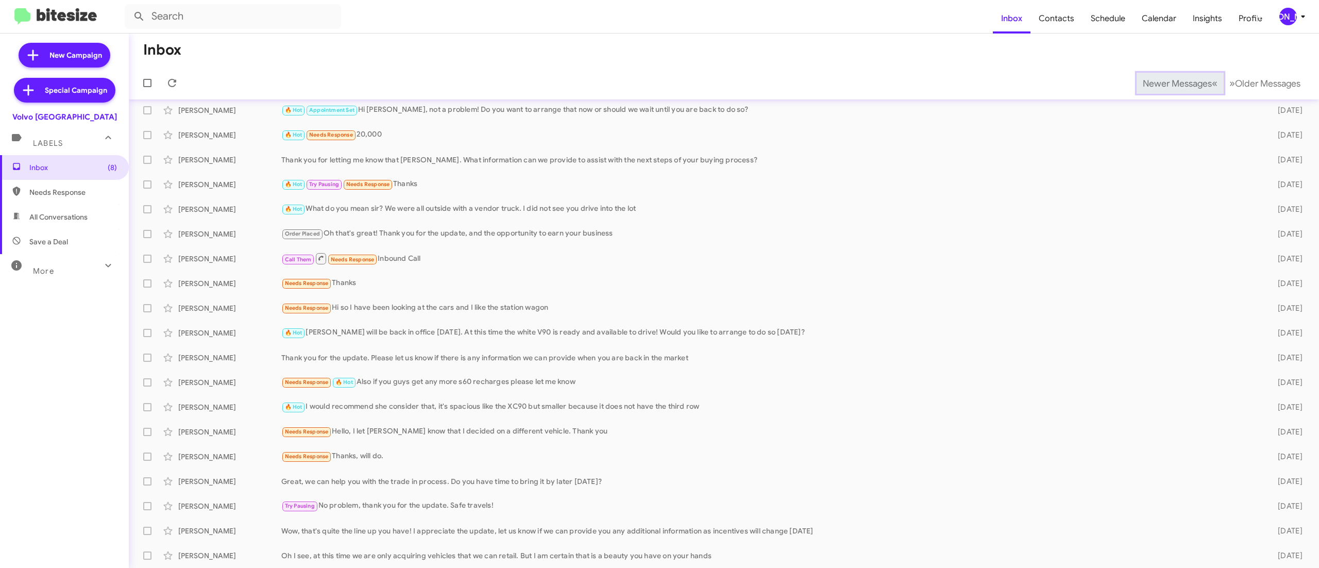
click at [1154, 82] on span "Newer Messages" at bounding box center [1177, 83] width 69 height 11
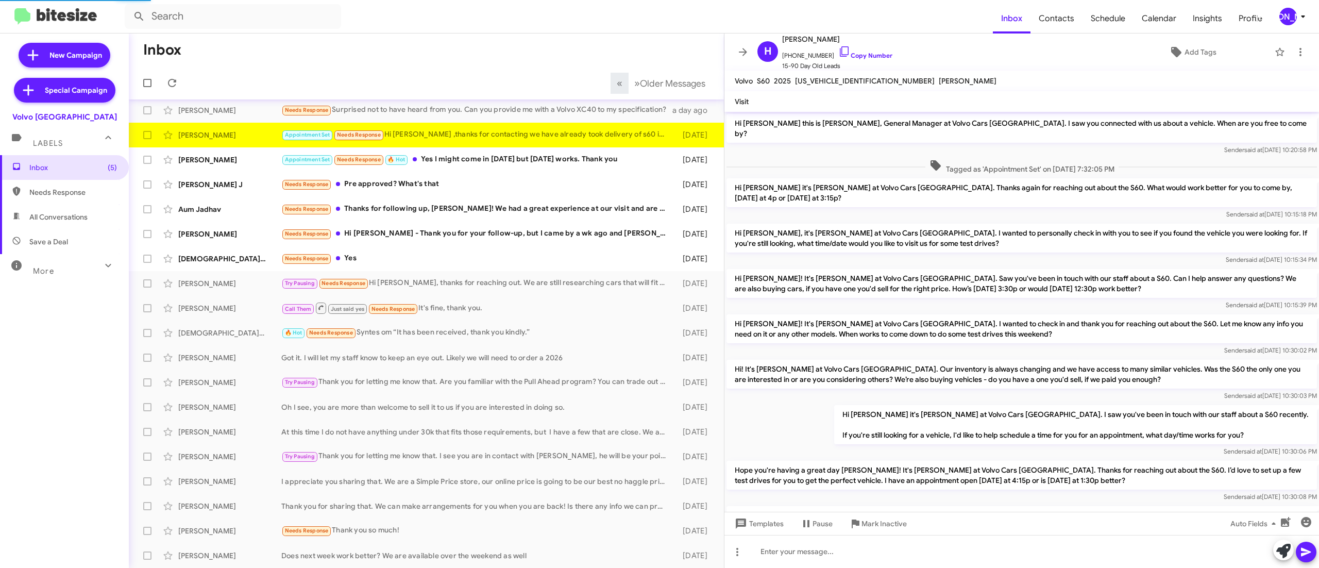
scroll to position [149, 0]
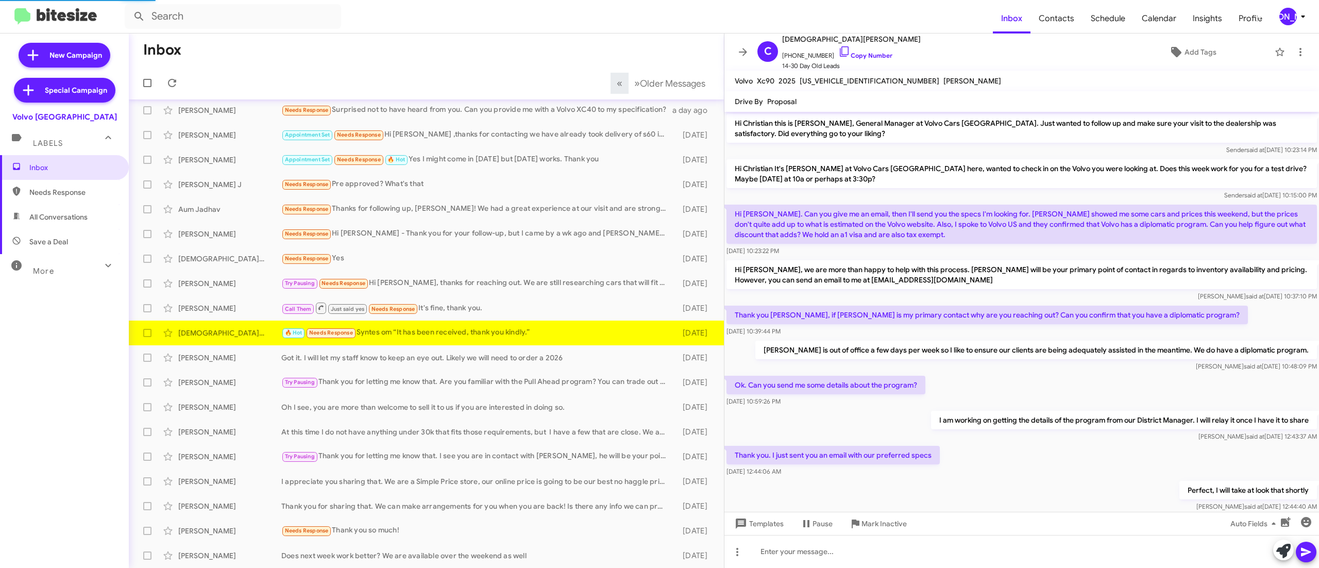
scroll to position [216, 0]
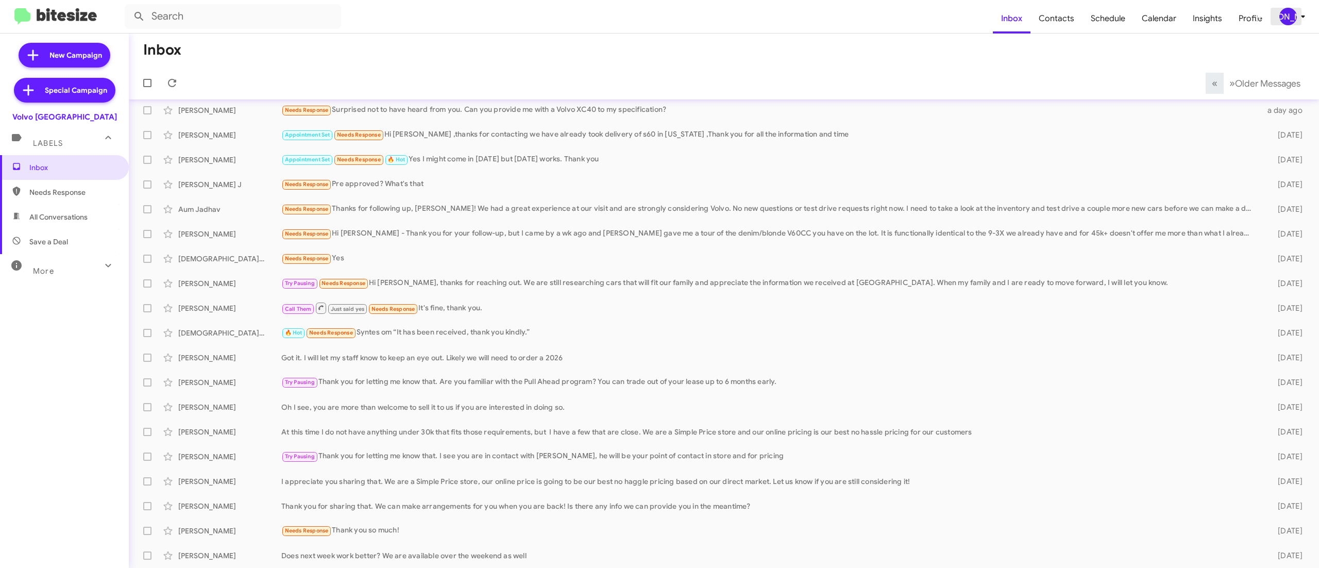
click at [1297, 19] on icon at bounding box center [1303, 16] width 12 height 12
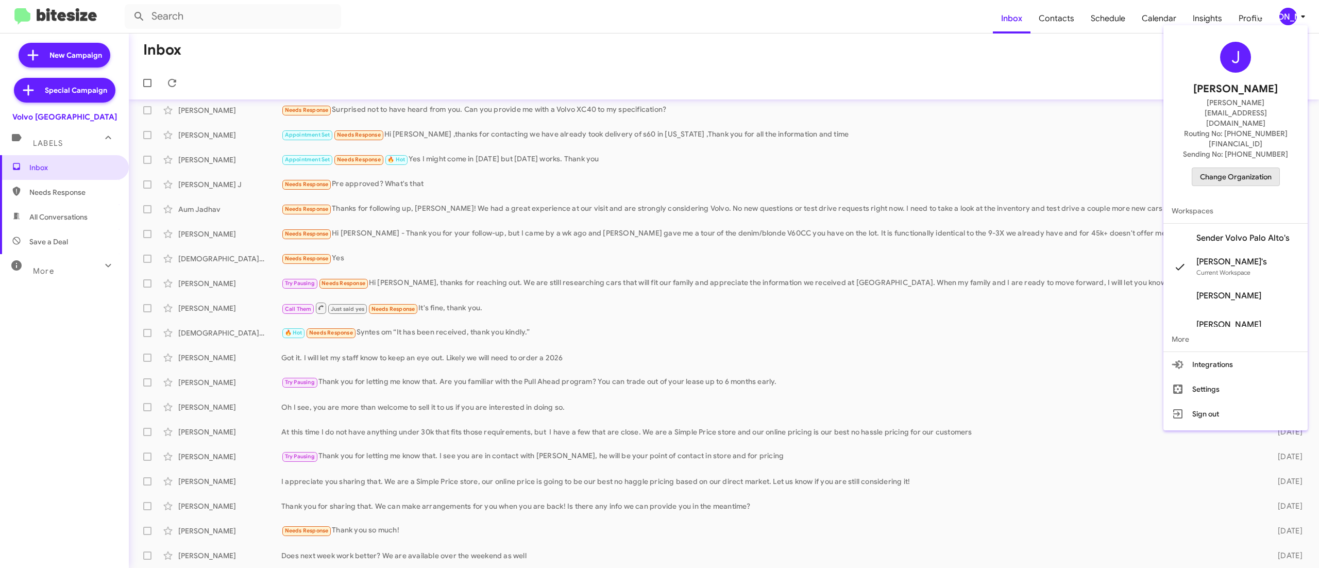
click at [1245, 168] on span "Change Organization" at bounding box center [1236, 177] width 72 height 18
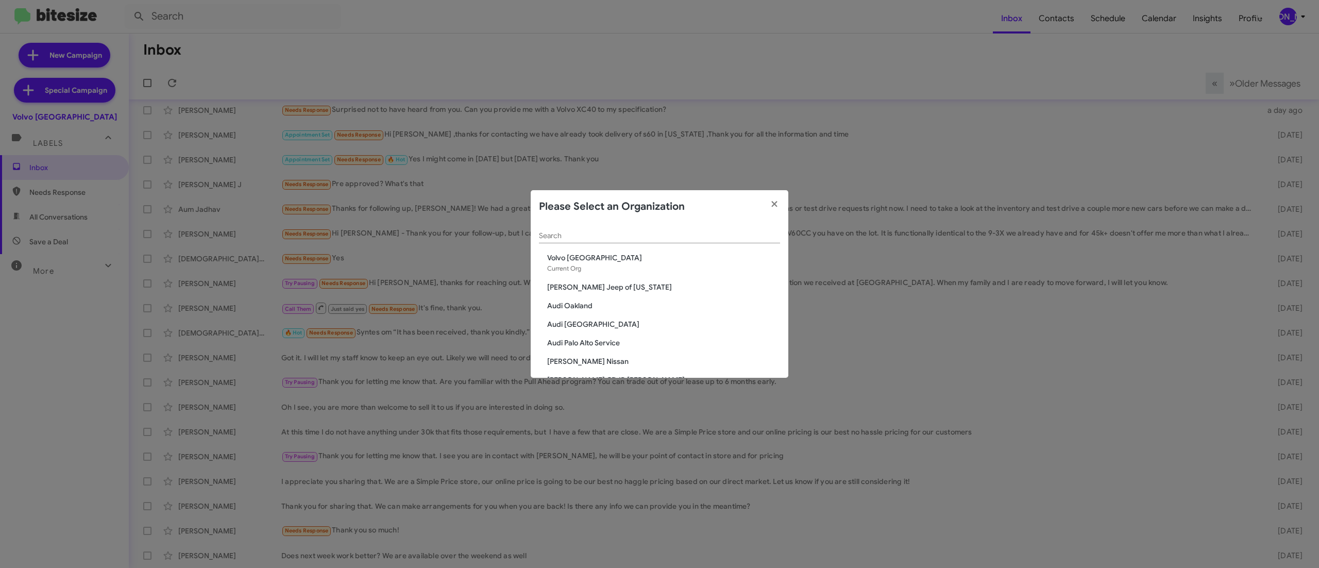
click at [713, 234] on input "Search" at bounding box center [659, 236] width 241 height 8
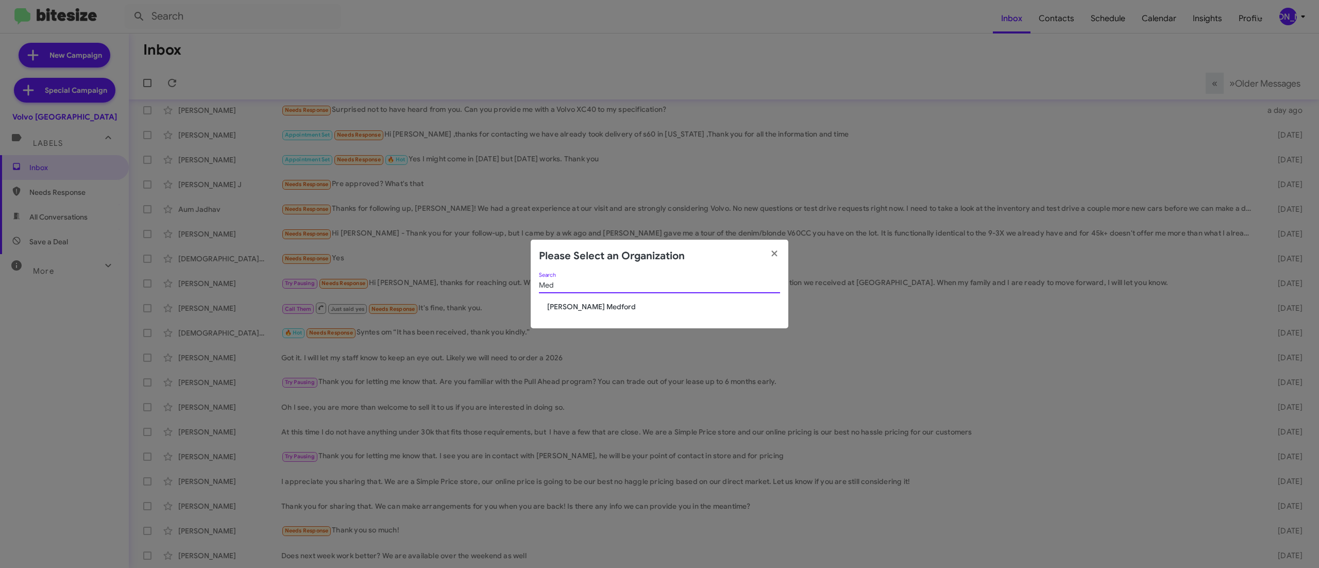
type input "Med"
click at [612, 312] on div "Med Search Johnson RV Medford" at bounding box center [660, 301] width 258 height 56
click at [611, 304] on span "[PERSON_NAME] Medford" at bounding box center [663, 306] width 233 height 10
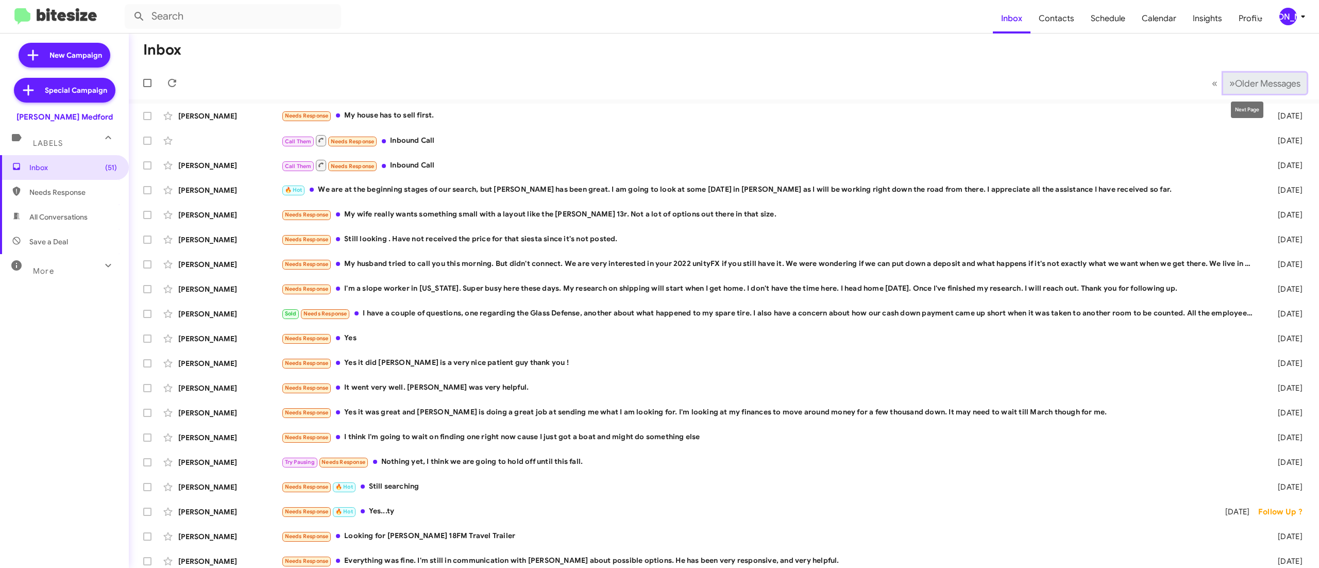
click at [1237, 76] on button "» Next Older Messages" at bounding box center [1264, 83] width 83 height 21
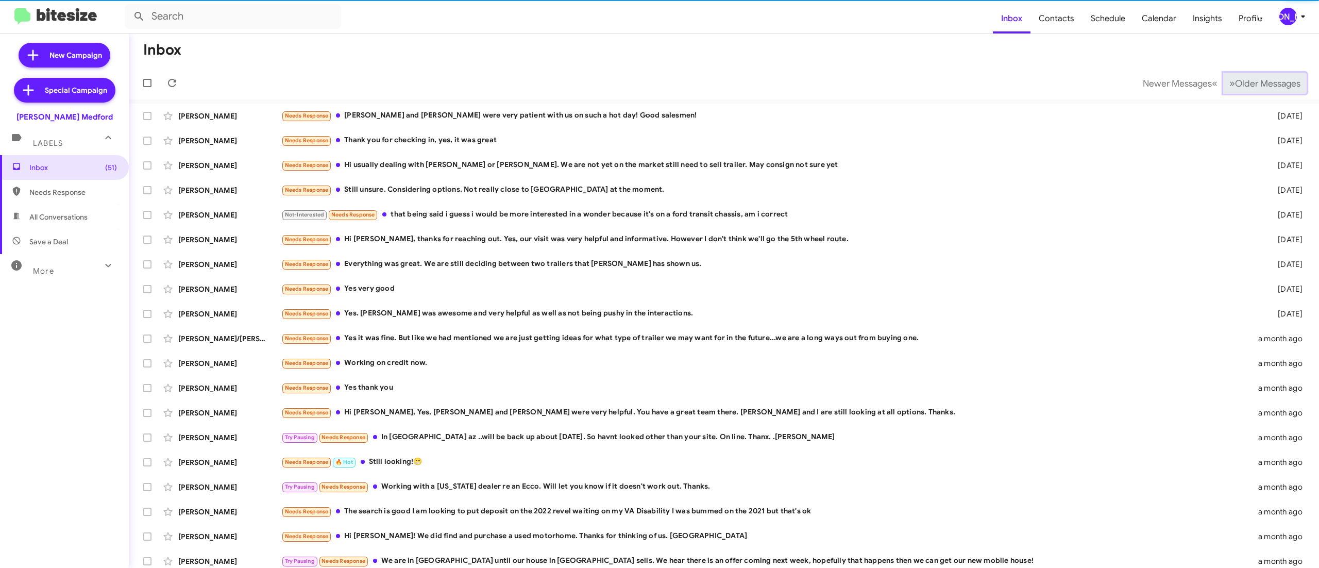
click at [1237, 76] on button "» Next Older Messages" at bounding box center [1264, 83] width 83 height 21
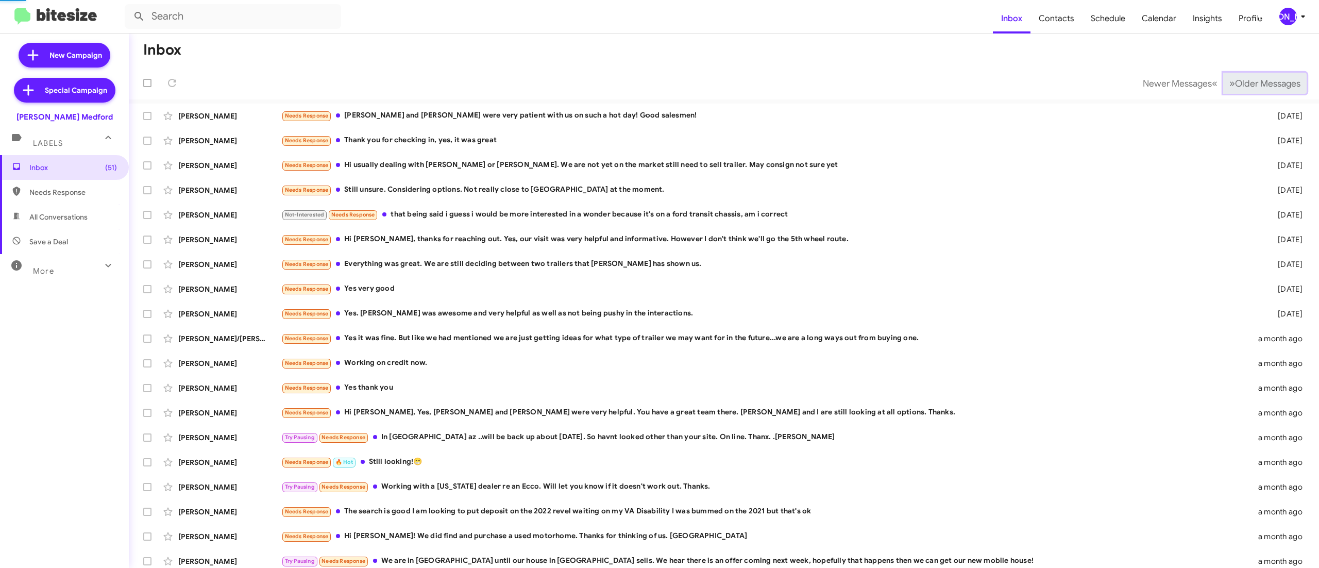
click at [1237, 76] on button "» Next Older Messages" at bounding box center [1264, 83] width 83 height 21
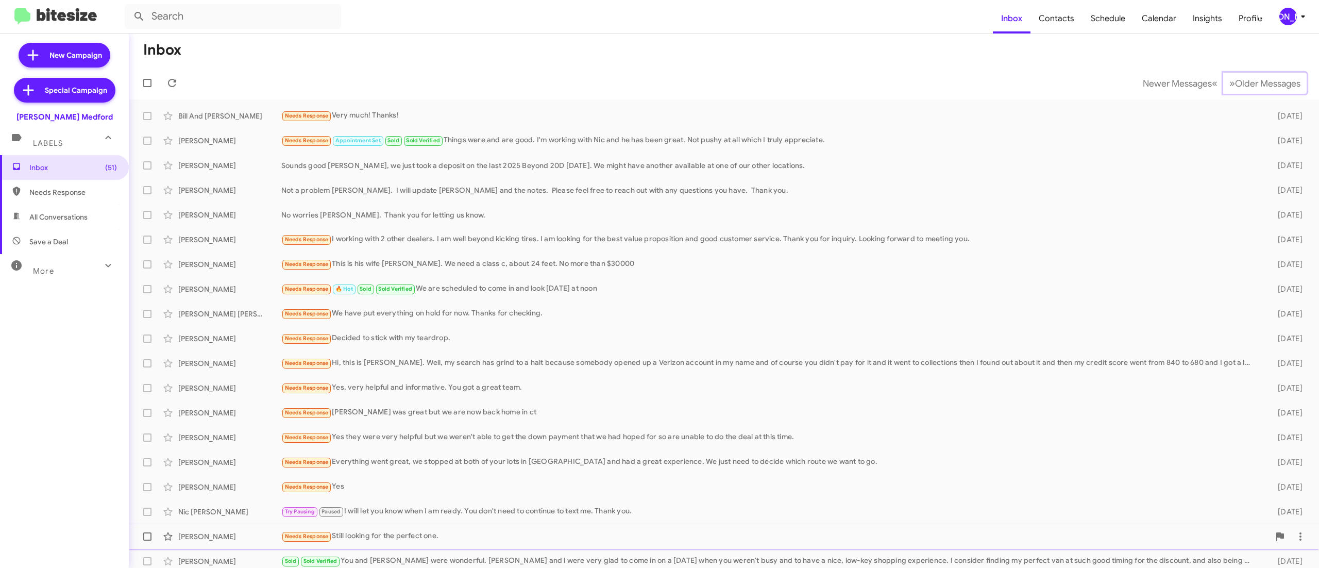
scroll to position [6, 0]
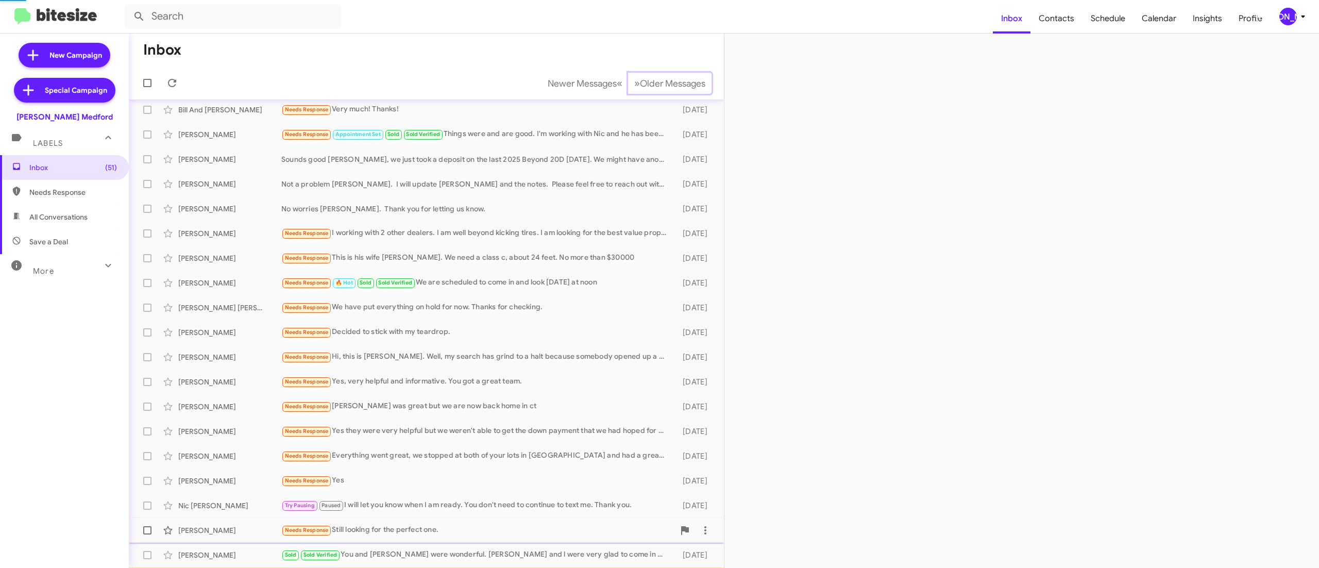
scroll to position [31, 0]
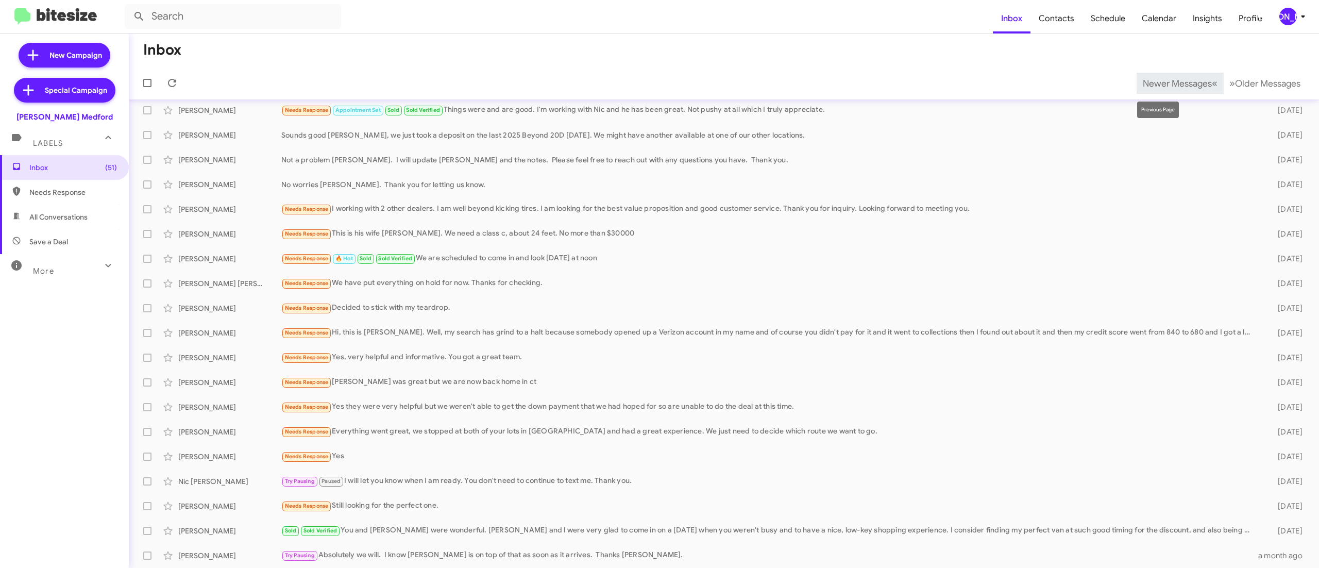
click at [1154, 82] on span "Newer Messages" at bounding box center [1177, 83] width 69 height 11
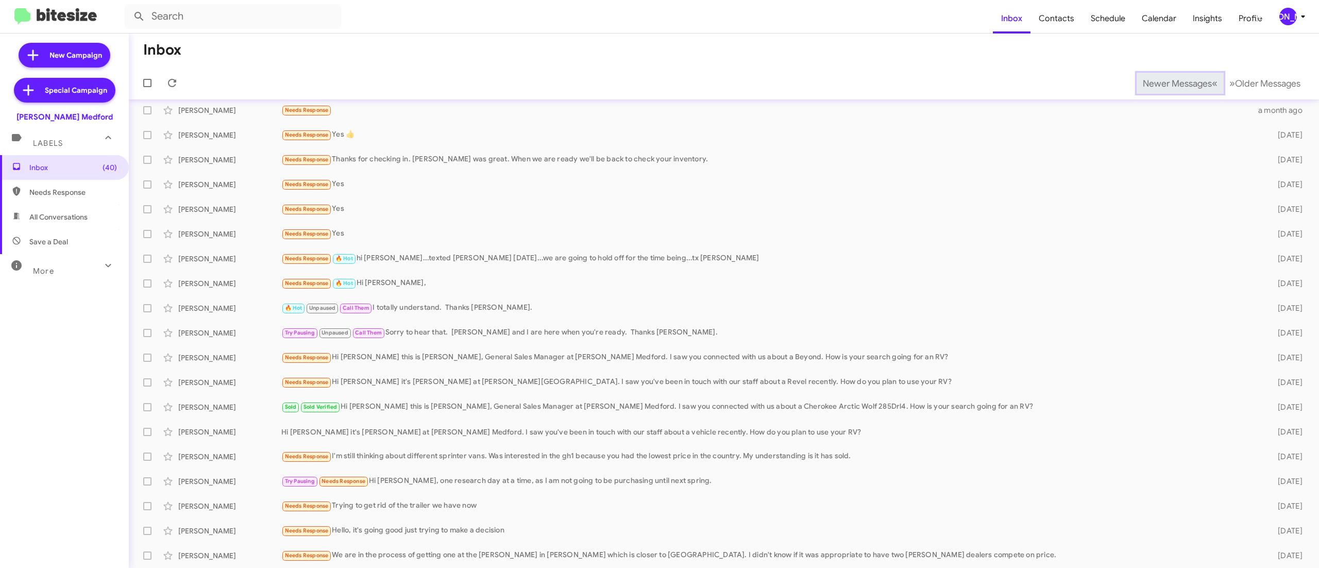
click at [1154, 82] on span "Newer Messages" at bounding box center [1177, 83] width 69 height 11
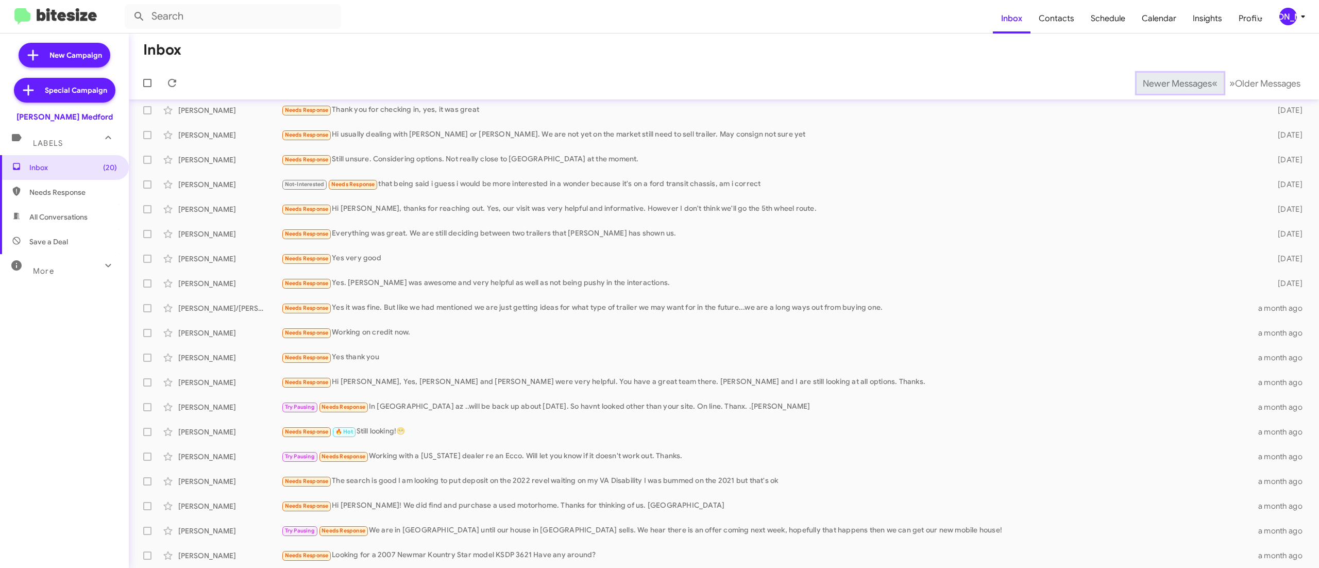
click at [1154, 82] on span "Newer Messages" at bounding box center [1177, 83] width 69 height 11
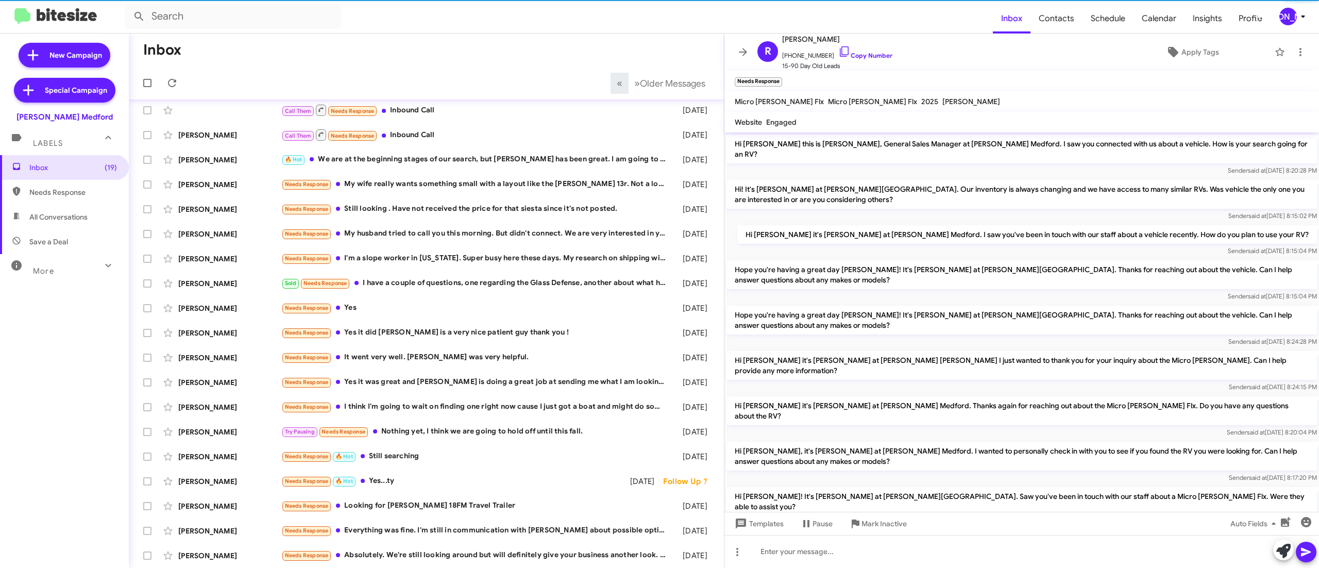
scroll to position [18, 0]
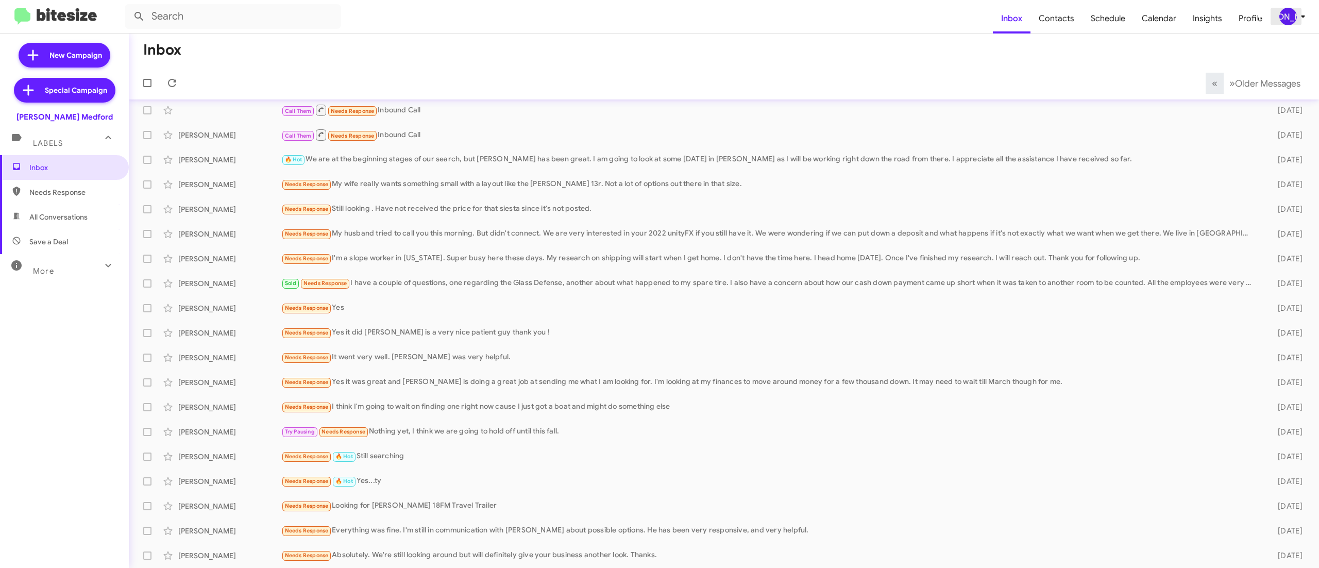
click at [1291, 14] on div "[PERSON_NAME]" at bounding box center [1289, 17] width 18 height 18
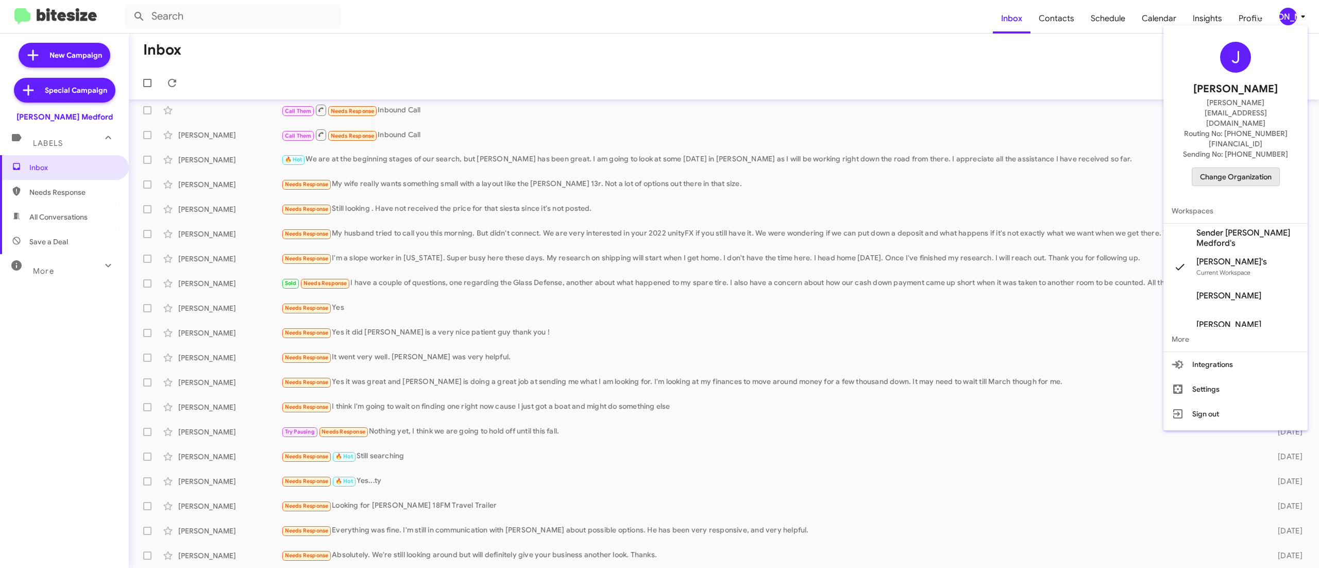
click at [1217, 168] on span "Change Organization" at bounding box center [1236, 177] width 72 height 18
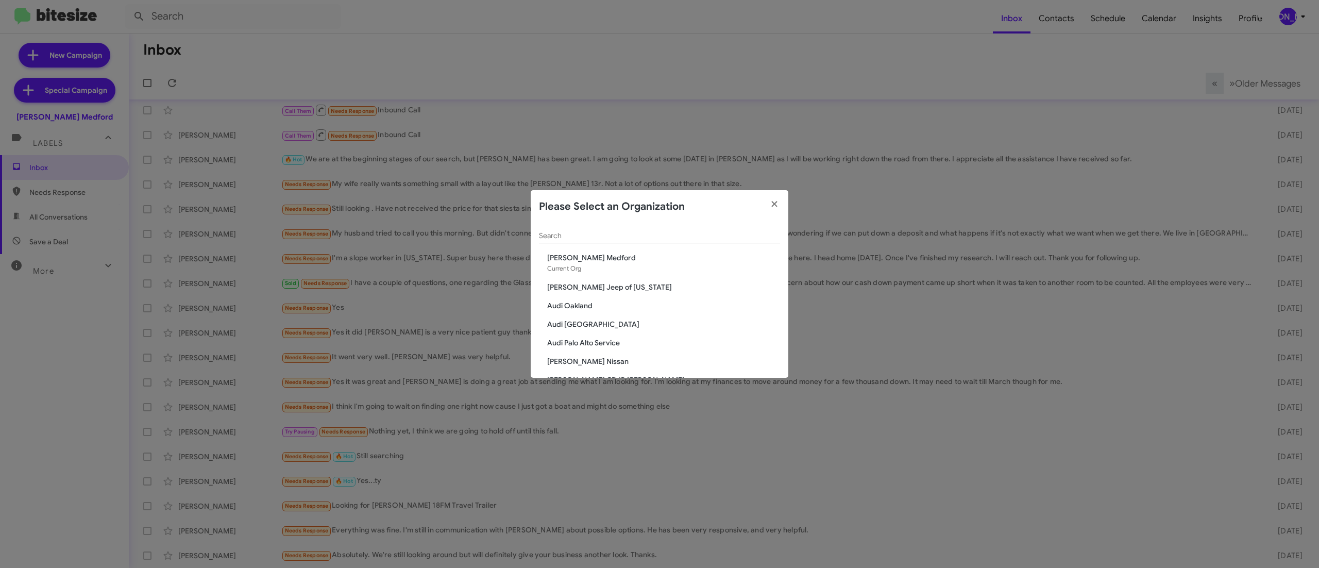
click at [734, 228] on div "Search" at bounding box center [659, 233] width 241 height 20
click at [710, 235] on input "Search" at bounding box center [659, 236] width 241 height 8
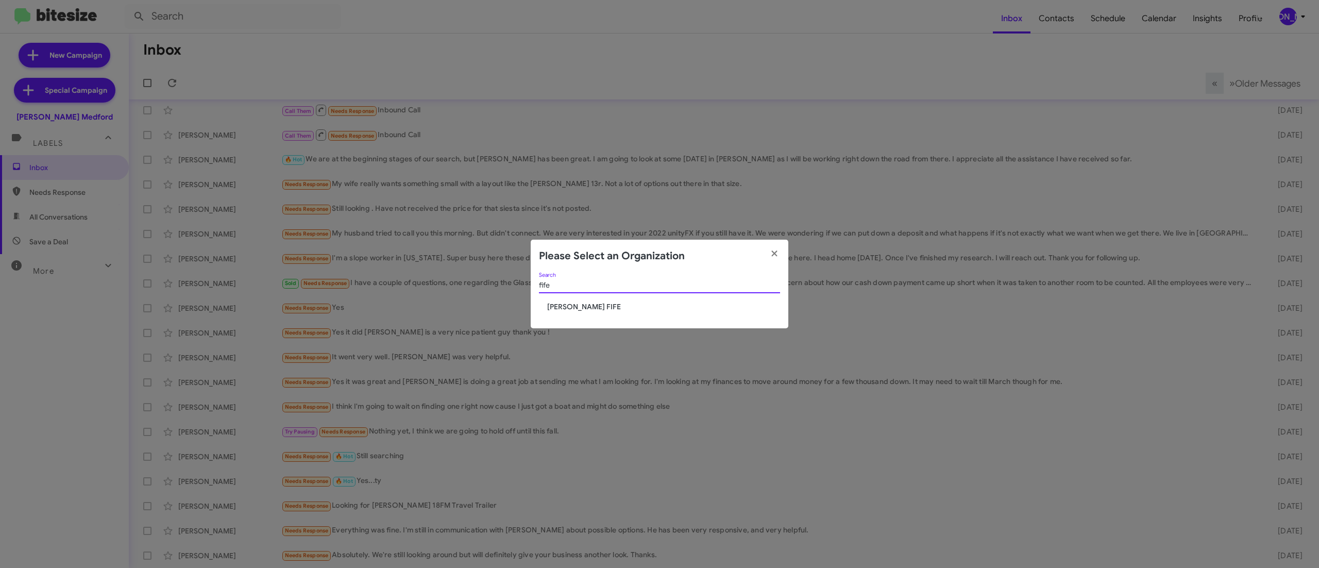
type input "fife"
click at [600, 298] on div "fife Search" at bounding box center [659, 287] width 241 height 29
click at [591, 298] on div "fife Search" at bounding box center [659, 287] width 241 height 29
click at [585, 303] on span "[PERSON_NAME] FIFE" at bounding box center [663, 306] width 233 height 10
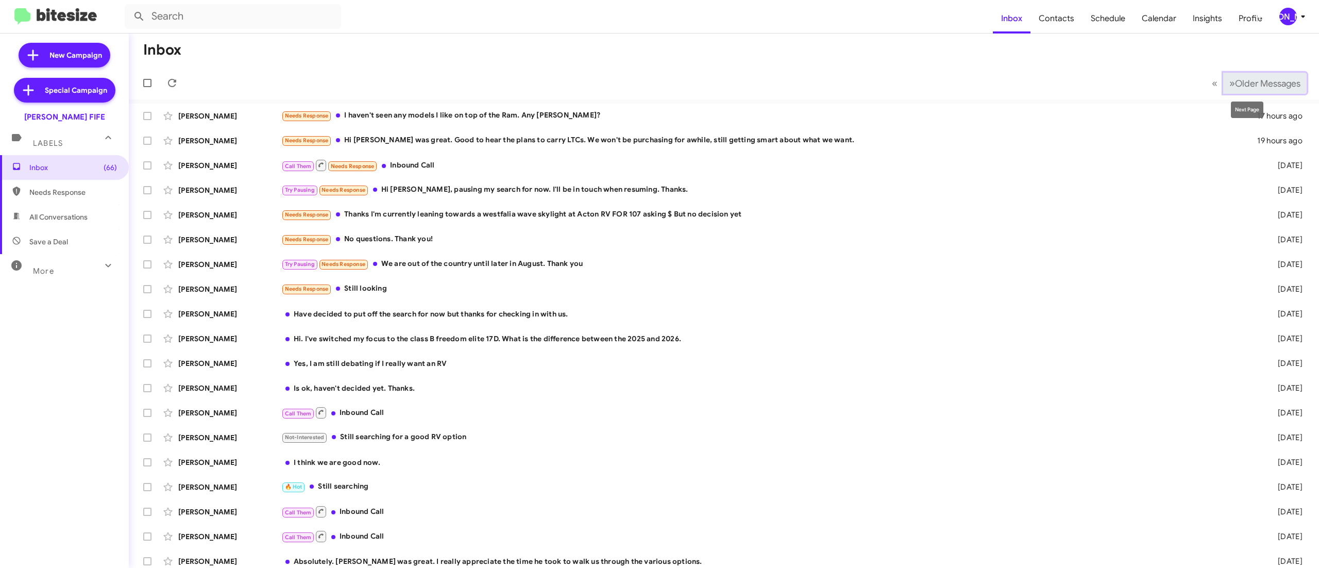
click at [1235, 81] on span "Older Messages" at bounding box center [1267, 83] width 65 height 11
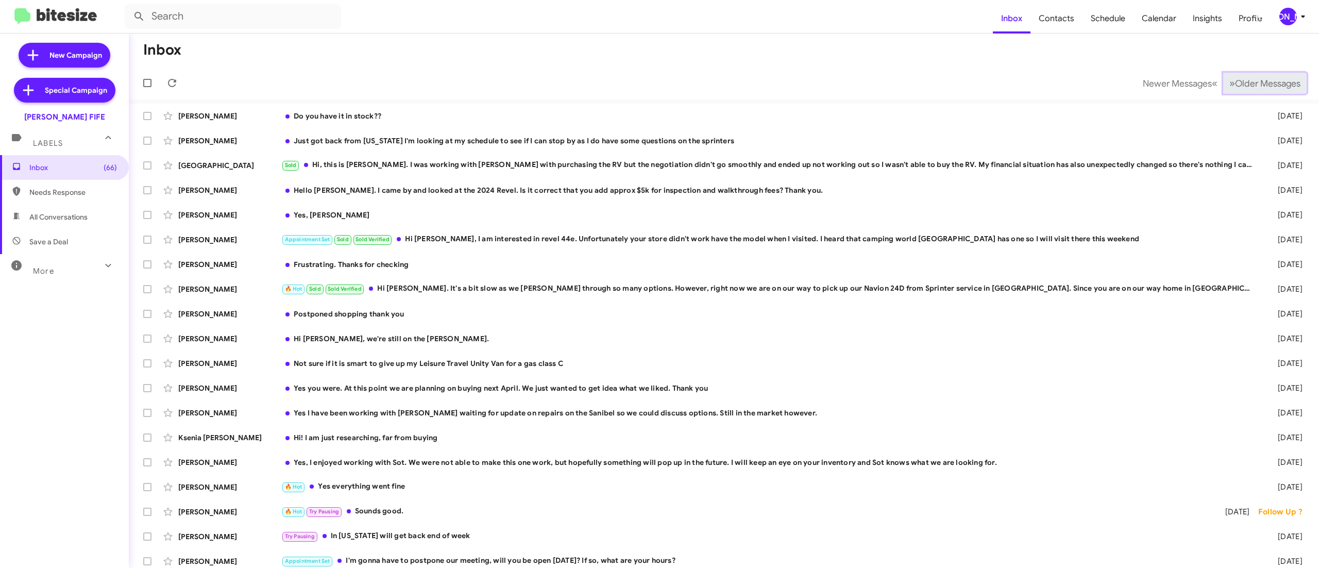
click at [1235, 81] on span "Older Messages" at bounding box center [1267, 83] width 65 height 11
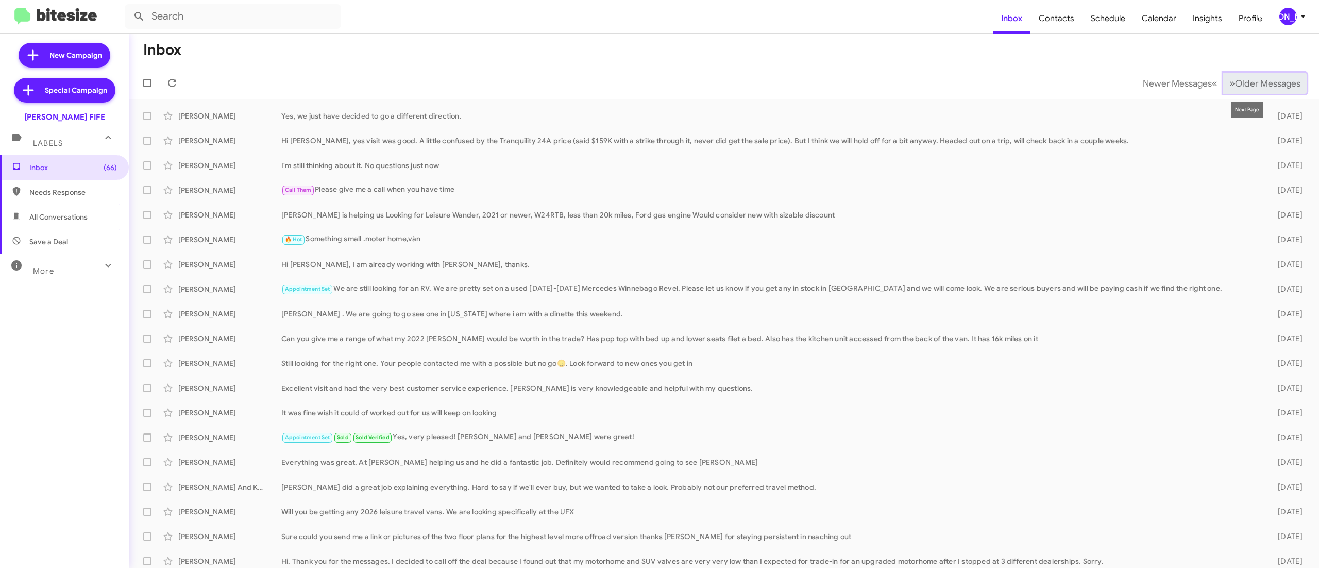
click at [1235, 88] on span "Older Messages" at bounding box center [1267, 83] width 65 height 11
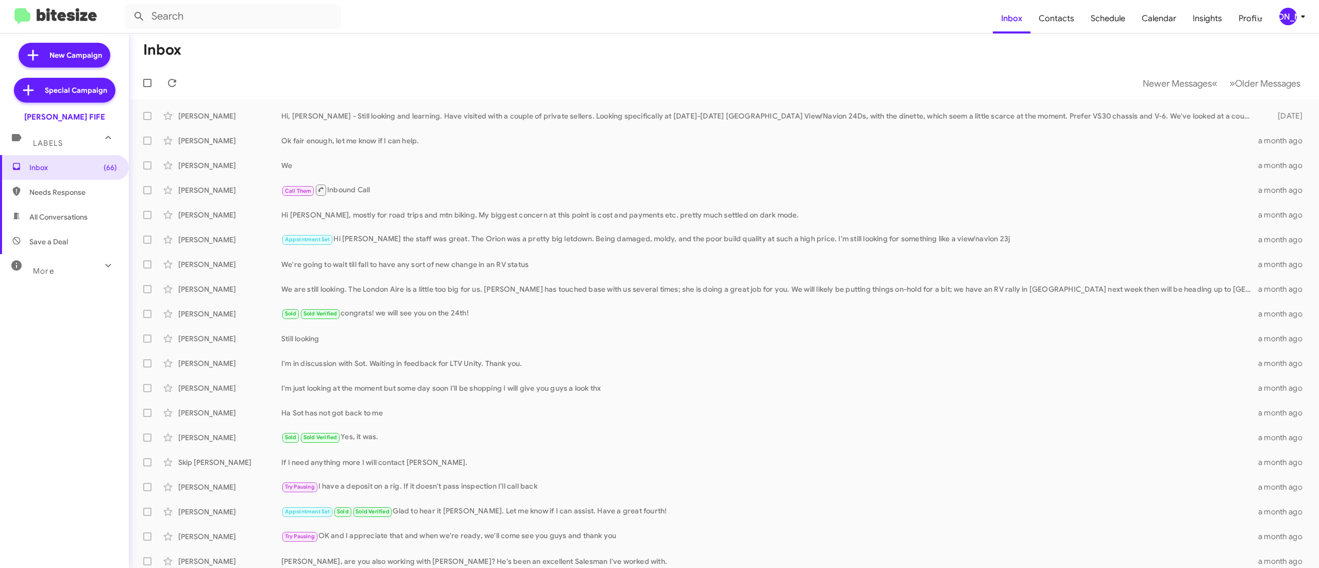
click at [1185, 70] on mat-toolbar-row "Newer Messages « Previous » Next Older Messages" at bounding box center [724, 82] width 1190 height 33
click at [1141, 90] on button "Newer Messages « Previous" at bounding box center [1180, 83] width 87 height 21
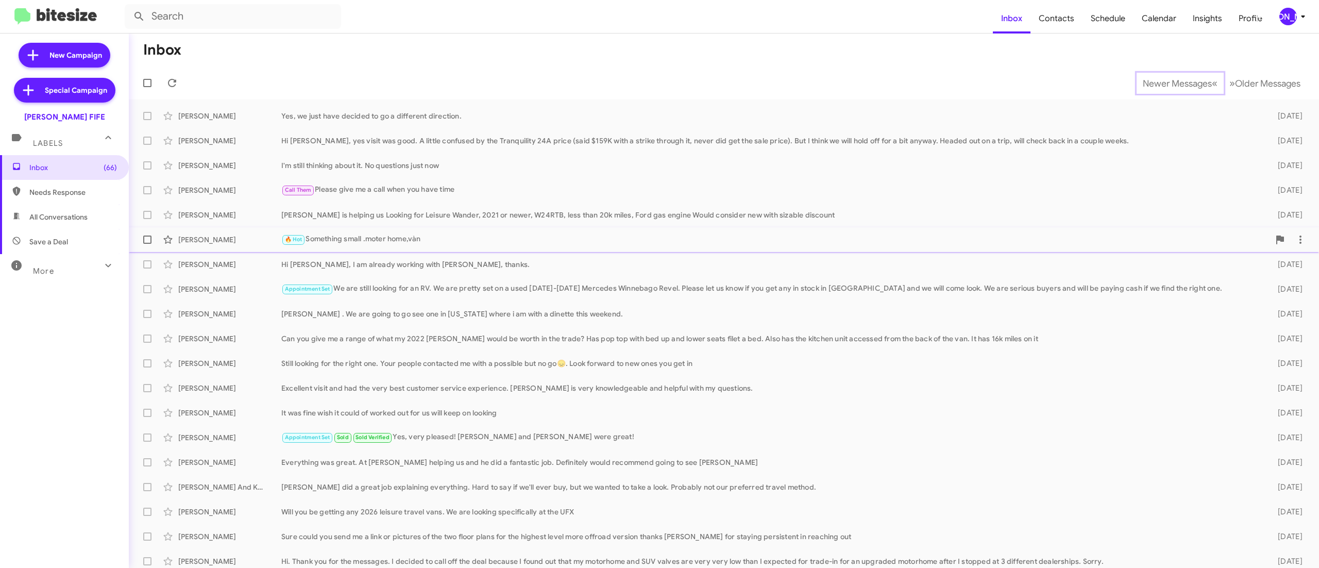
scroll to position [6, 0]
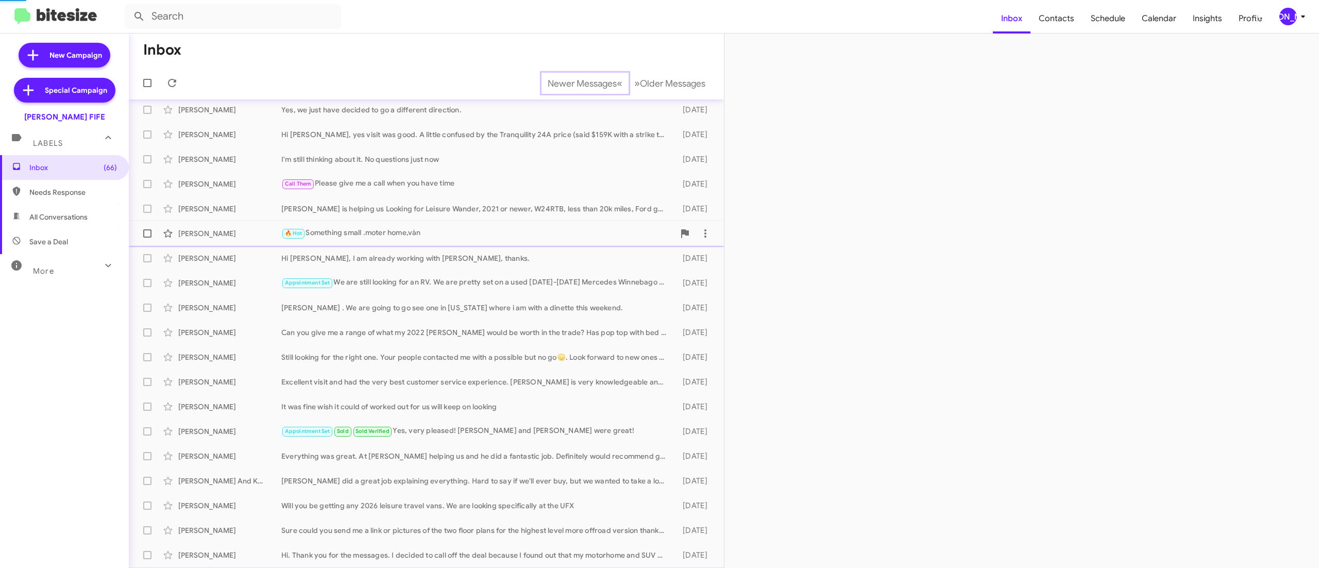
scroll to position [31, 0]
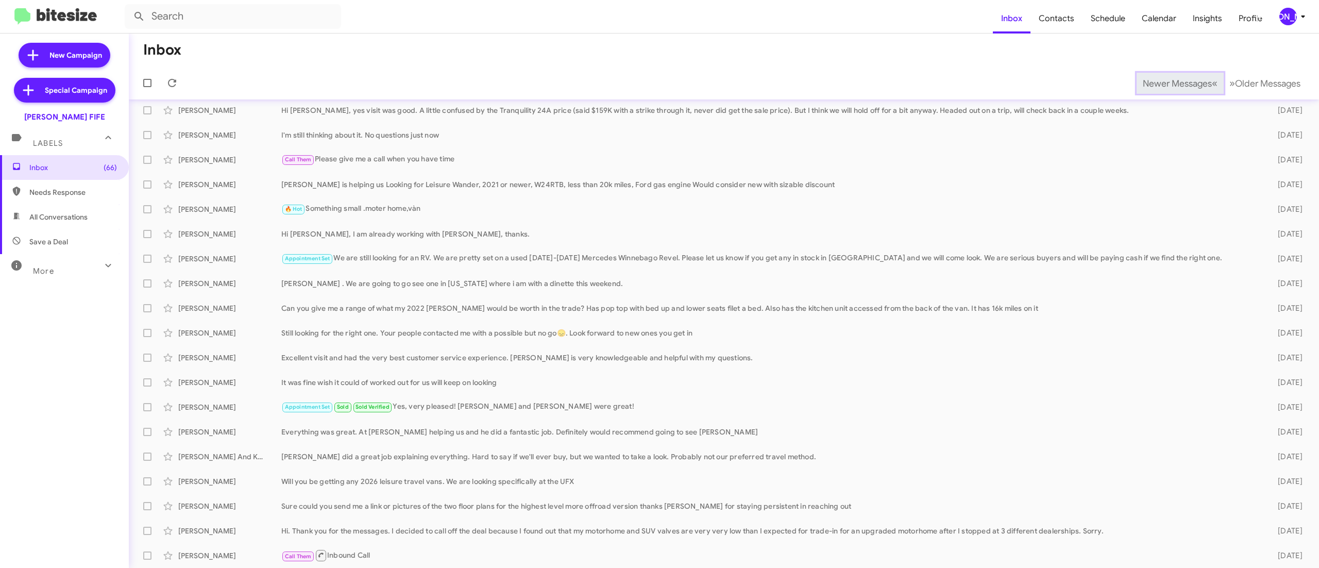
click at [1154, 82] on span "Newer Messages" at bounding box center [1177, 83] width 69 height 11
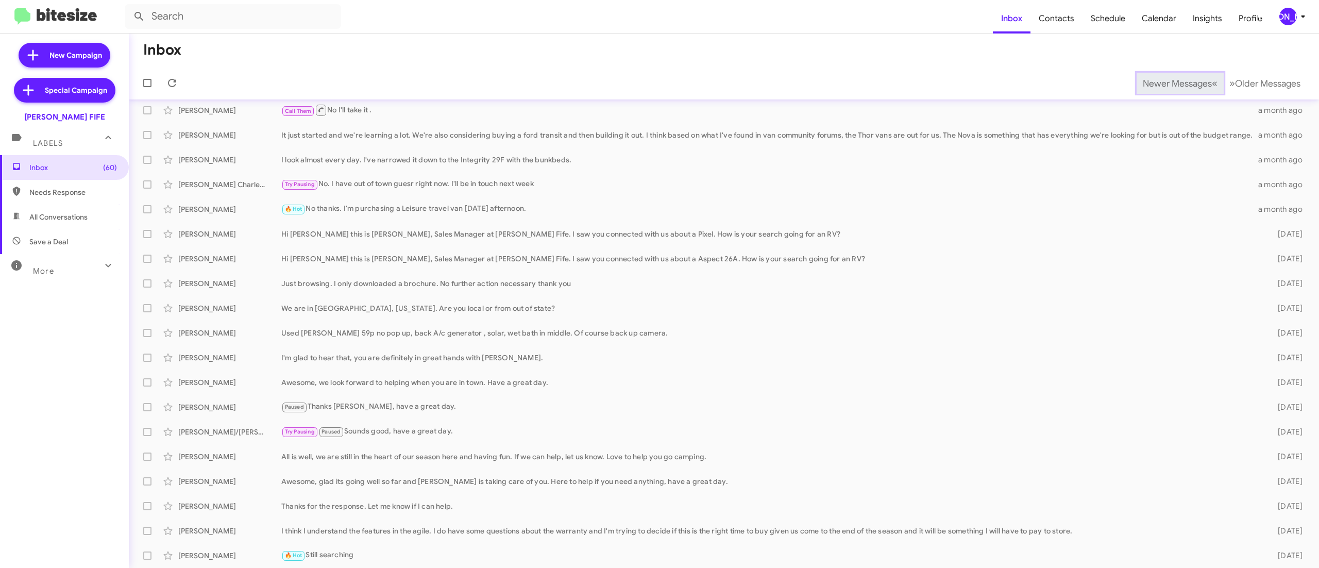
click at [1154, 82] on span "Newer Messages" at bounding box center [1177, 83] width 69 height 11
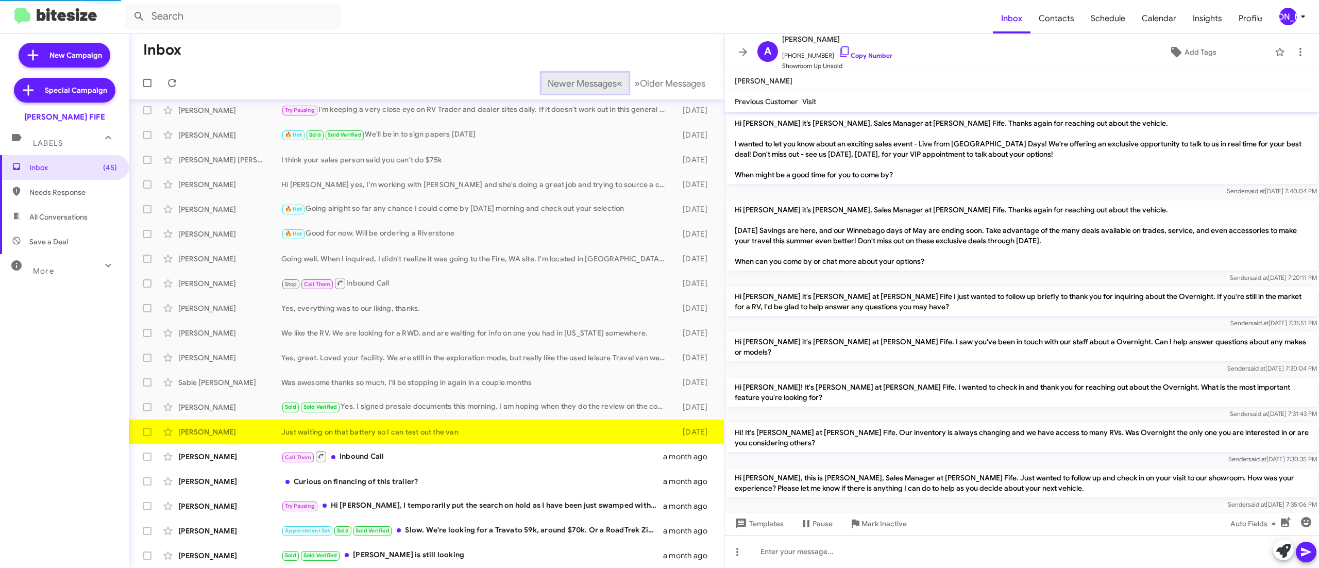
scroll to position [45, 0]
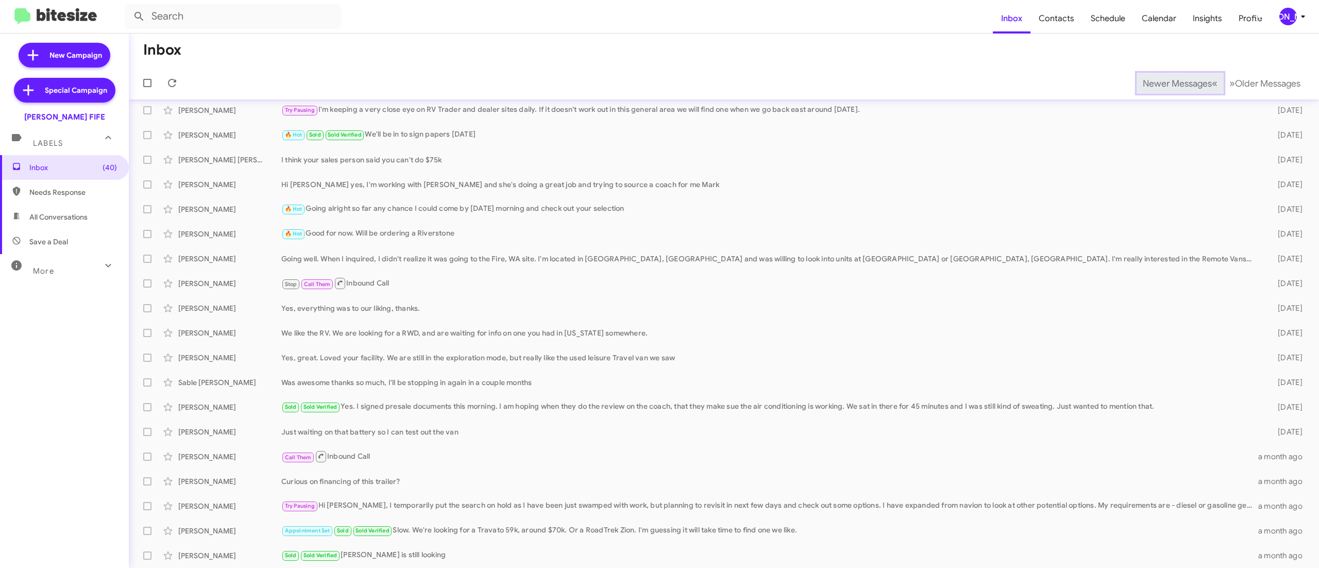
click at [1154, 82] on span "Newer Messages" at bounding box center [1177, 83] width 69 height 11
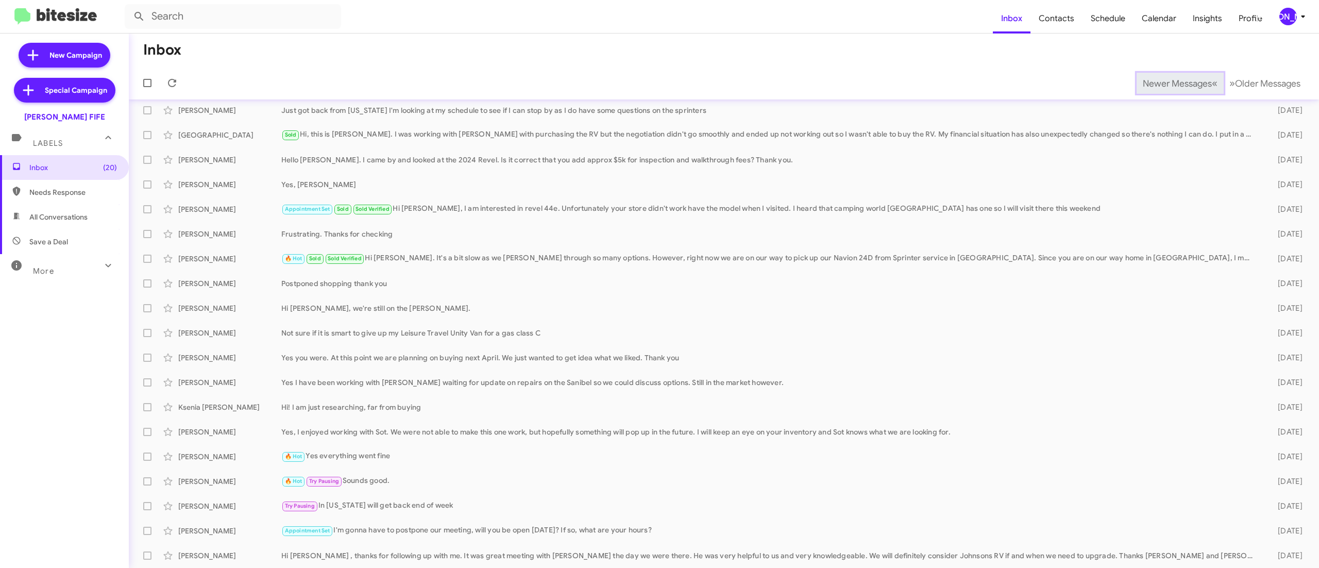
click at [1154, 82] on span "Newer Messages" at bounding box center [1177, 83] width 69 height 11
